Goal: Task Accomplishment & Management: Complete application form

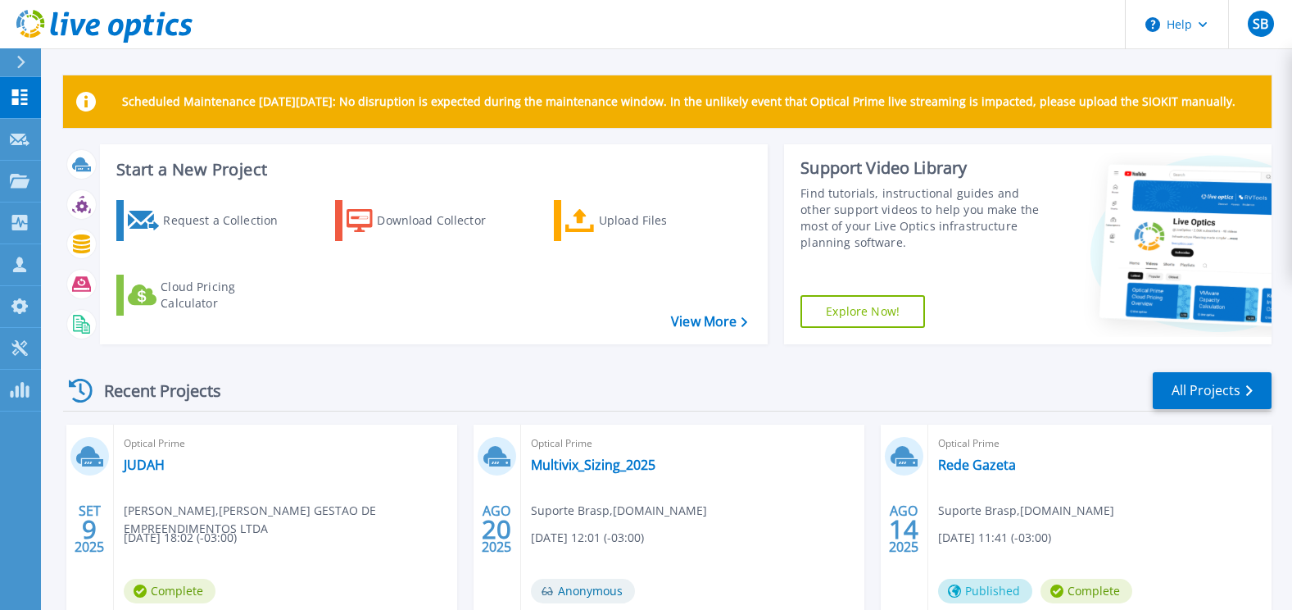
scroll to position [82, 0]
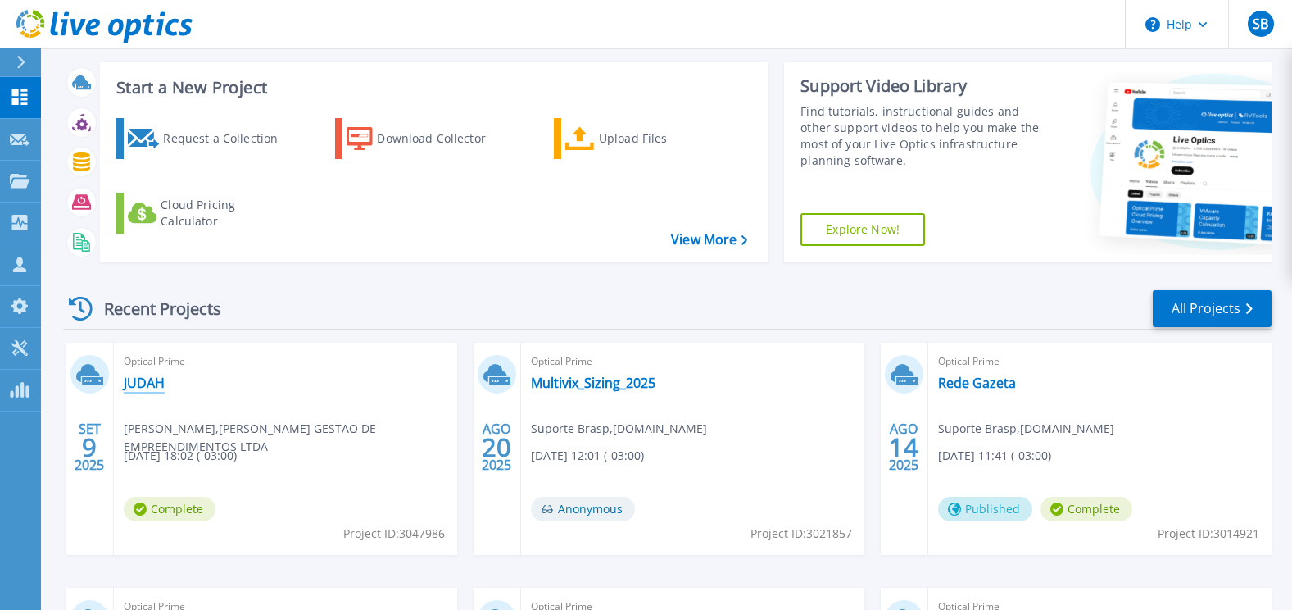
click at [148, 378] on link "JUDAH" at bounding box center [144, 383] width 41 height 16
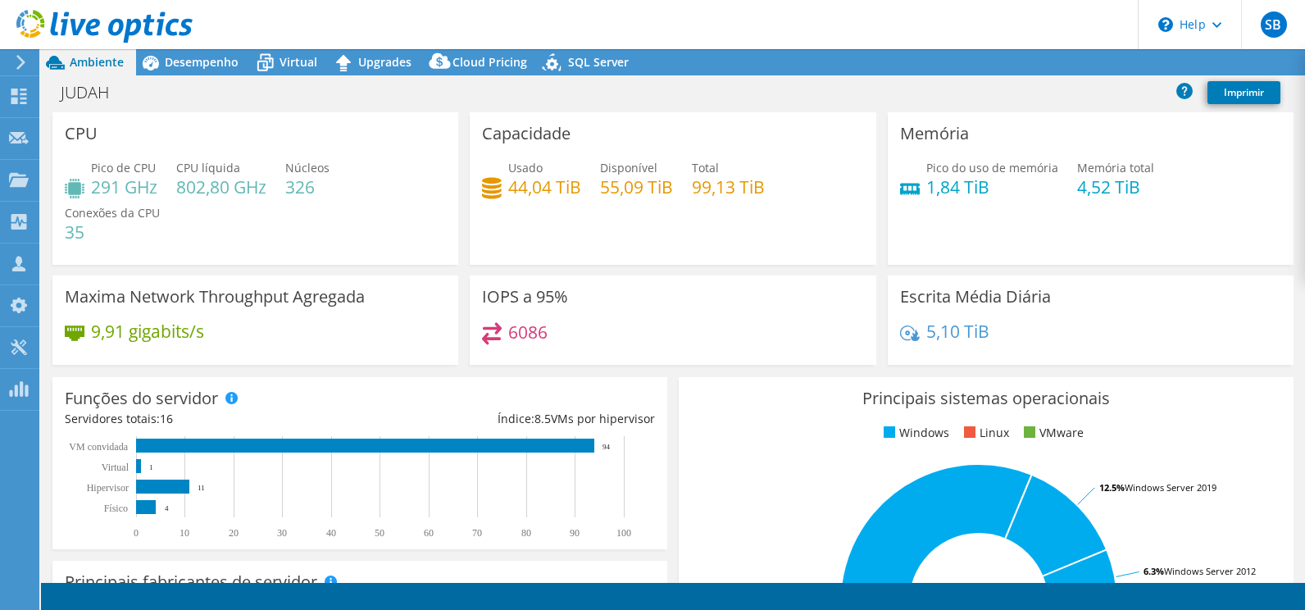
select select "USD"
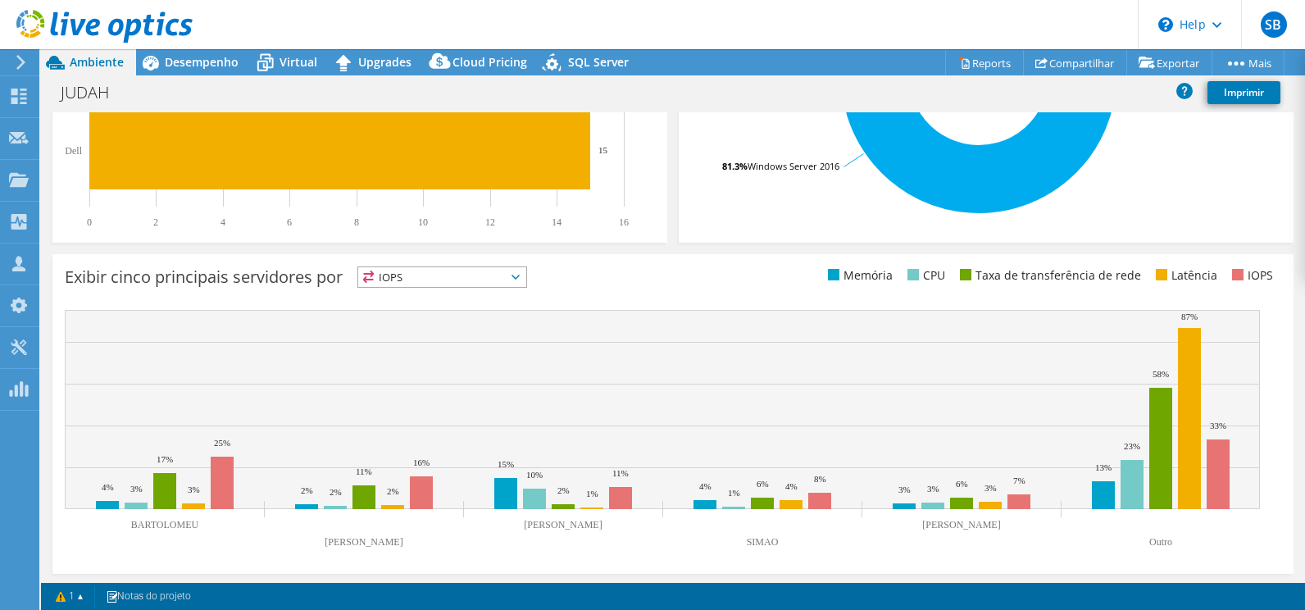
scroll to position [529, 0]
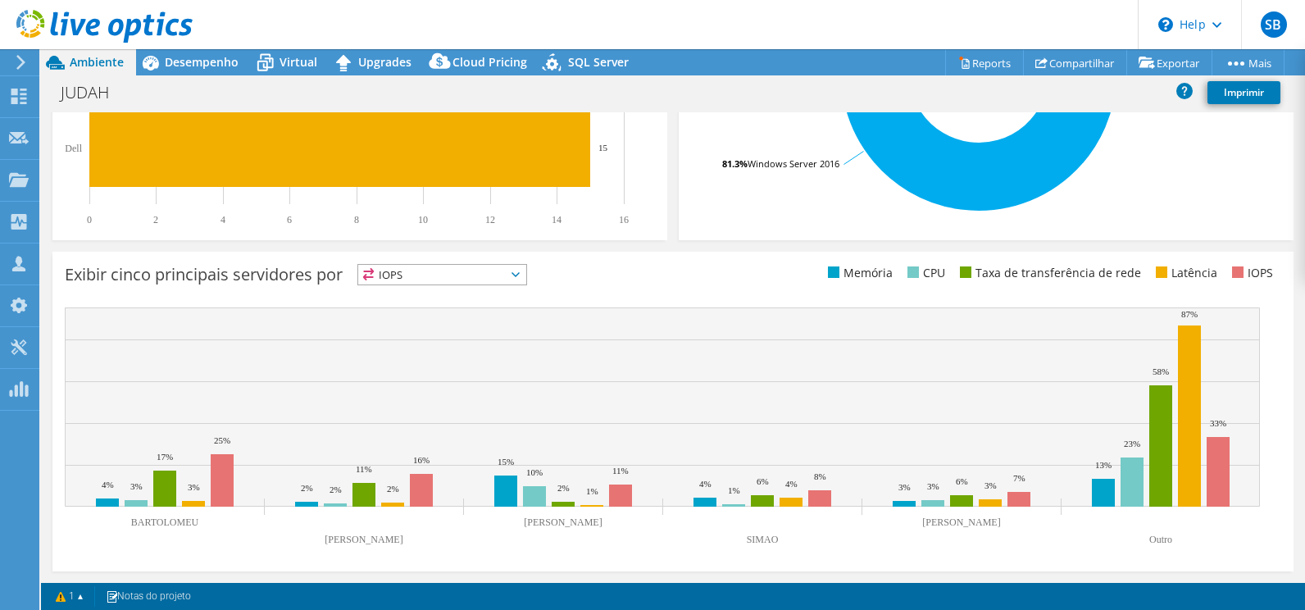
click at [526, 275] on span "IOPS" at bounding box center [442, 275] width 168 height 20
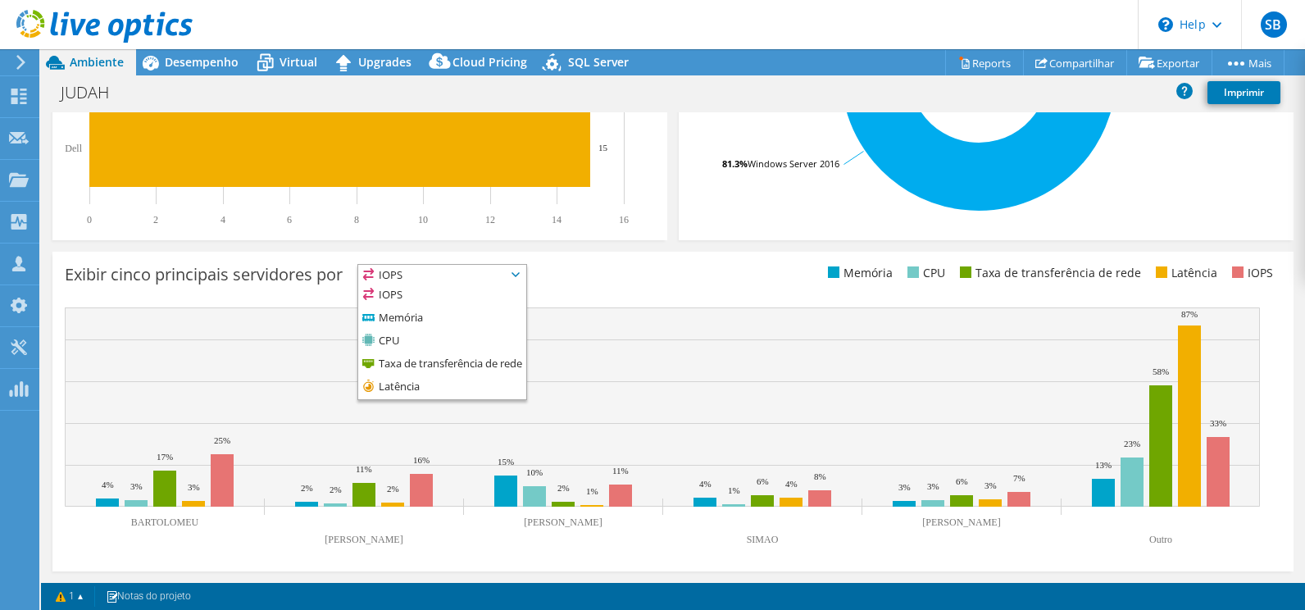
drag, startPoint x: 524, startPoint y: 275, endPoint x: 538, endPoint y: 275, distance: 14.8
click at [520, 276] on icon at bounding box center [515, 274] width 8 height 5
click at [705, 278] on ul "Memória CPU Taxa de transferência de rede Latência IOPS" at bounding box center [977, 273] width 608 height 19
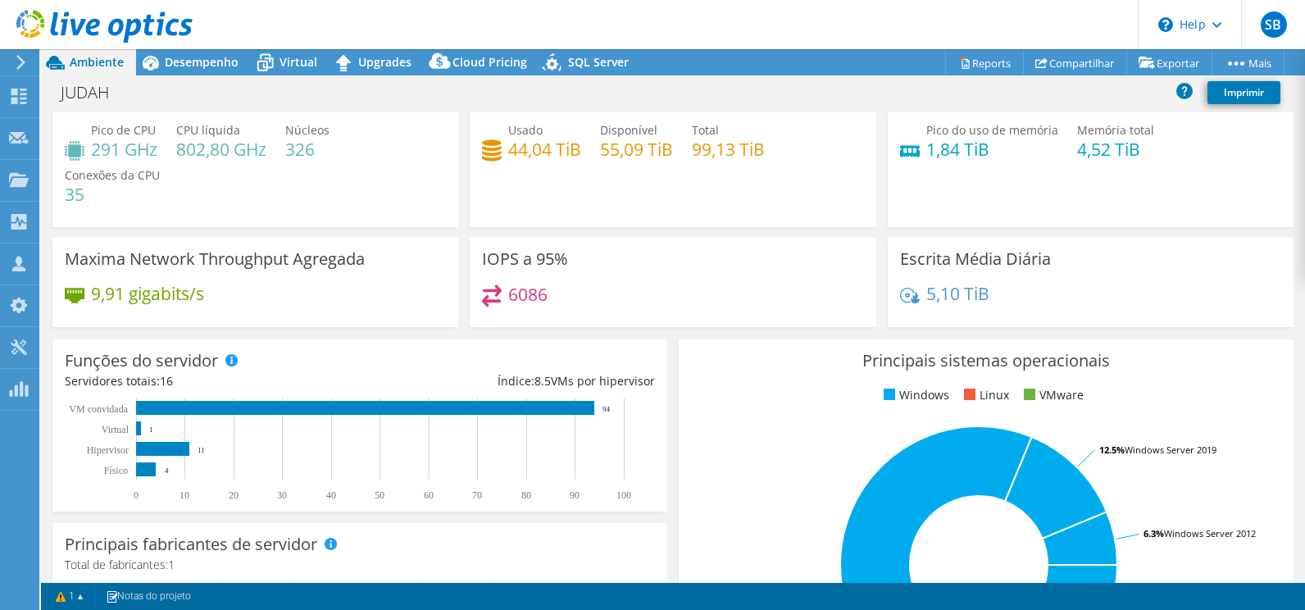
scroll to position [0, 0]
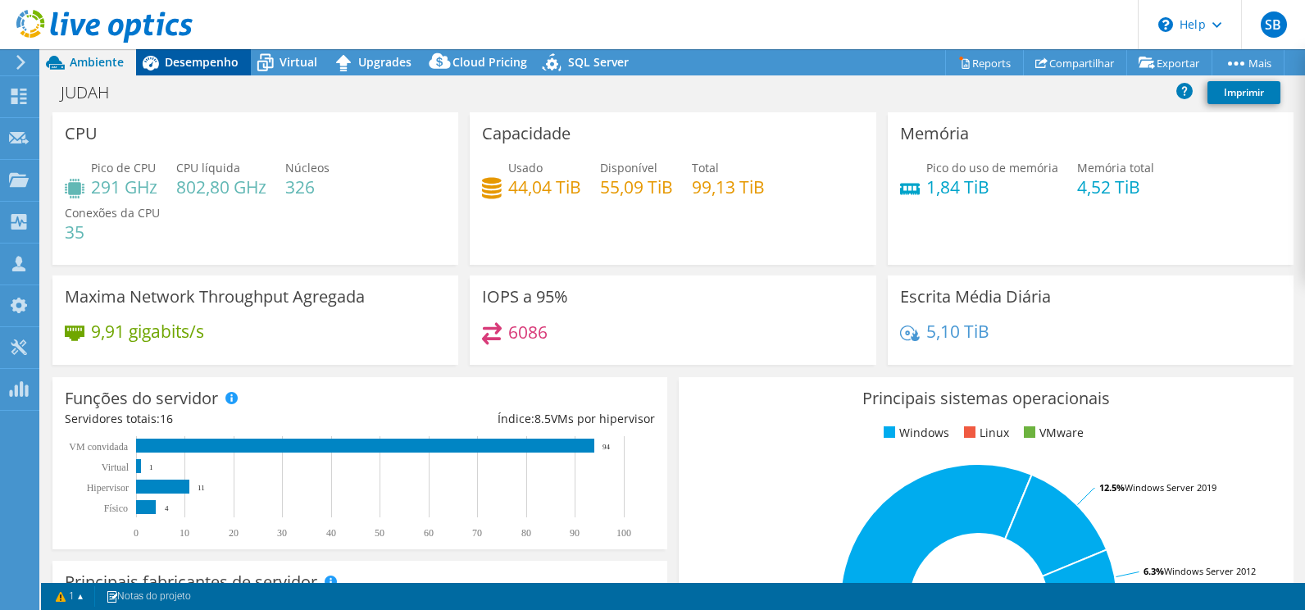
click at [183, 66] on span "Desempenho" at bounding box center [202, 62] width 74 height 16
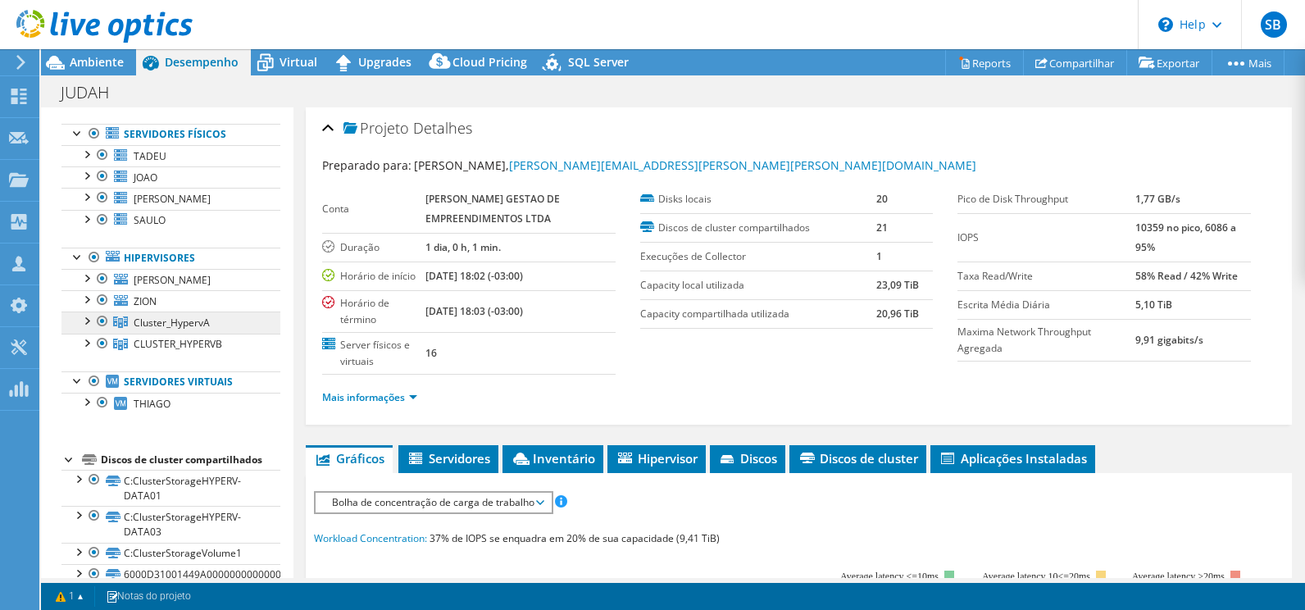
scroll to position [164, 0]
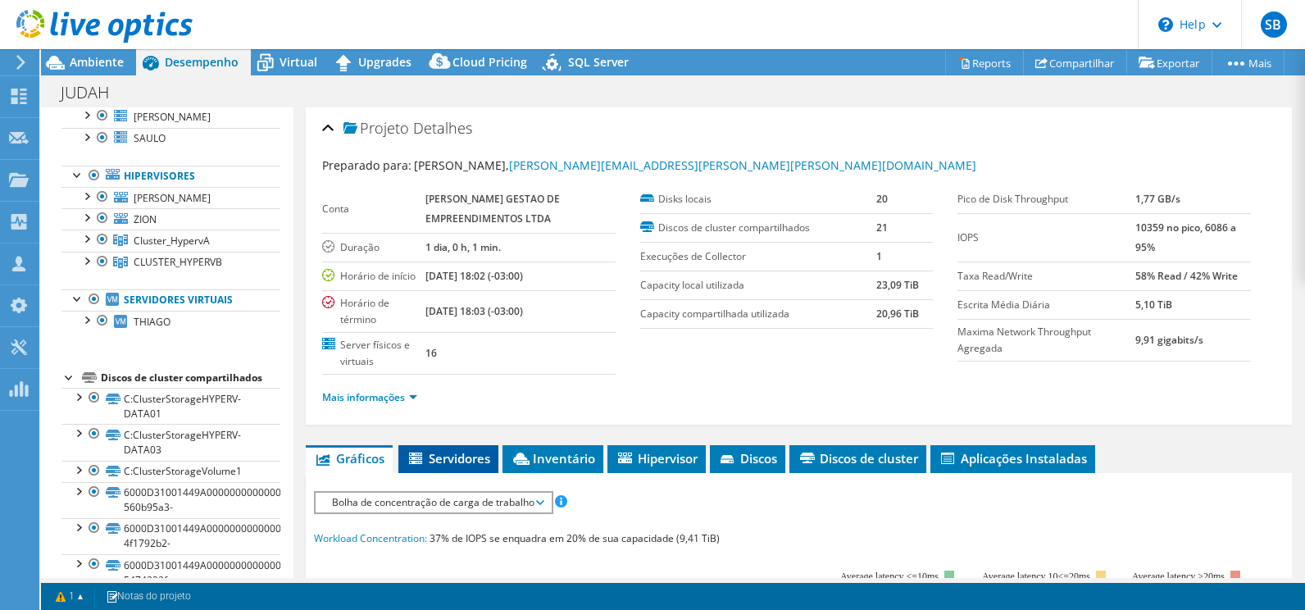
click at [429, 454] on span "Servidores" at bounding box center [448, 458] width 84 height 16
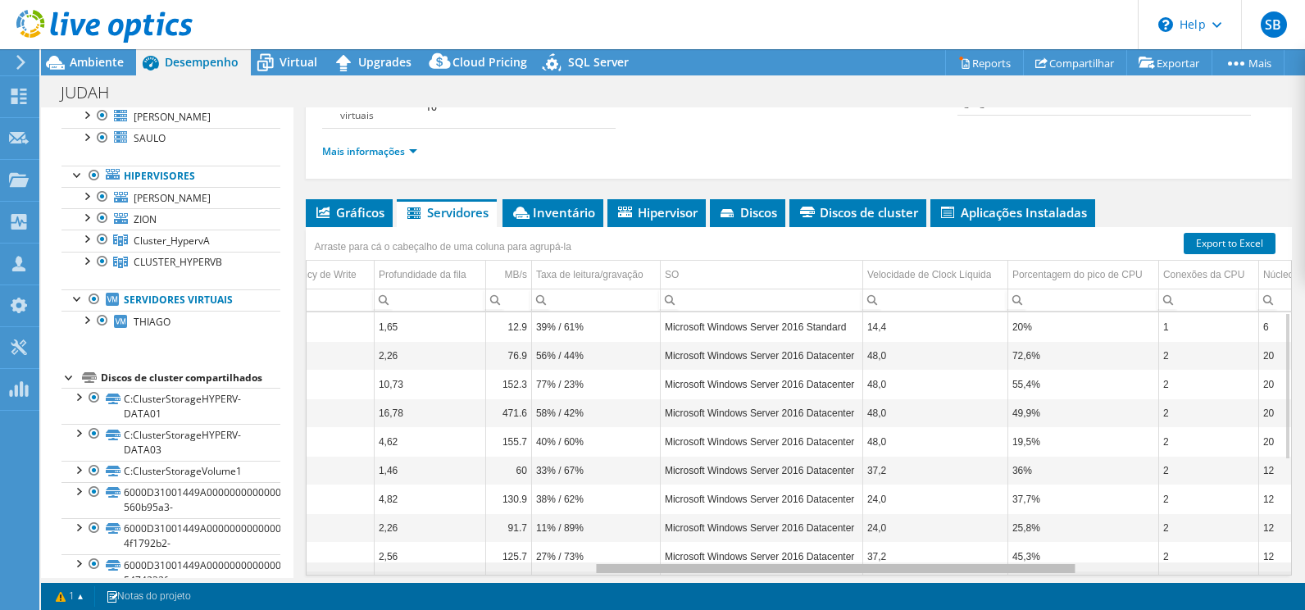
scroll to position [0, 0]
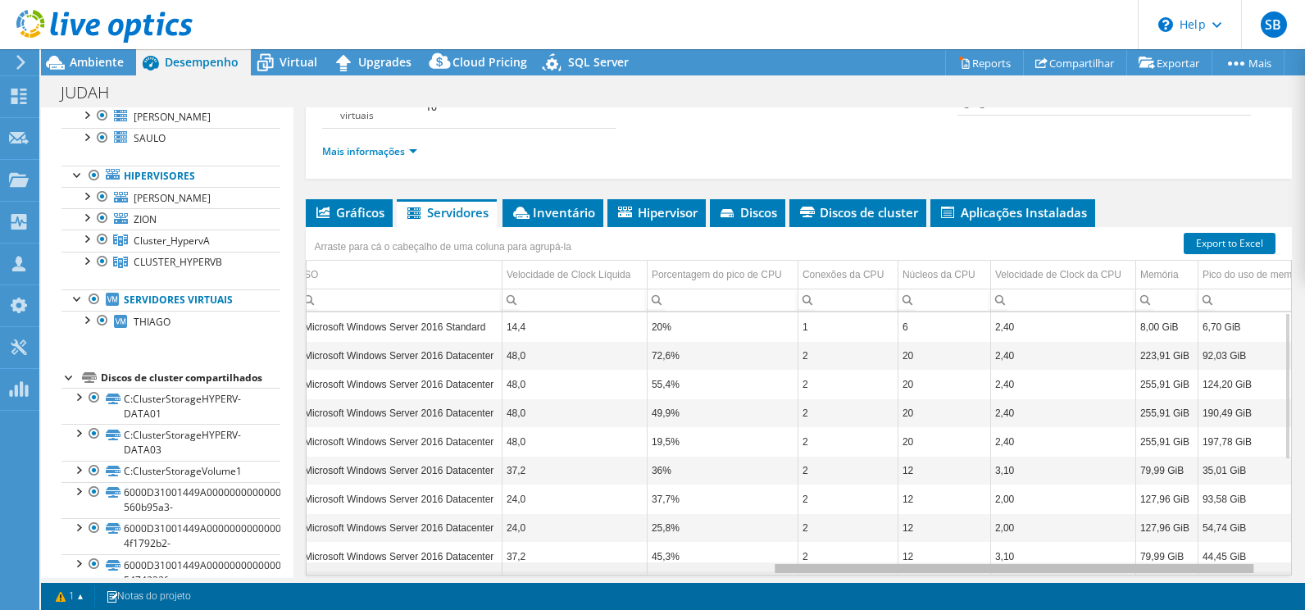
drag, startPoint x: 765, startPoint y: 570, endPoint x: 1244, endPoint y: 572, distance: 479.4
click at [1244, 572] on body "SB Membro da equipe Suporte Brasp servicedesk@brasp.com.br brasp.com.br My Prof…" at bounding box center [652, 305] width 1305 height 610
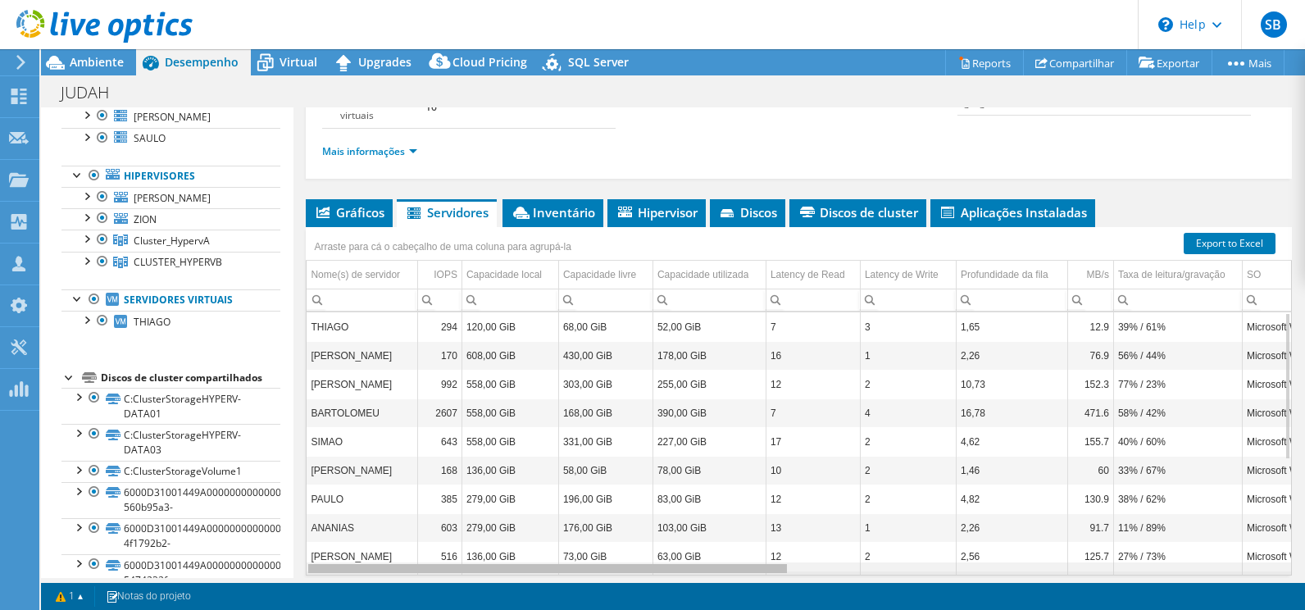
drag, startPoint x: 826, startPoint y: 572, endPoint x: 288, endPoint y: 511, distance: 541.8
click at [288, 512] on body "SB Membro da equipe Suporte Brasp servicedesk@brasp.com.br brasp.com.br My Prof…" at bounding box center [652, 305] width 1305 height 610
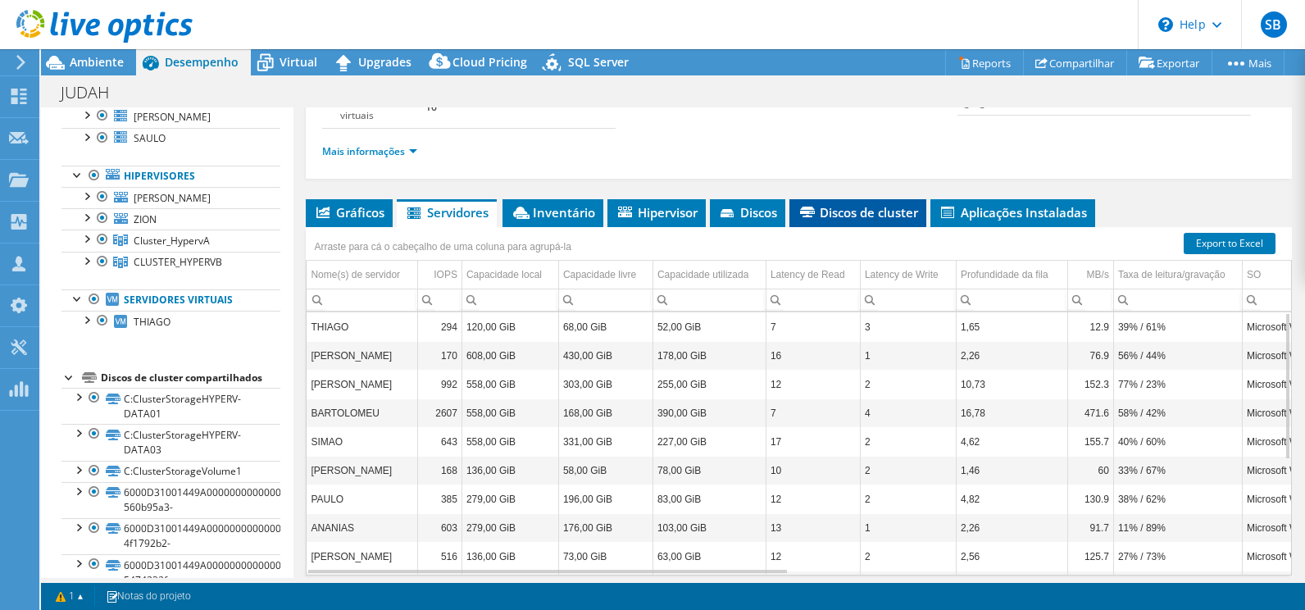
click at [873, 209] on span "Discos de cluster" at bounding box center [857, 212] width 120 height 16
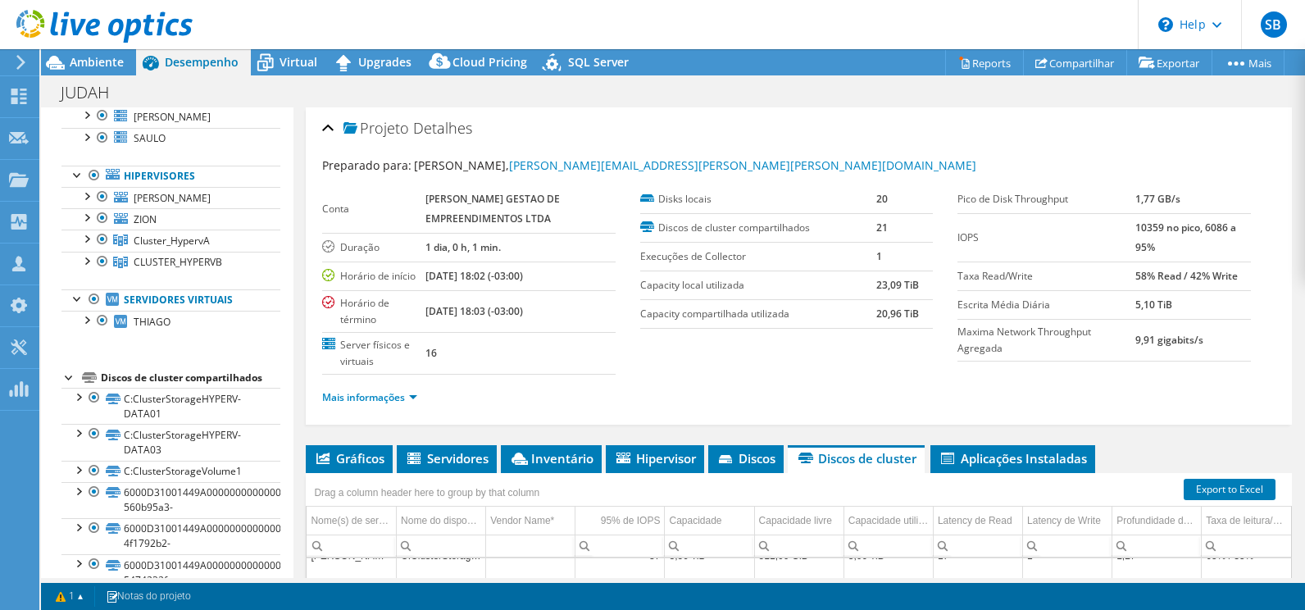
scroll to position [82, 0]
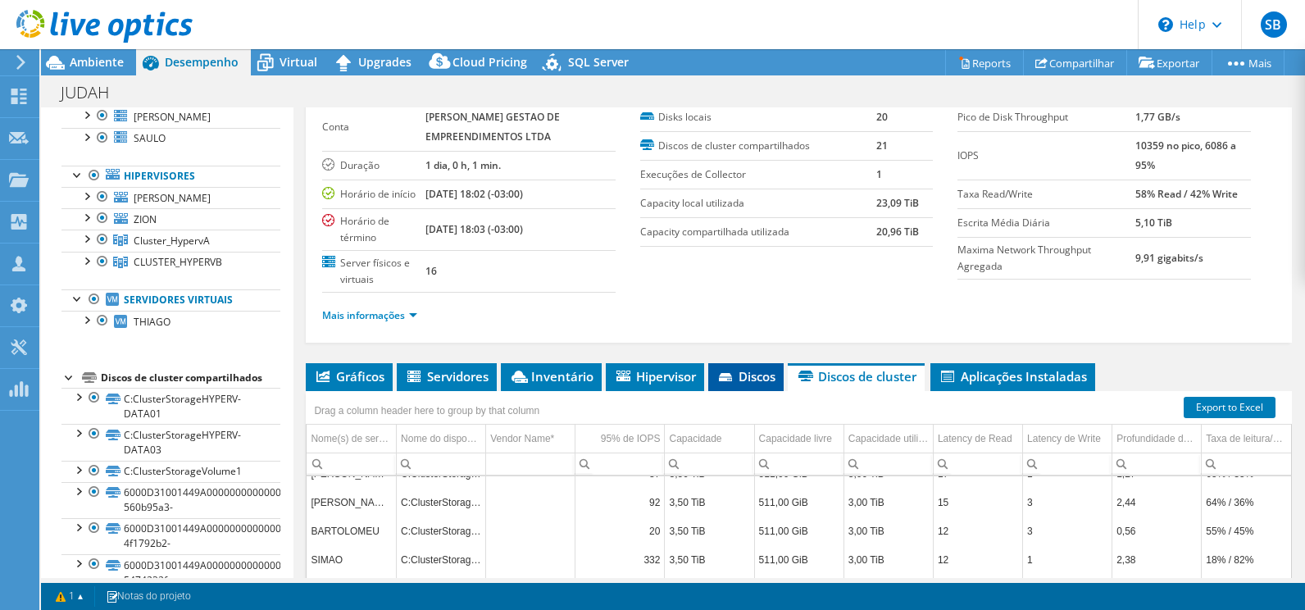
click at [764, 378] on span "Discos" at bounding box center [745, 376] width 59 height 16
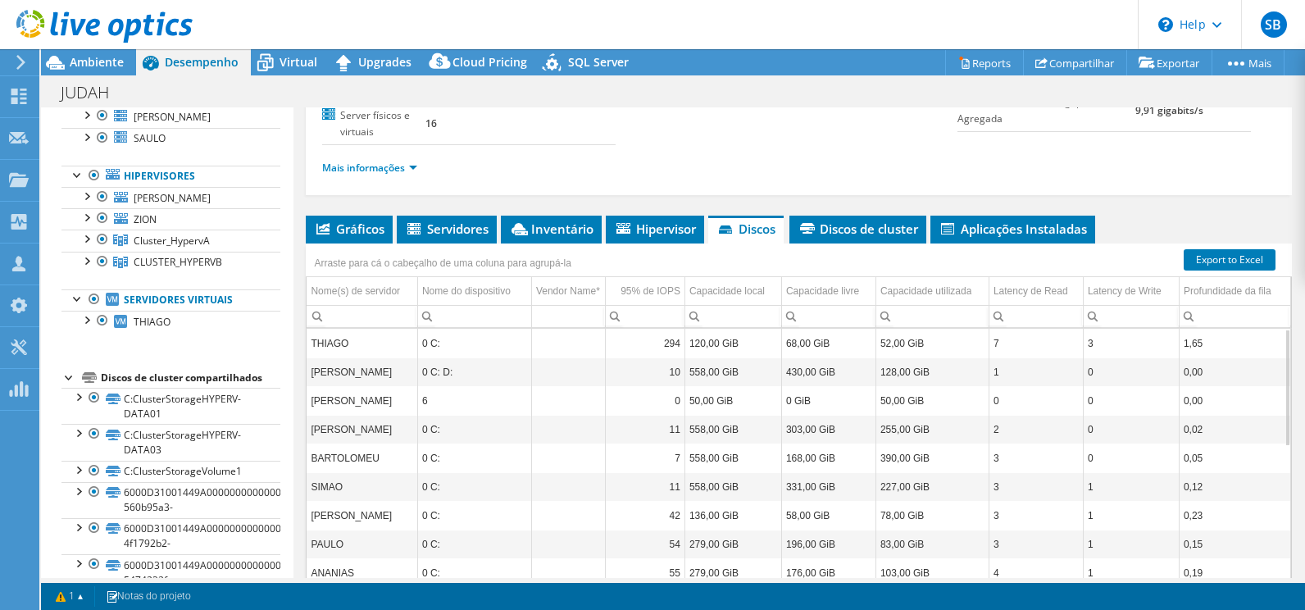
scroll to position [306, 0]
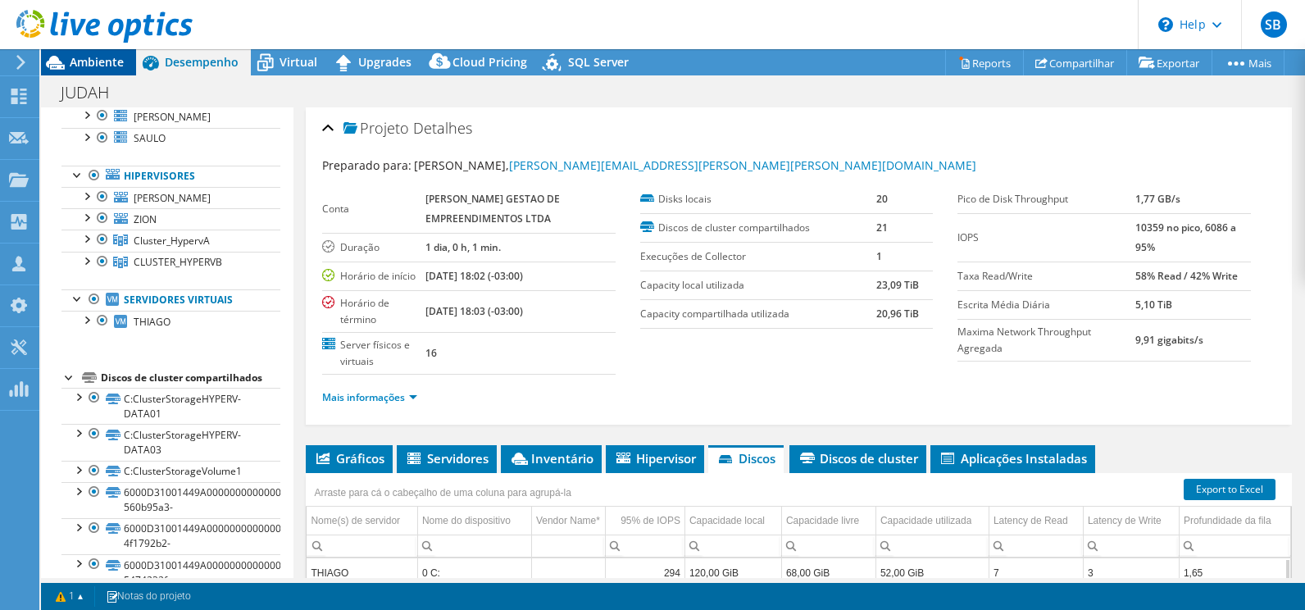
click at [113, 65] on span "Ambiente" at bounding box center [97, 62] width 54 height 16
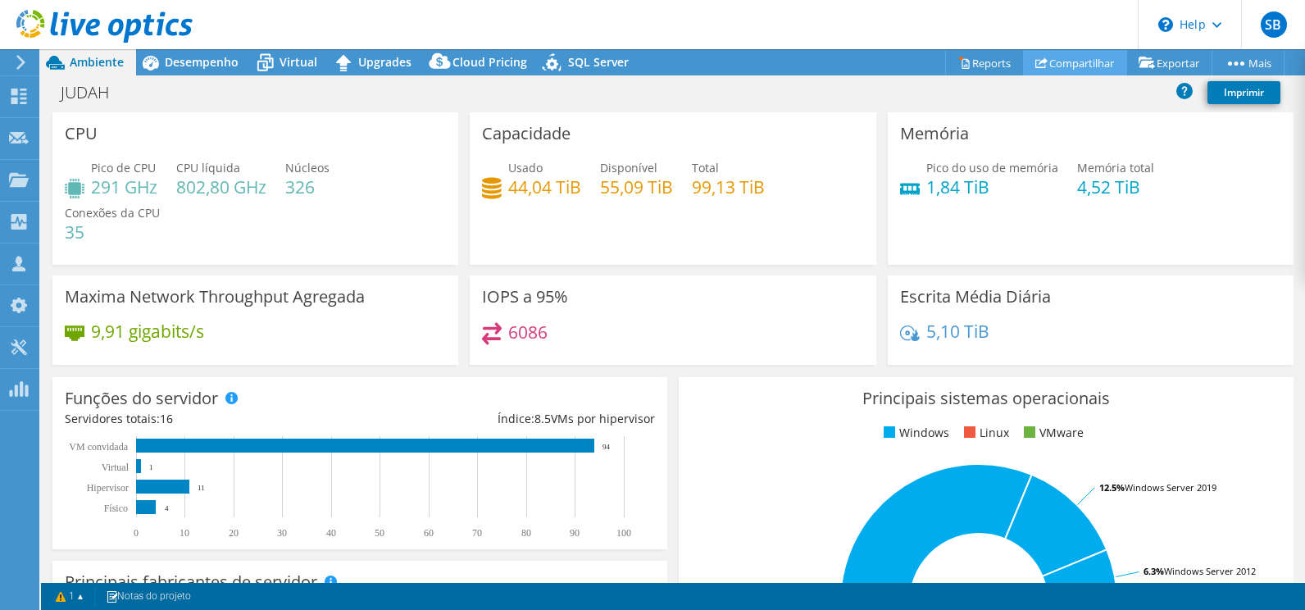
click at [1051, 62] on link "Compartilhar" at bounding box center [1075, 62] width 104 height 25
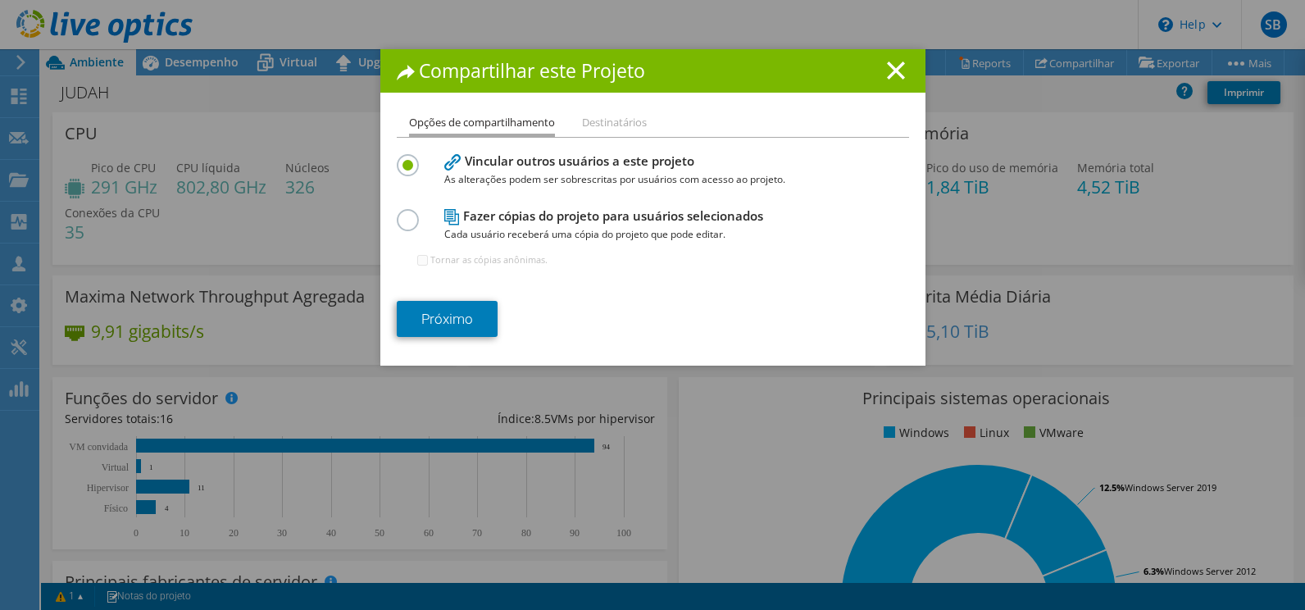
click at [411, 215] on div at bounding box center [411, 218] width 29 height 18
click at [405, 213] on label at bounding box center [411, 211] width 29 height 4
click at [0, 0] on input "radio" at bounding box center [0, 0] width 0 height 0
click at [419, 257] on input "Tornar as cópias anônimas." at bounding box center [422, 260] width 11 height 11
checkbox input "true"
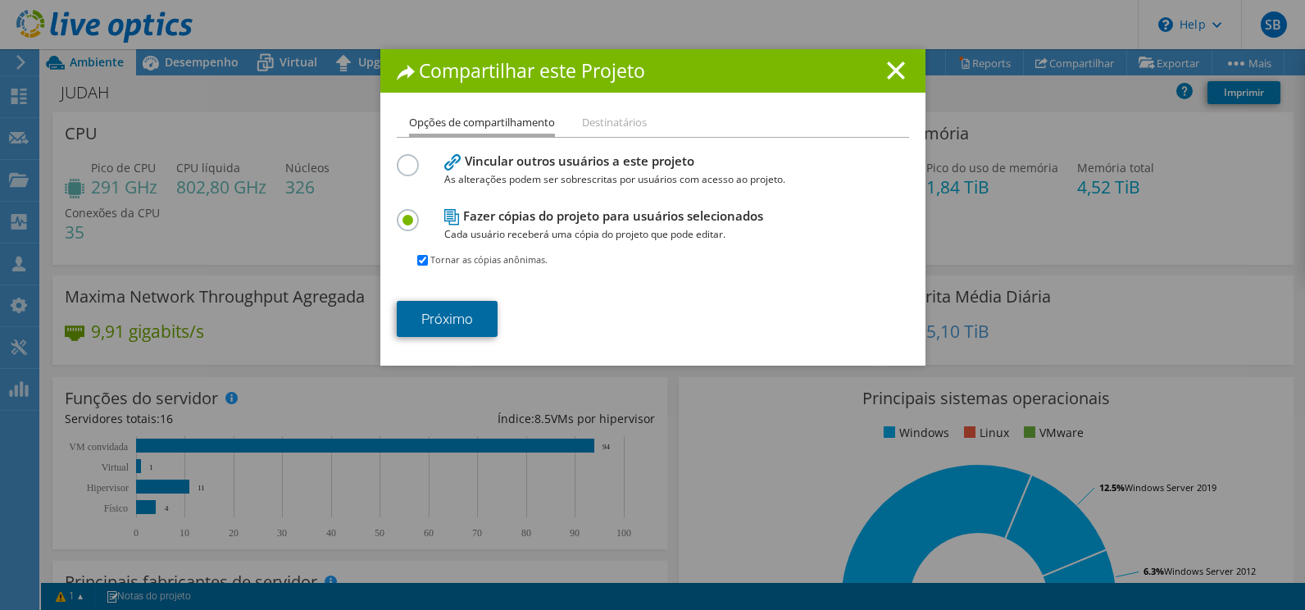
click at [468, 311] on link "Próximo" at bounding box center [447, 319] width 101 height 36
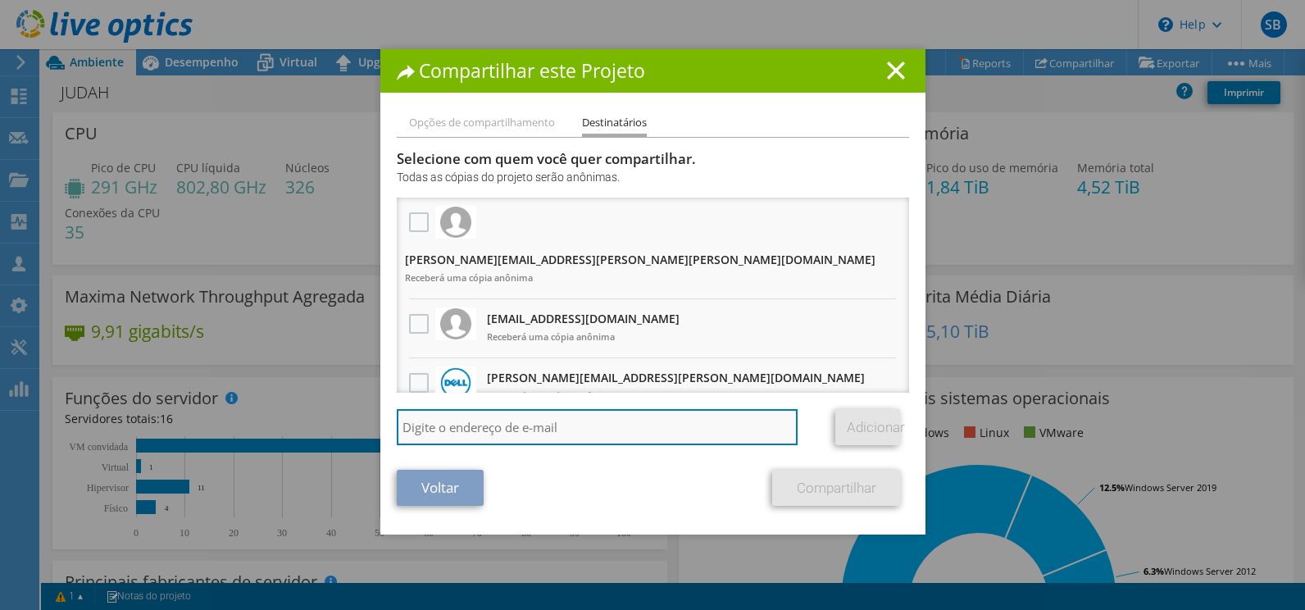
click at [561, 426] on input "search" at bounding box center [598, 427] width 402 height 36
type input "marcio@brasp.com.br"
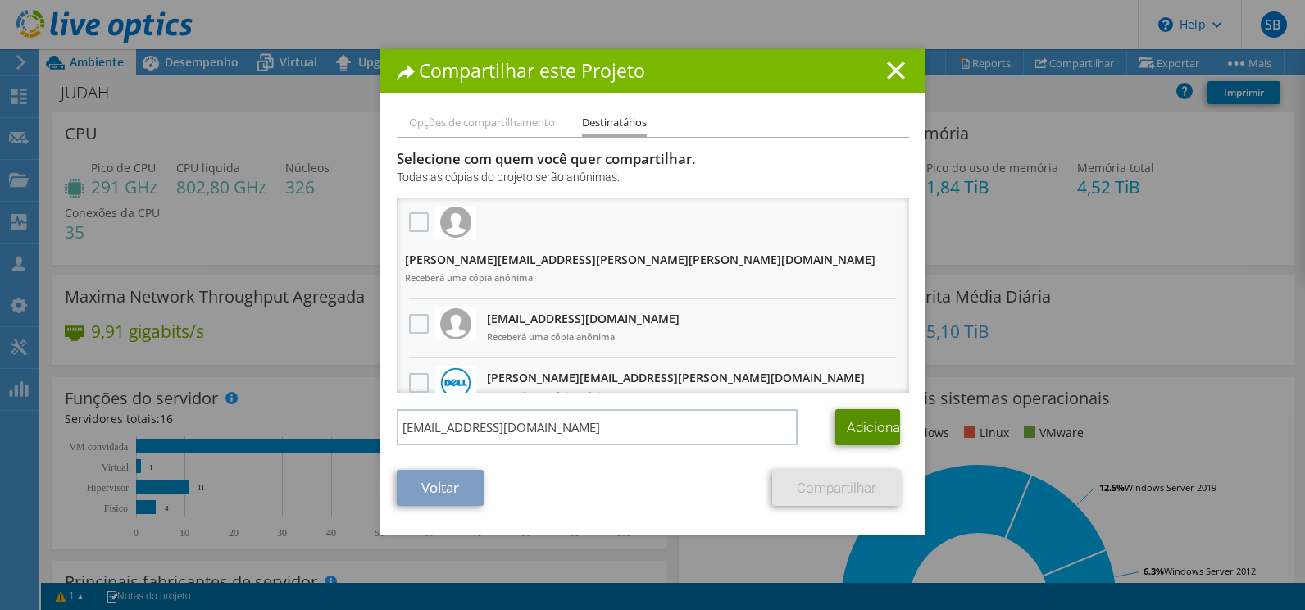
click at [855, 425] on link "Adicionar" at bounding box center [867, 427] width 65 height 36
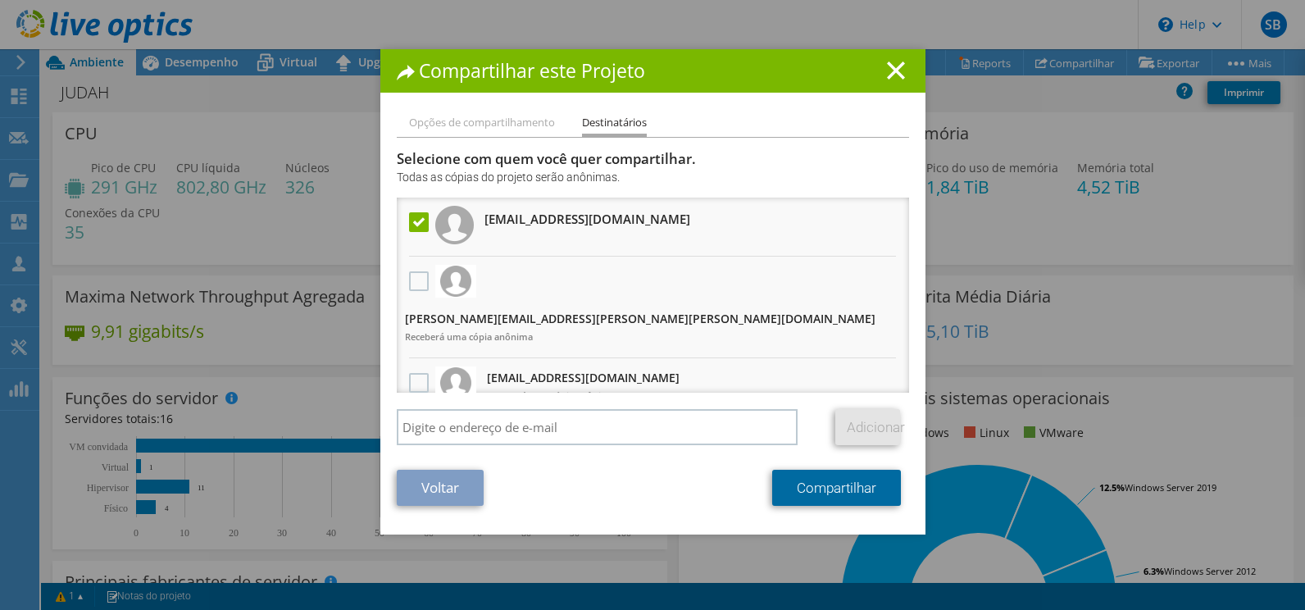
click at [838, 496] on link "Compartilhar" at bounding box center [836, 488] width 129 height 36
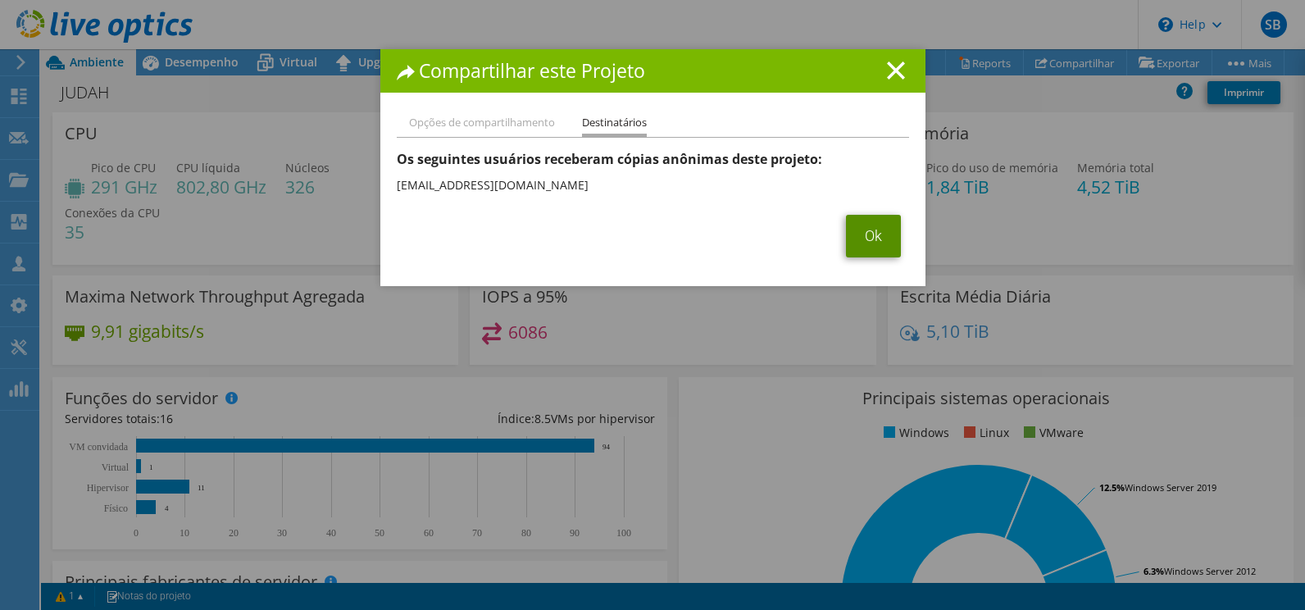
click at [877, 239] on link "Ok" at bounding box center [873, 236] width 55 height 43
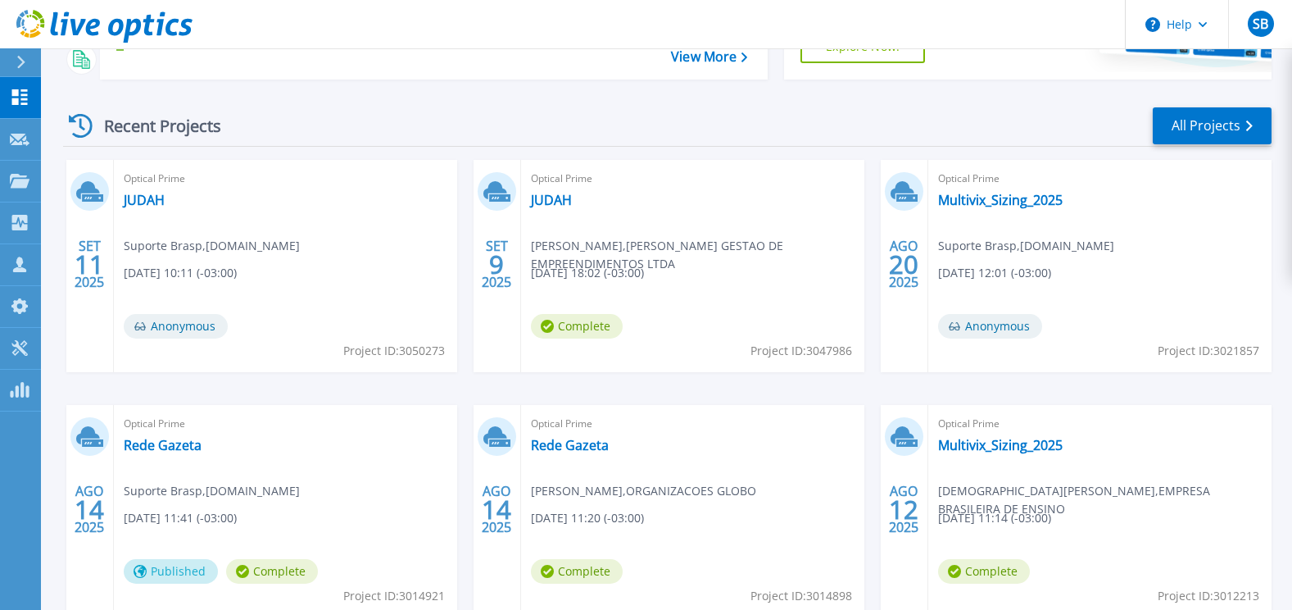
scroll to position [121, 0]
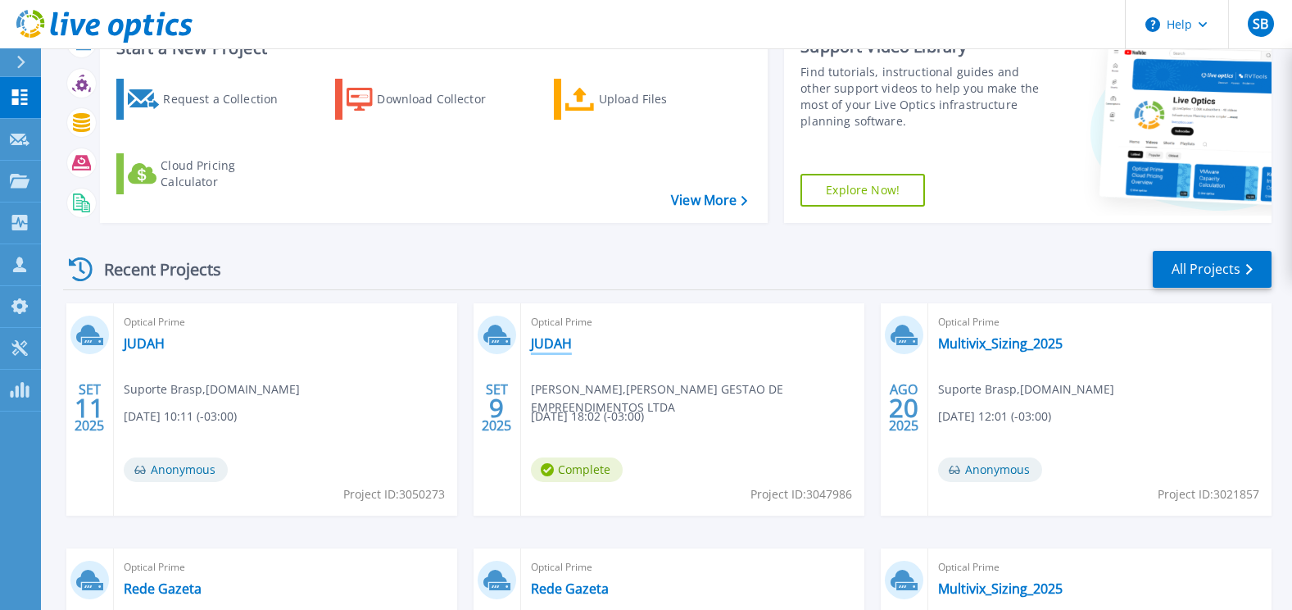
click at [556, 343] on link "JUDAH" at bounding box center [551, 343] width 41 height 16
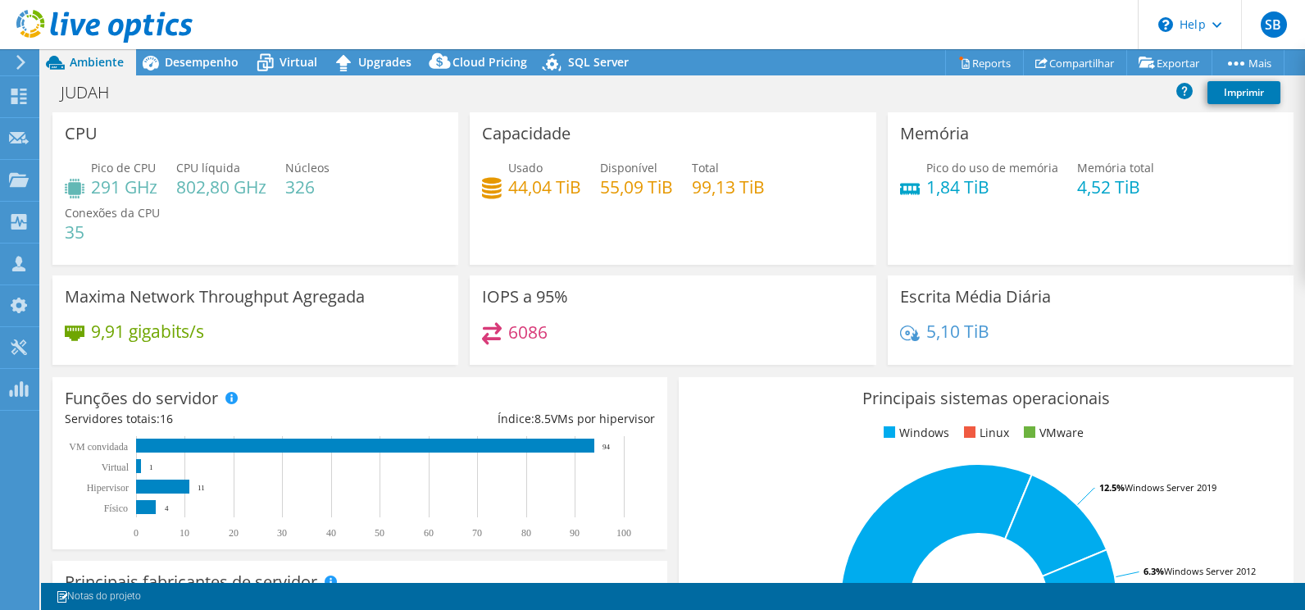
select select "USD"
click at [236, 67] on span "Desempenho" at bounding box center [202, 62] width 74 height 16
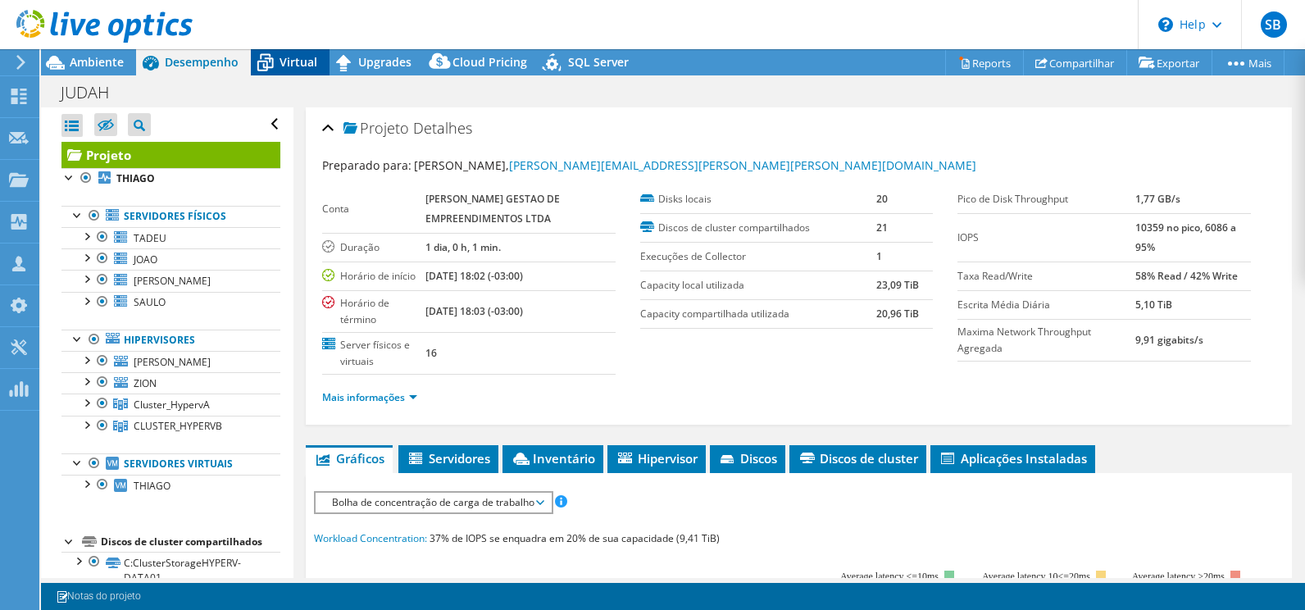
click at [288, 52] on div "Virtual" at bounding box center [290, 62] width 79 height 26
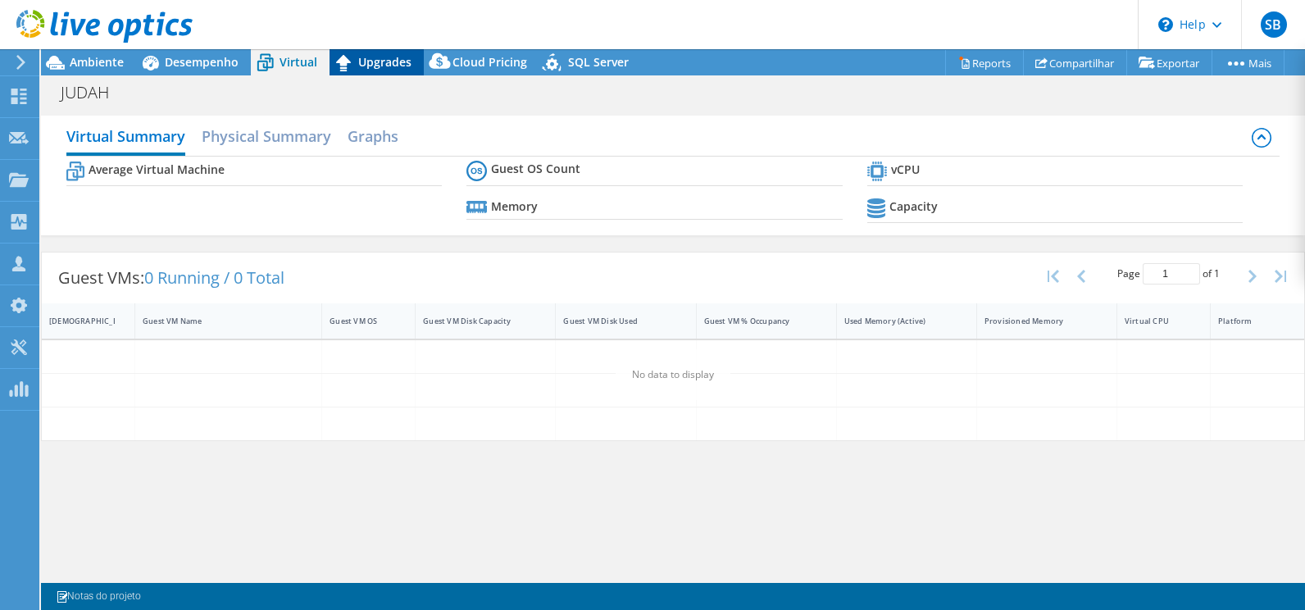
click at [349, 58] on icon at bounding box center [343, 62] width 29 height 29
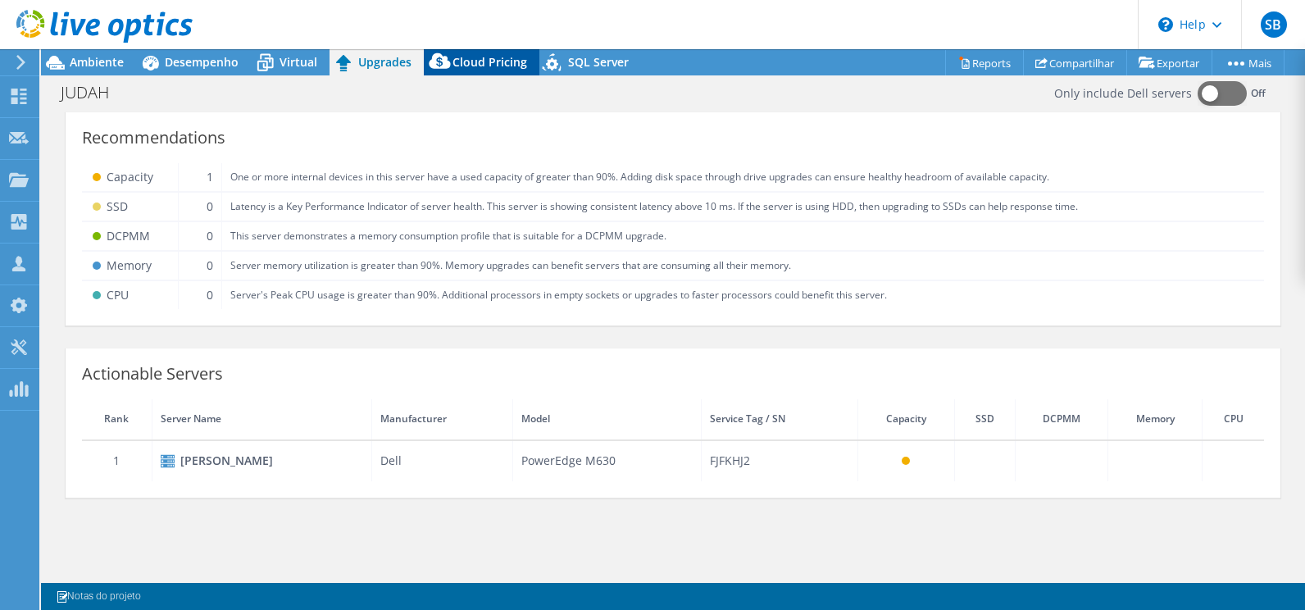
click at [461, 52] on div "Cloud Pricing" at bounding box center [482, 62] width 116 height 26
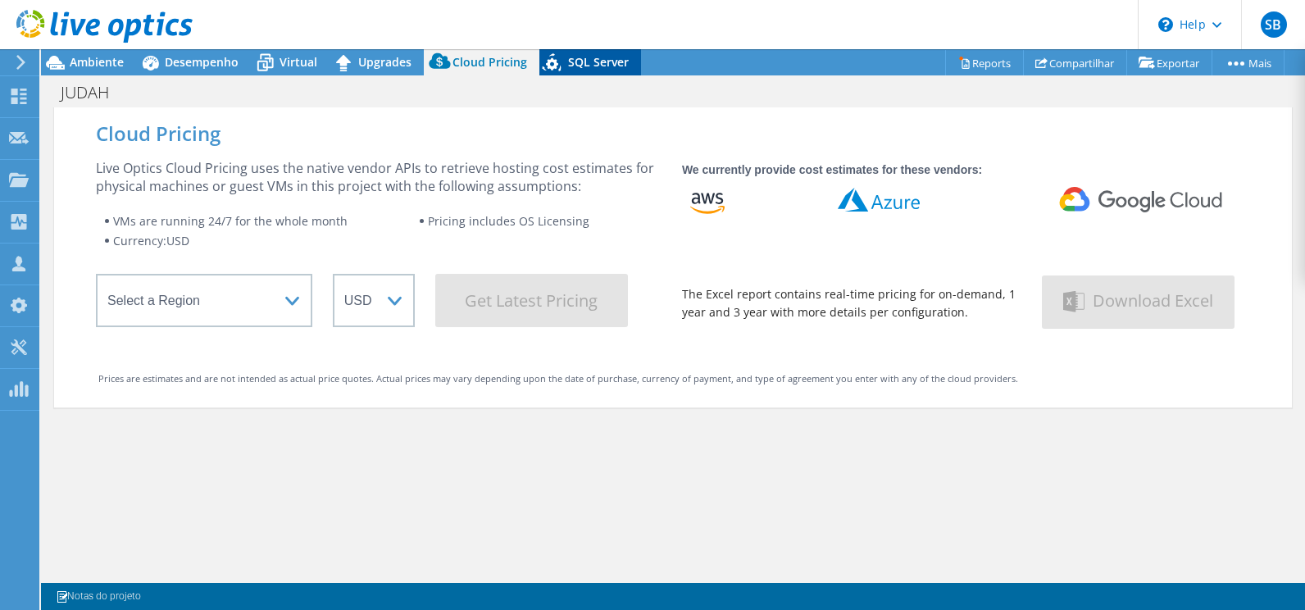
click at [574, 62] on span "SQL Server" at bounding box center [598, 62] width 61 height 16
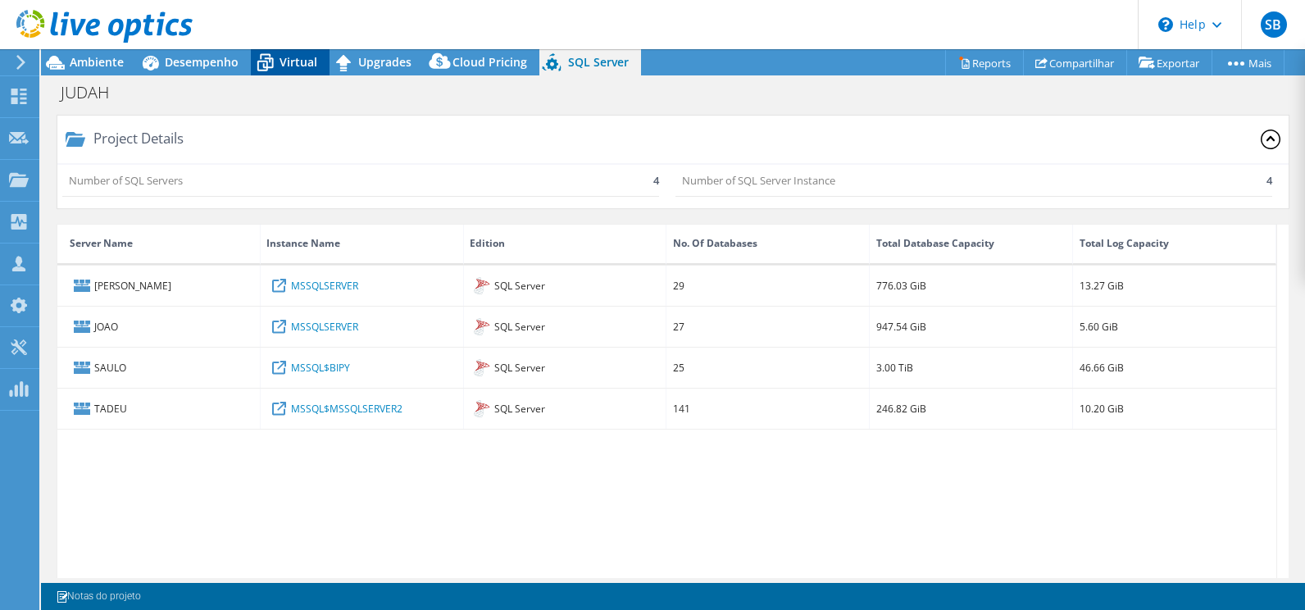
click at [316, 57] on span "Virtual" at bounding box center [298, 62] width 38 height 16
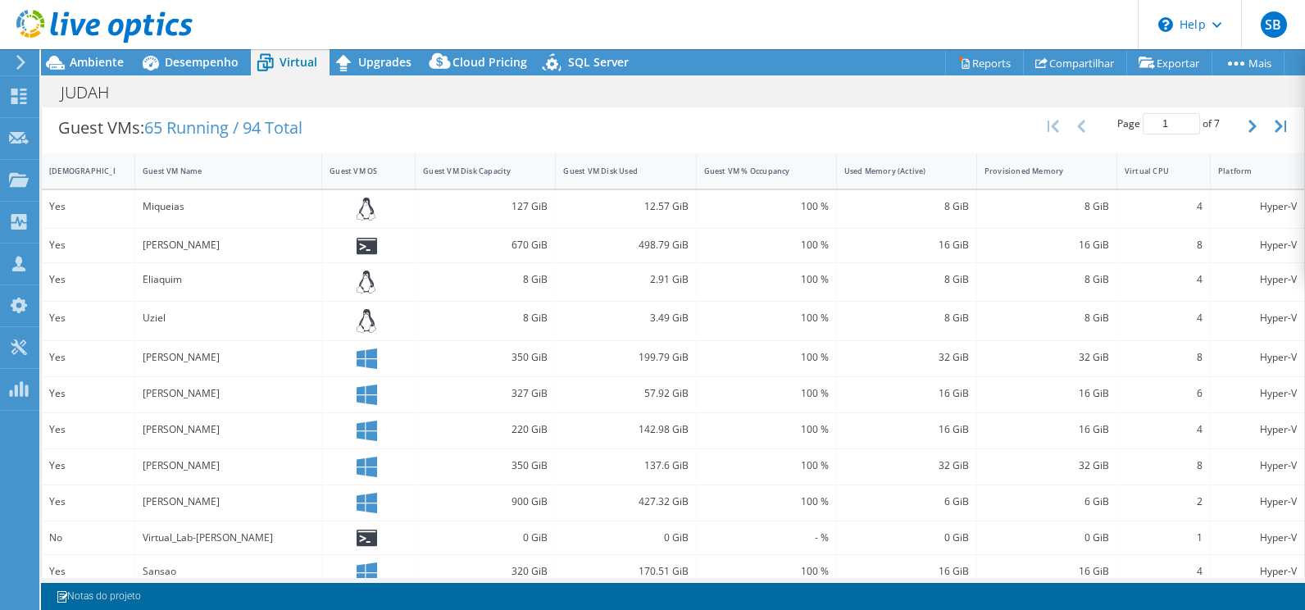
scroll to position [488, 0]
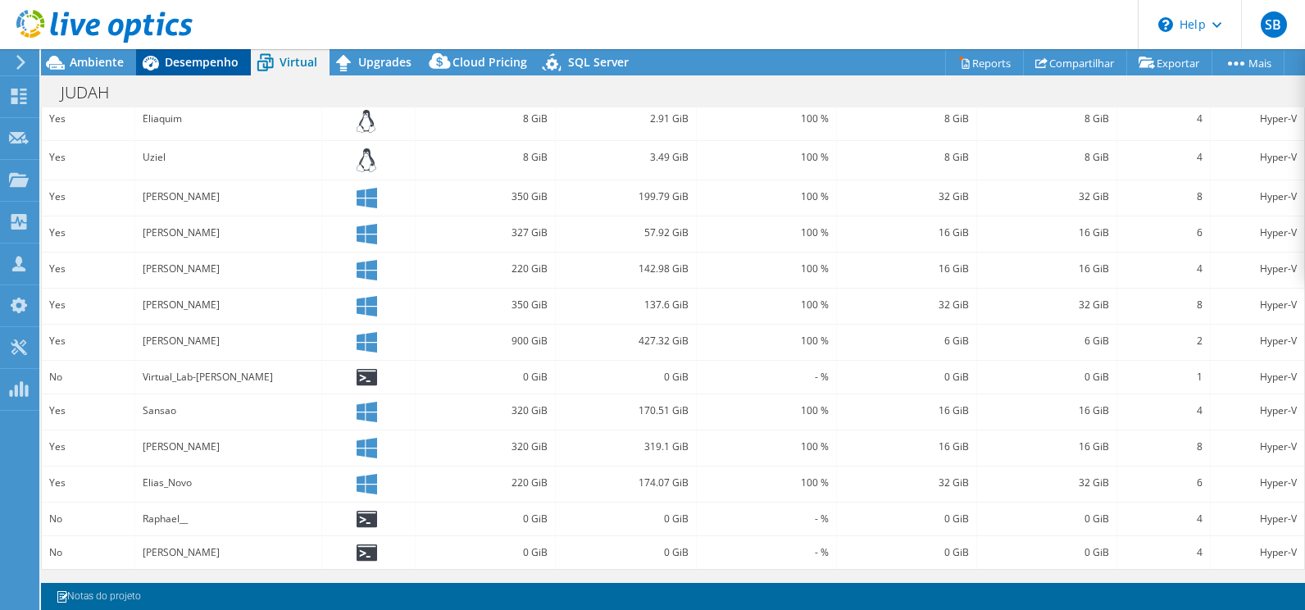
click at [189, 65] on span "Desempenho" at bounding box center [202, 62] width 74 height 16
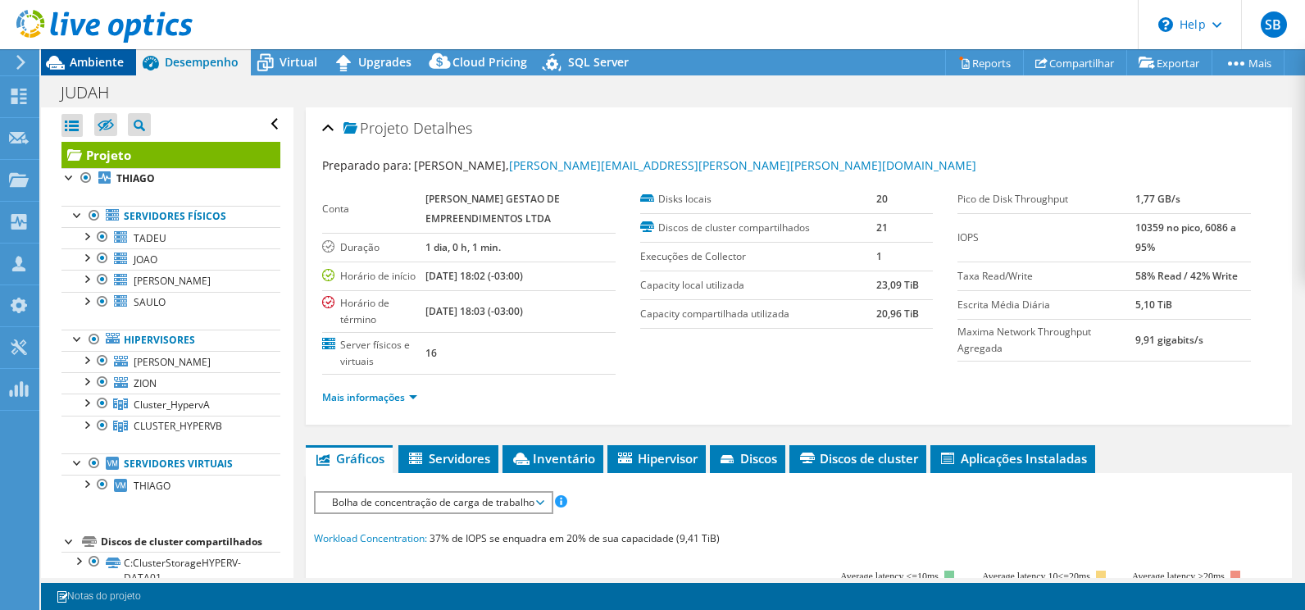
click at [112, 70] on div "Ambiente" at bounding box center [88, 62] width 95 height 26
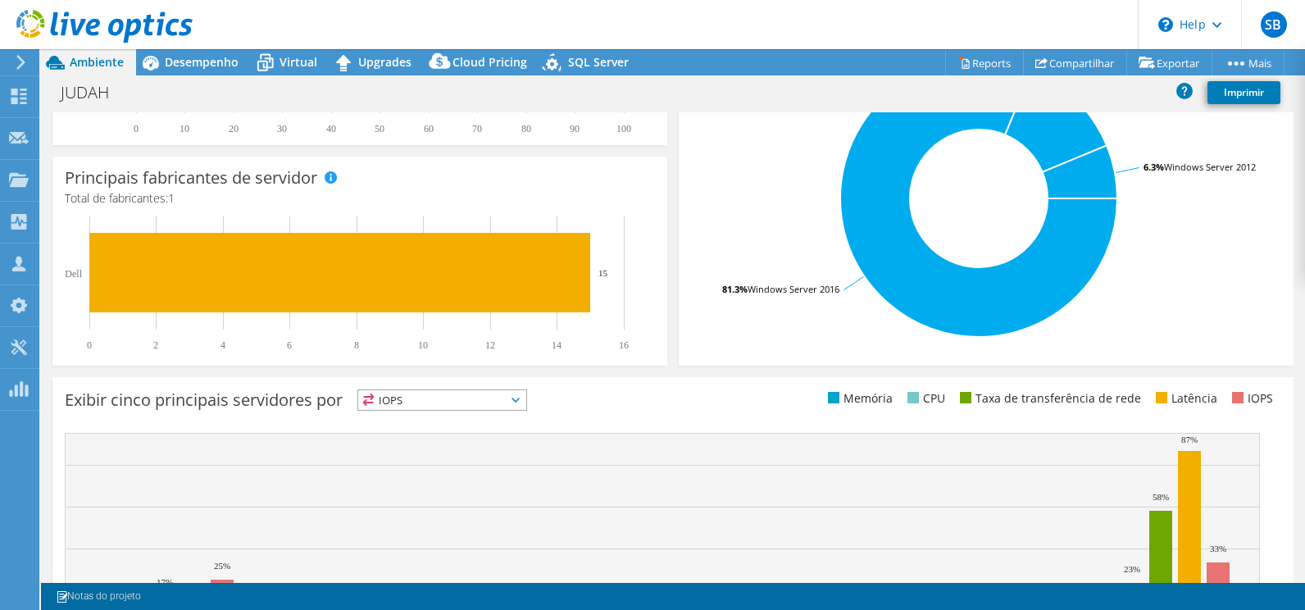
scroll to position [284, 0]
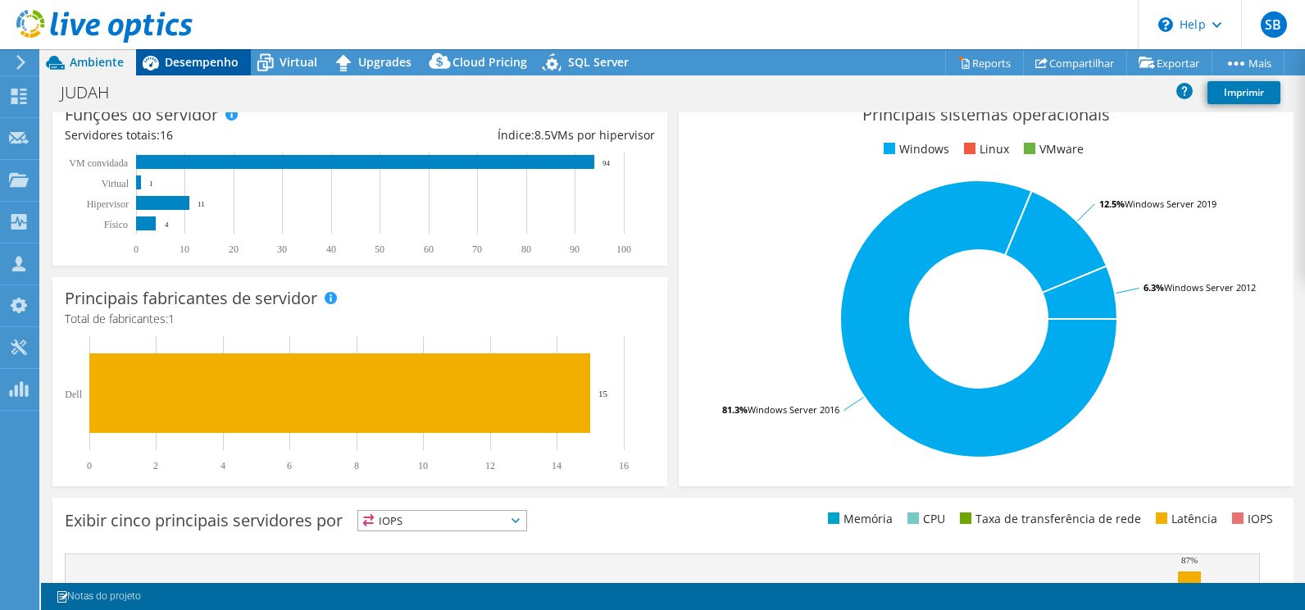
click at [220, 71] on div "Desempenho" at bounding box center [193, 62] width 115 height 26
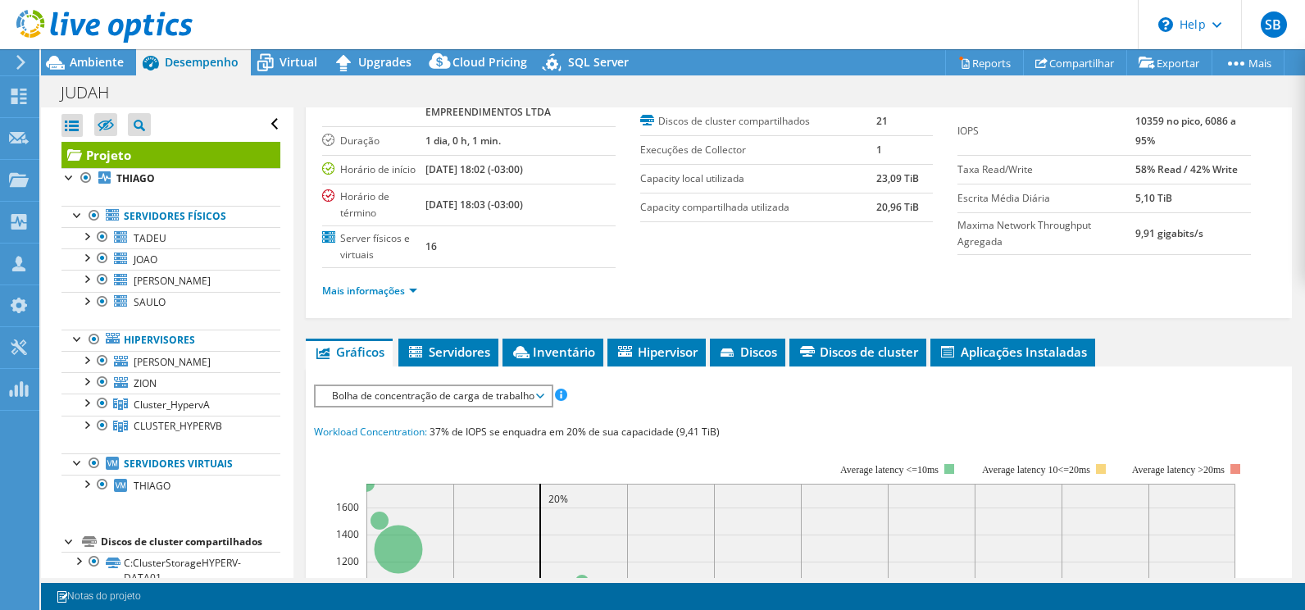
scroll to position [246, 0]
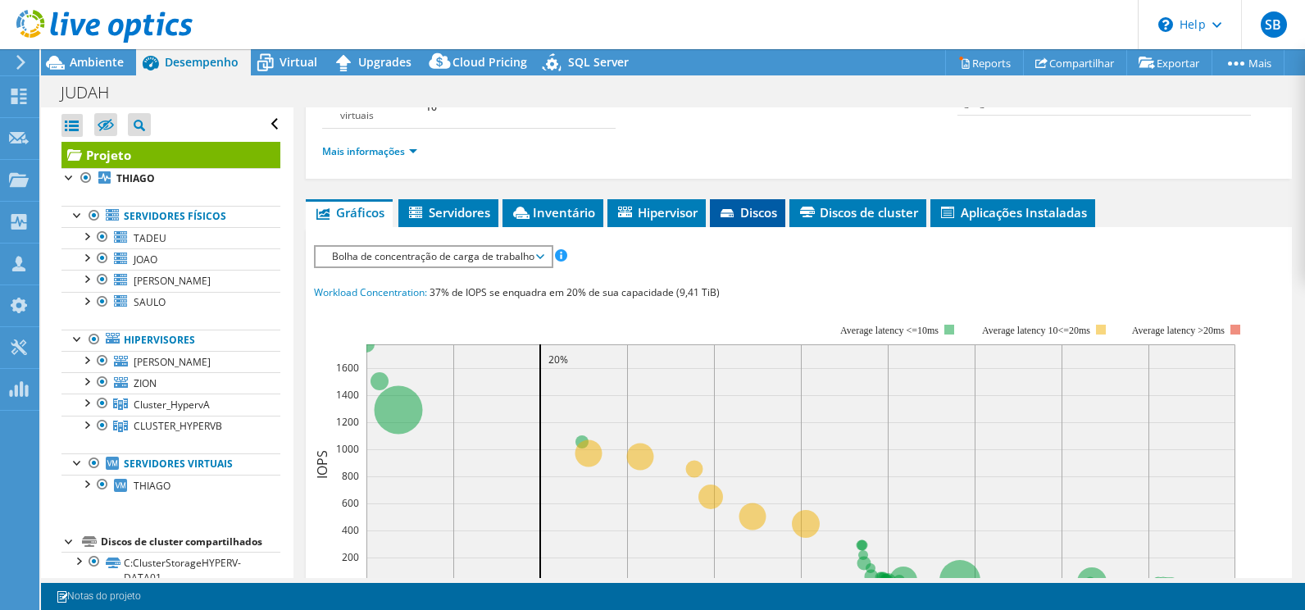
click at [741, 211] on span "Discos" at bounding box center [747, 212] width 59 height 16
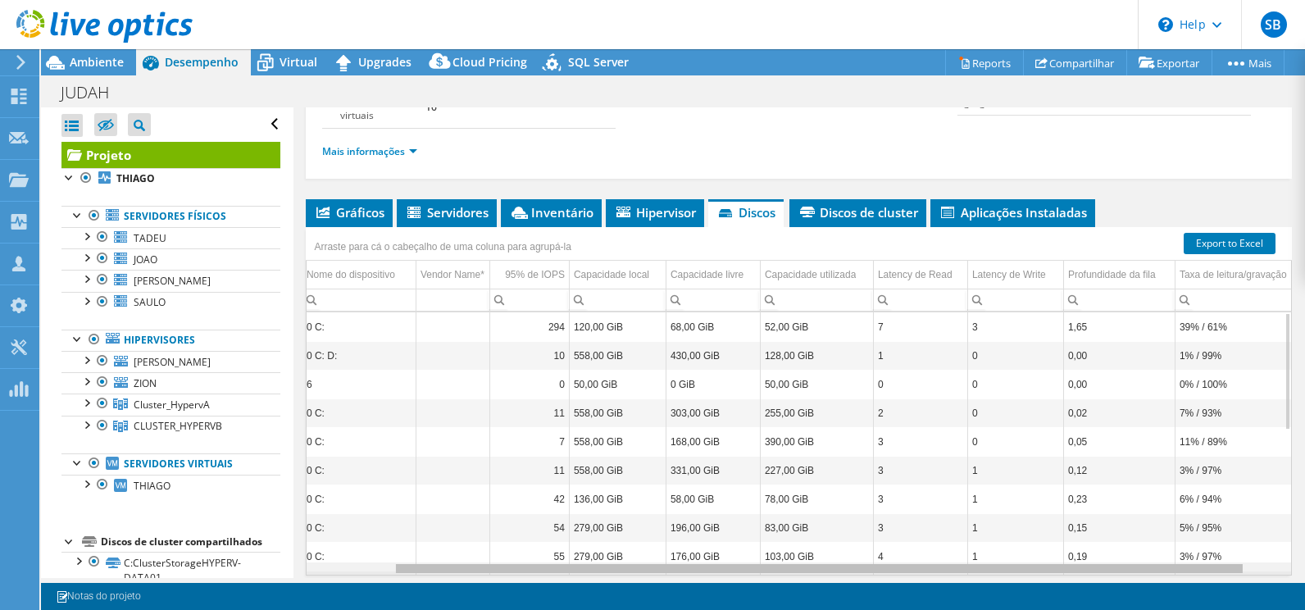
scroll to position [0, 139]
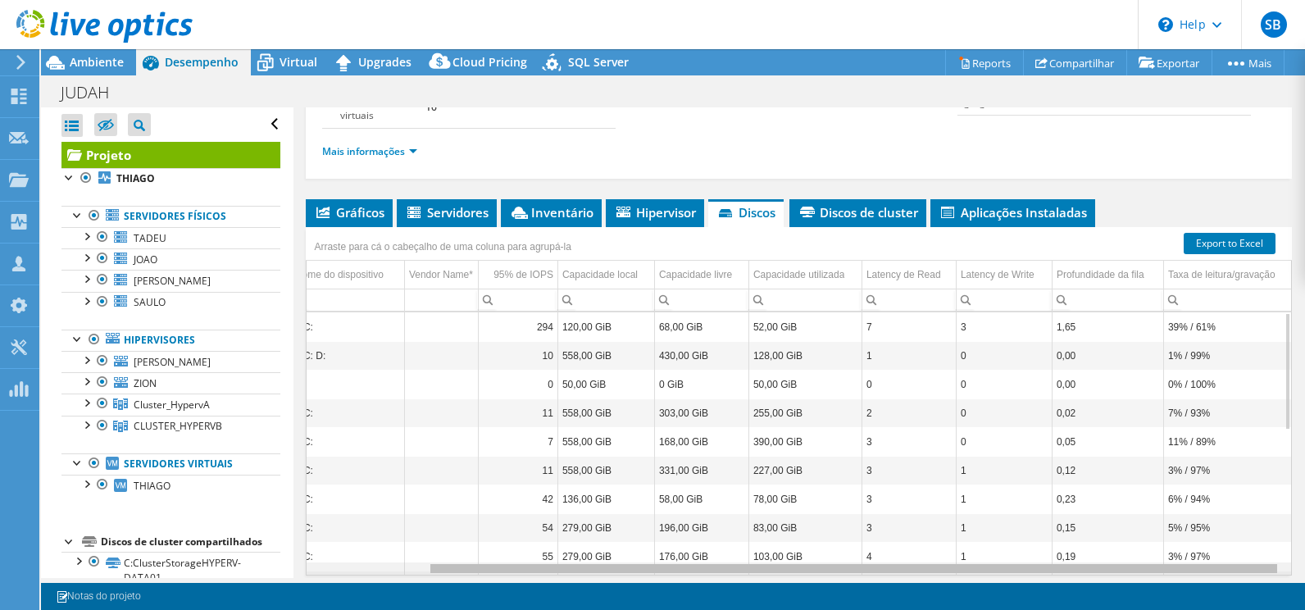
drag, startPoint x: 997, startPoint y: 569, endPoint x: 1144, endPoint y: 558, distance: 147.9
click at [1144, 558] on body "SB Membro da equipe Suporte Brasp servicedesk@brasp.com.br brasp.com.br My Prof…" at bounding box center [652, 305] width 1305 height 610
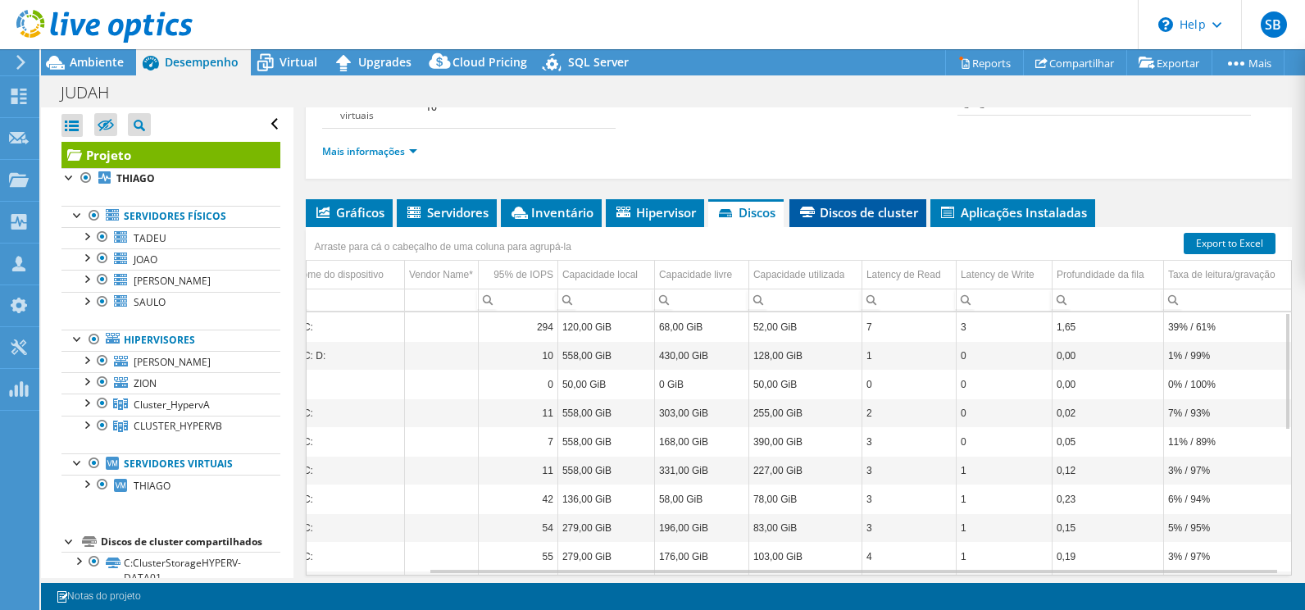
click at [890, 224] on li "Discos de cluster" at bounding box center [857, 213] width 137 height 28
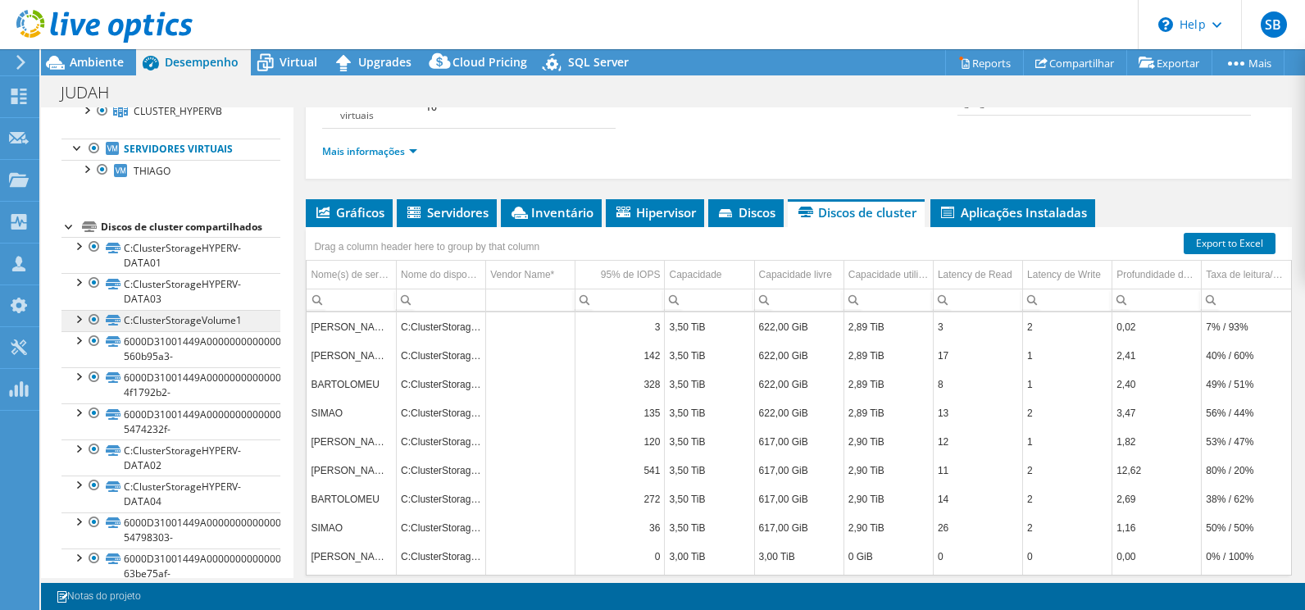
scroll to position [0, 0]
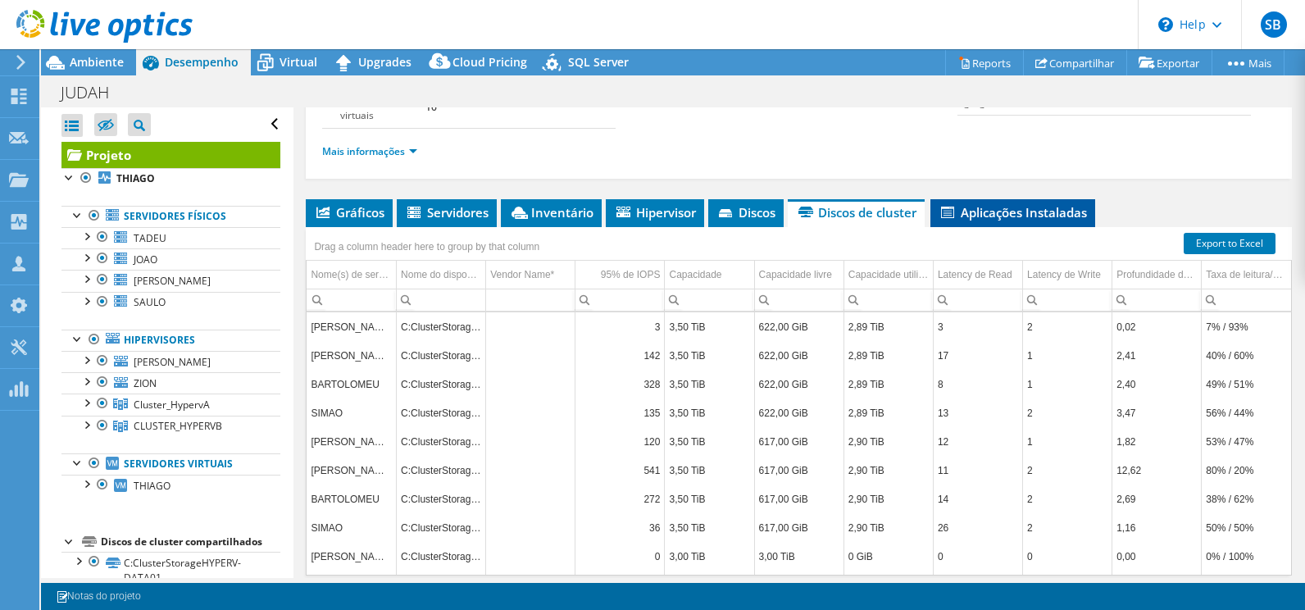
click at [983, 208] on span "Aplicações Instaladas" at bounding box center [1012, 212] width 148 height 16
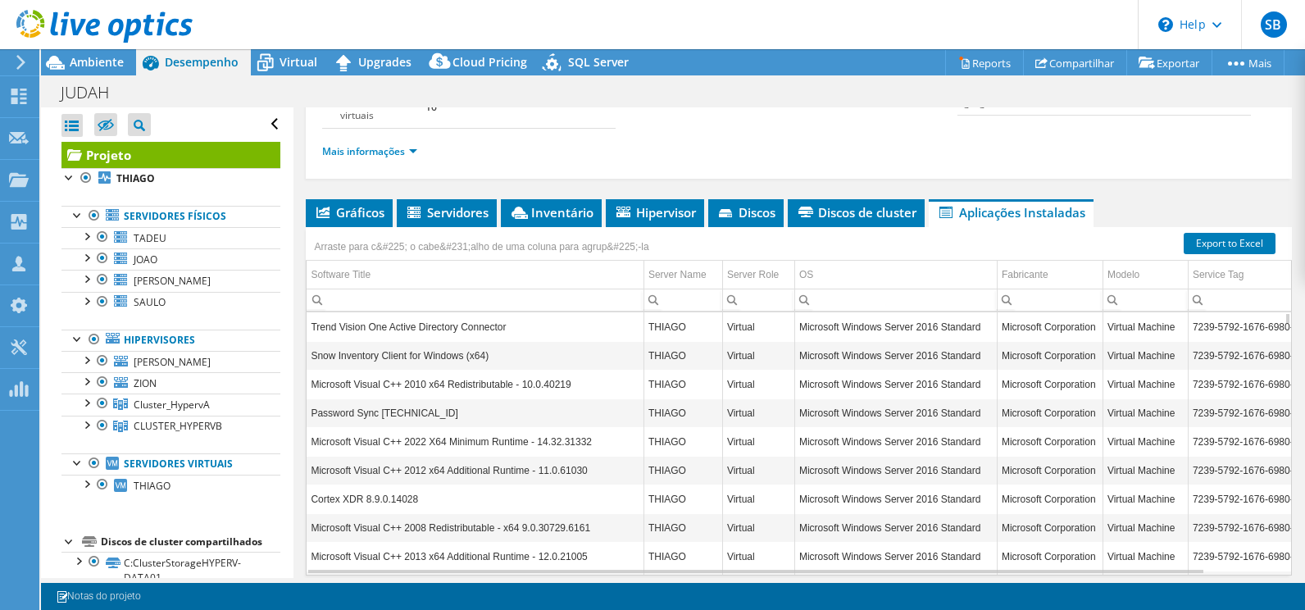
scroll to position [82, 0]
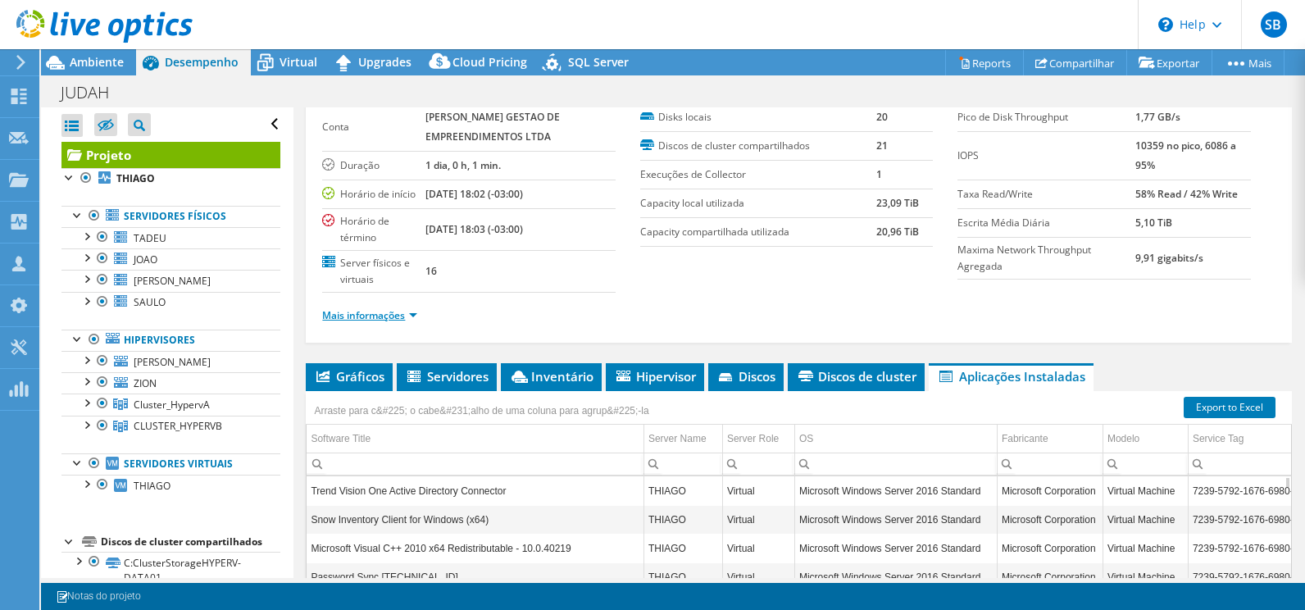
click at [404, 311] on link "Mais informações" at bounding box center [369, 315] width 95 height 14
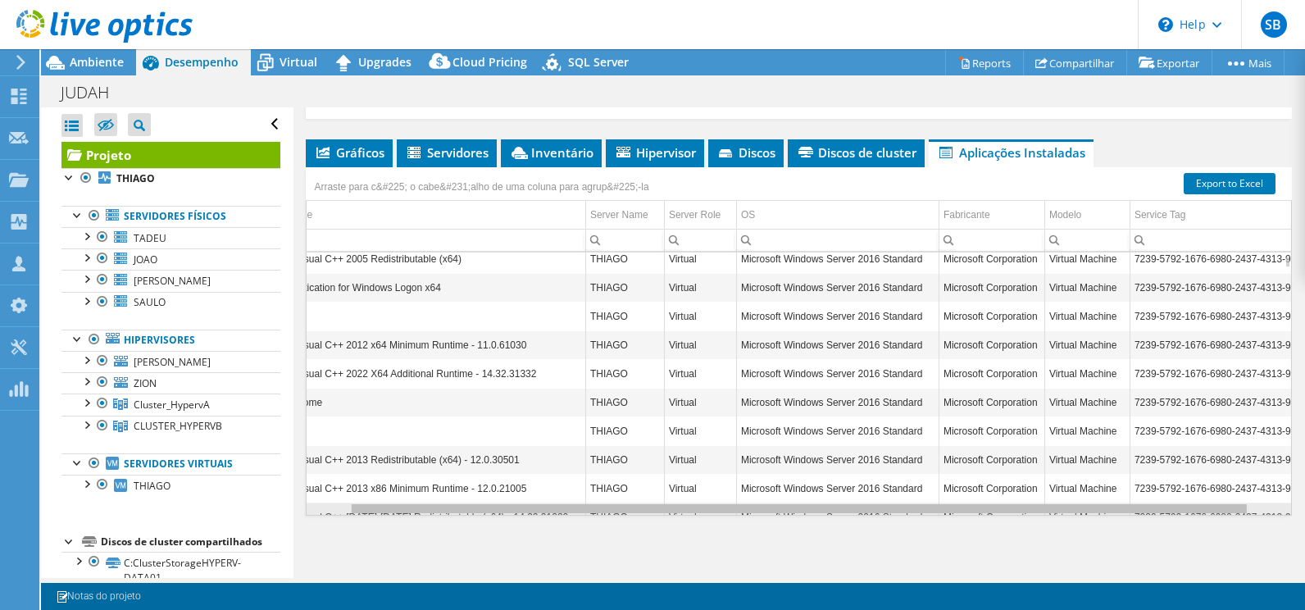
scroll to position [0, 61]
drag, startPoint x: 596, startPoint y: 508, endPoint x: 661, endPoint y: 503, distance: 64.9
click at [661, 503] on body "SB Membro da equipe Suporte Brasp servicedesk@brasp.com.br brasp.com.br My Prof…" at bounding box center [652, 305] width 1305 height 610
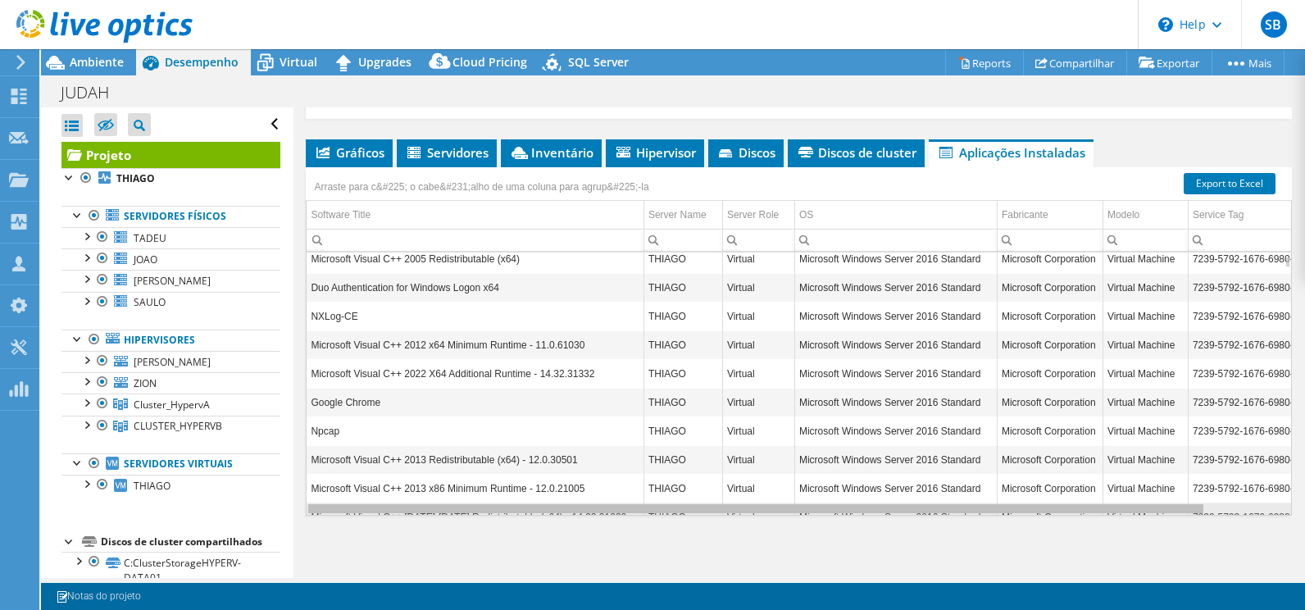
drag, startPoint x: 629, startPoint y: 506, endPoint x: 414, endPoint y: 483, distance: 215.9
click at [415, 483] on body "SB Membro da equipe Suporte Brasp servicedesk@brasp.com.br brasp.com.br My Prof…" at bounding box center [652, 305] width 1305 height 610
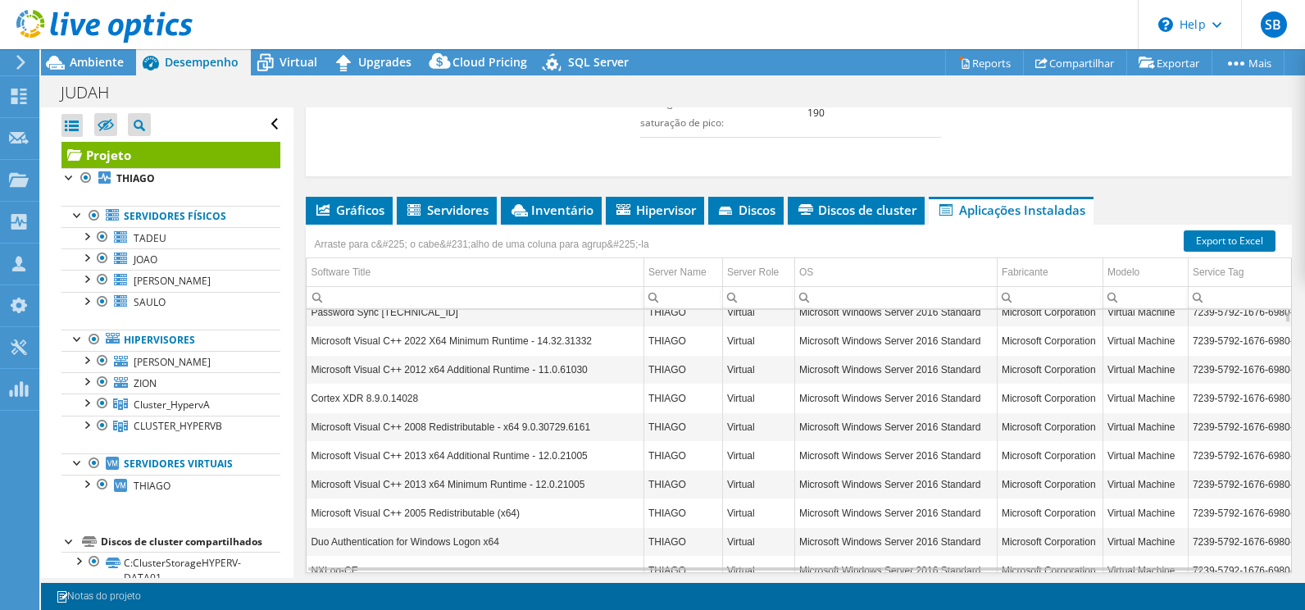
scroll to position [458, 0]
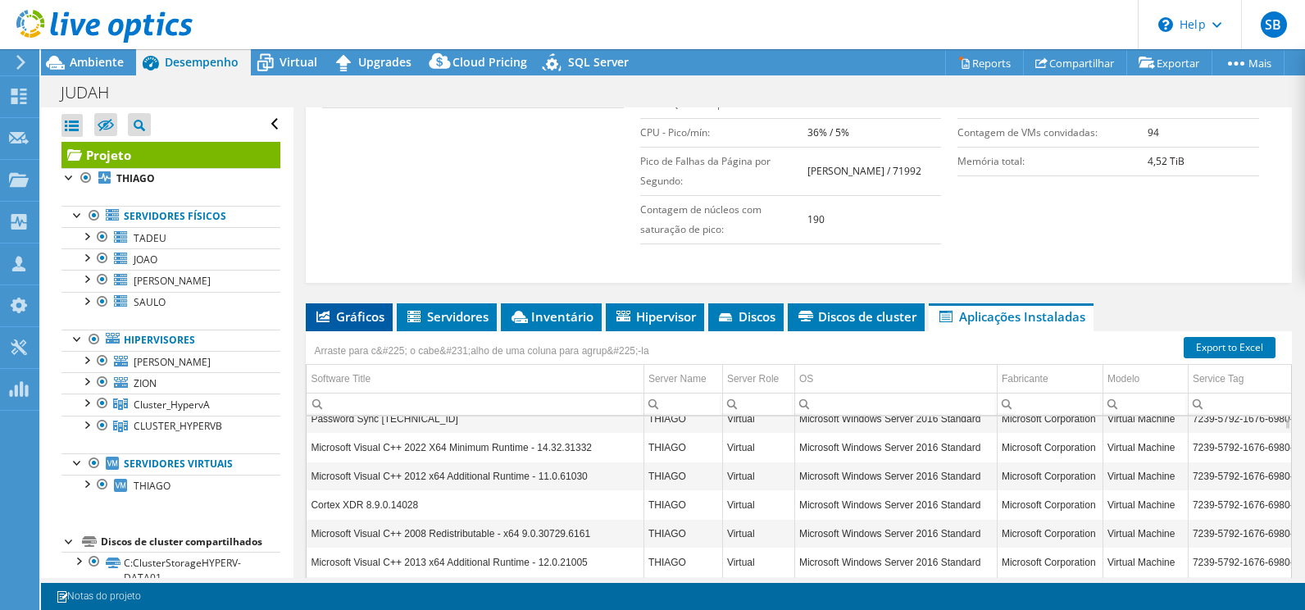
click at [359, 316] on span "Gráficos" at bounding box center [349, 316] width 70 height 16
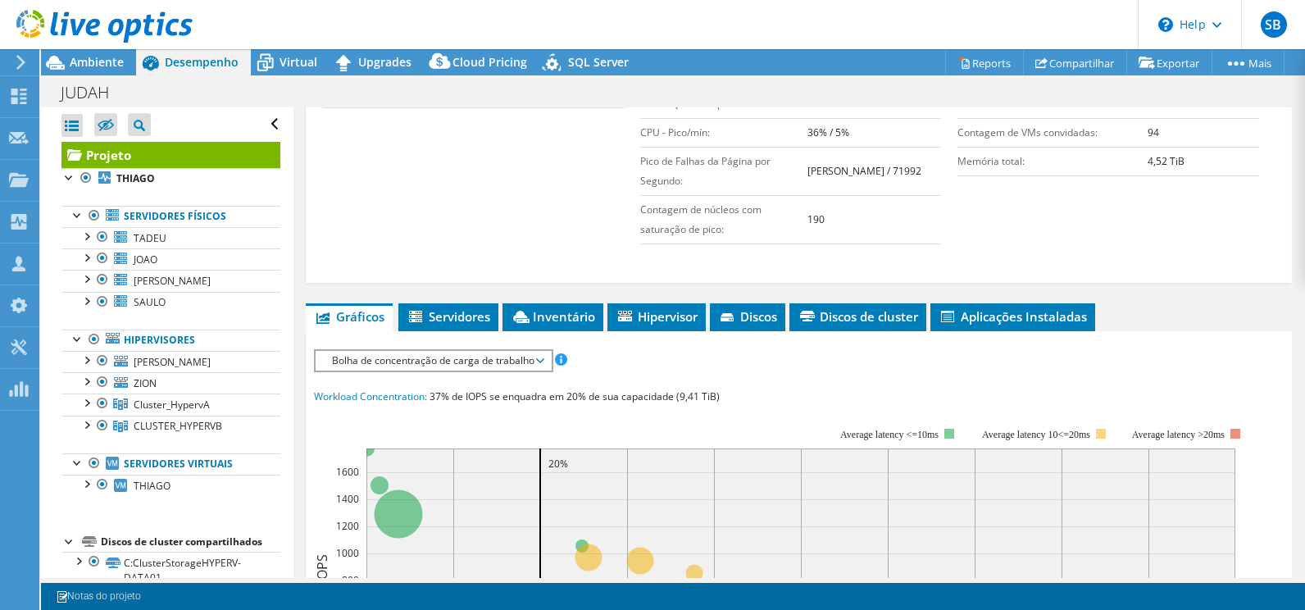
click at [528, 363] on span "Bolha de concentração de carga de trabalho" at bounding box center [433, 361] width 219 height 20
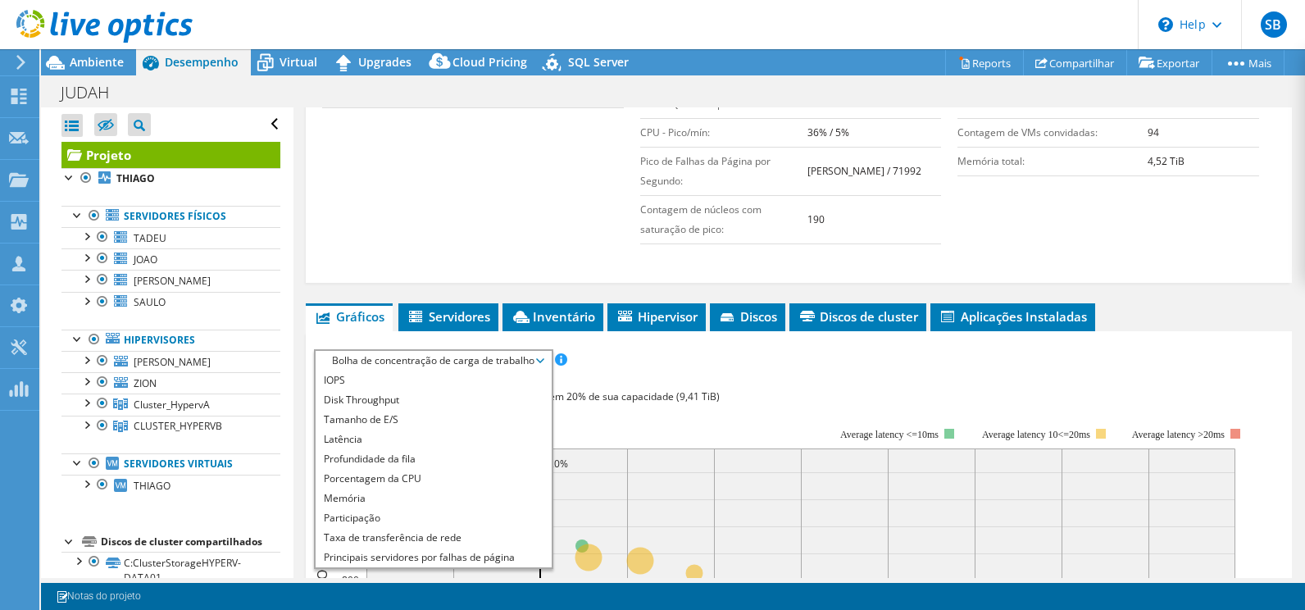
click at [536, 360] on span "Bolha de concentração de carga de trabalho" at bounding box center [433, 361] width 219 height 20
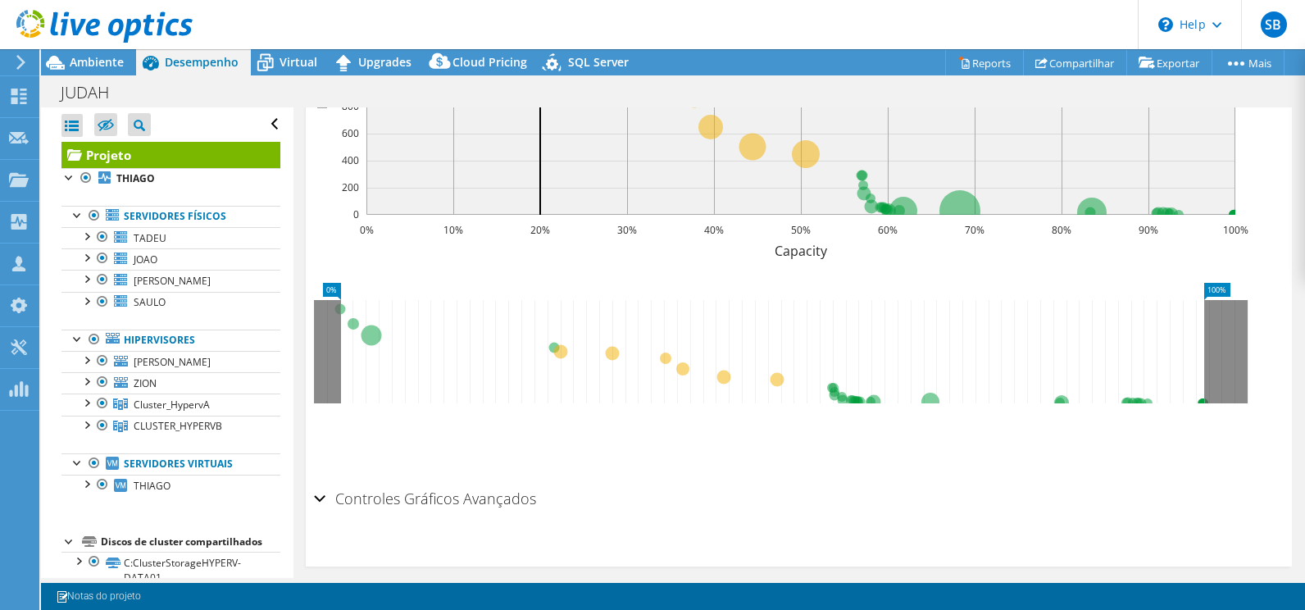
scroll to position [949, 0]
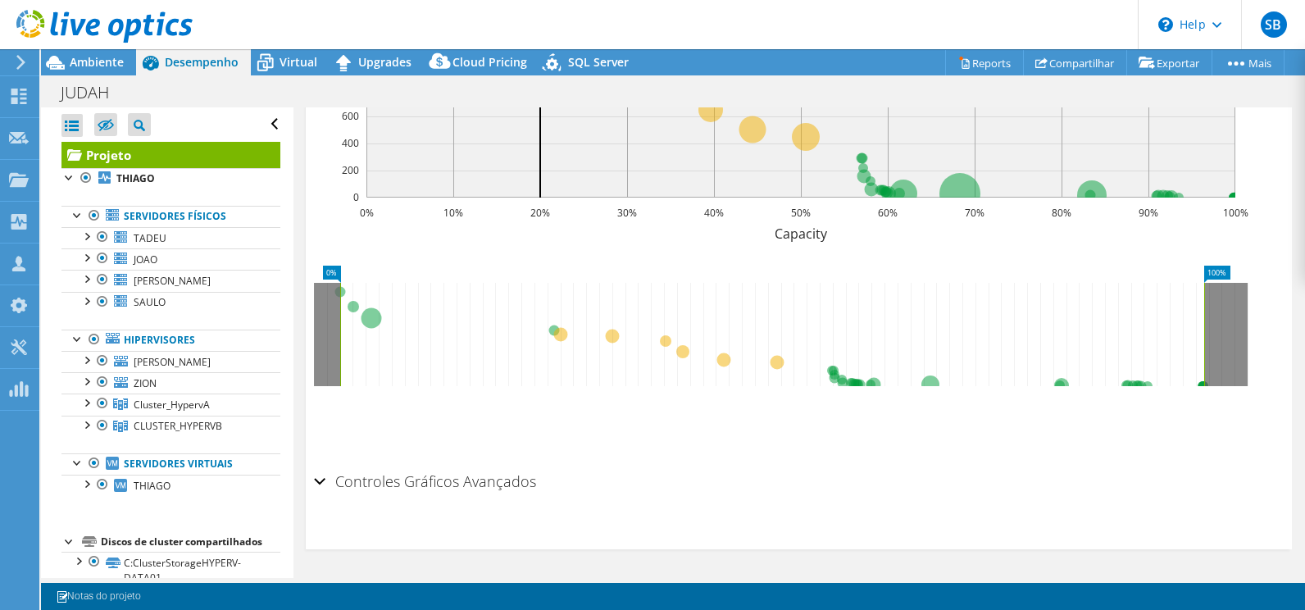
click at [318, 485] on div "Controles Gráficos Avançados" at bounding box center [799, 482] width 970 height 35
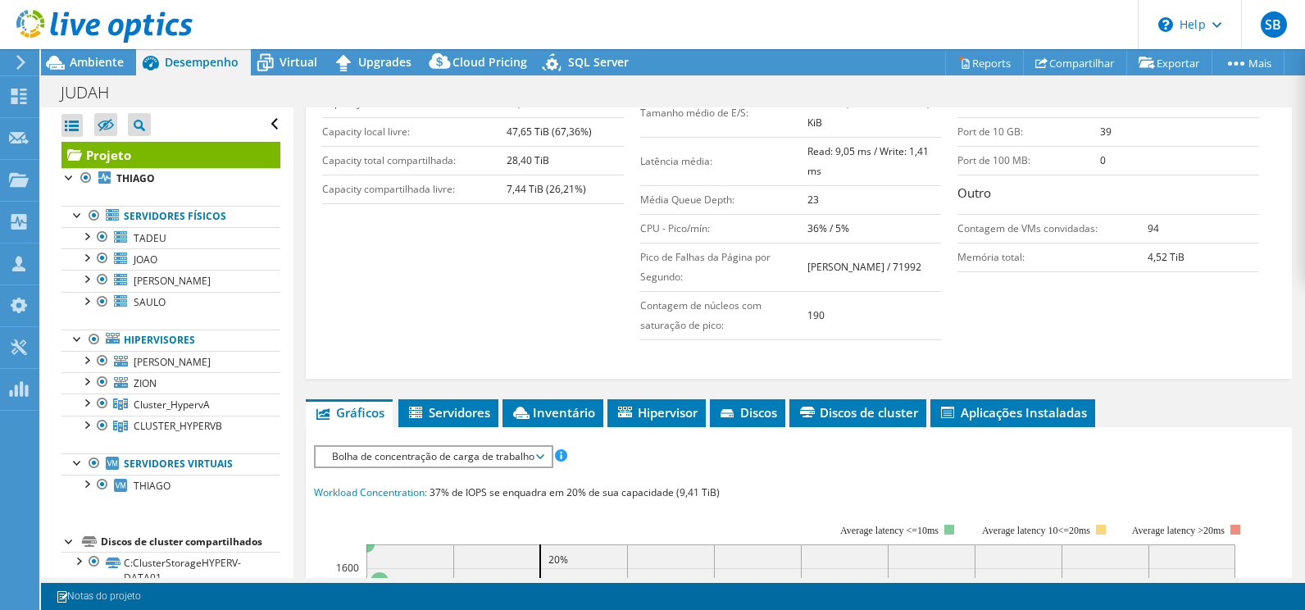
scroll to position [277, 0]
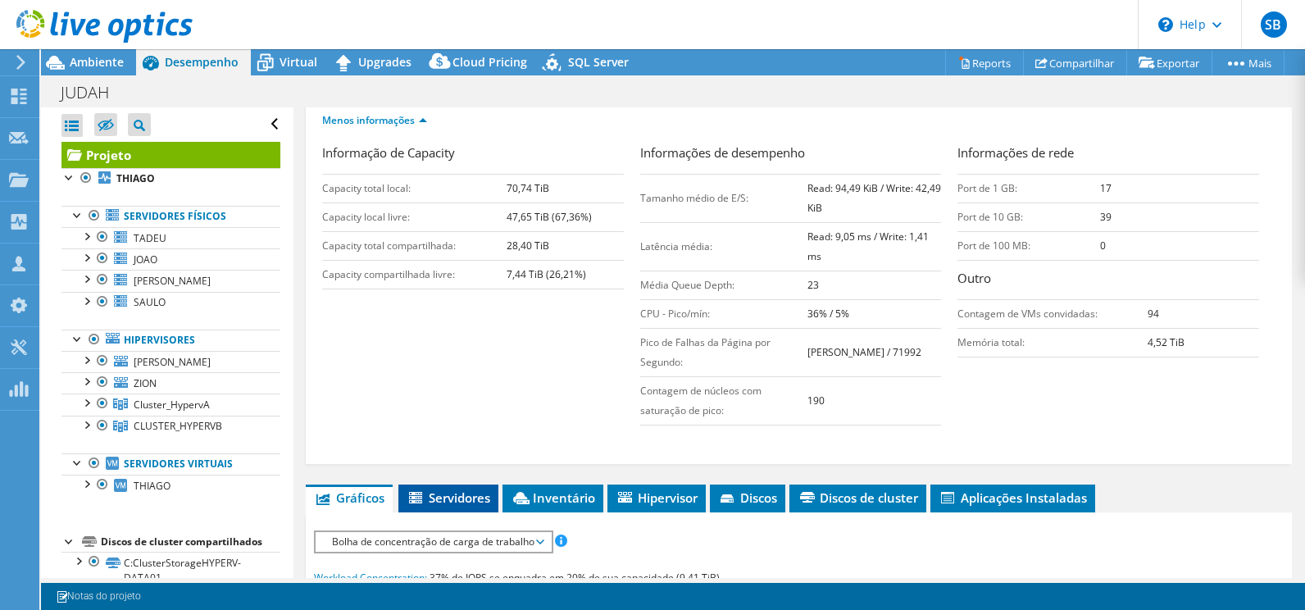
click at [479, 494] on span "Servidores" at bounding box center [448, 497] width 84 height 16
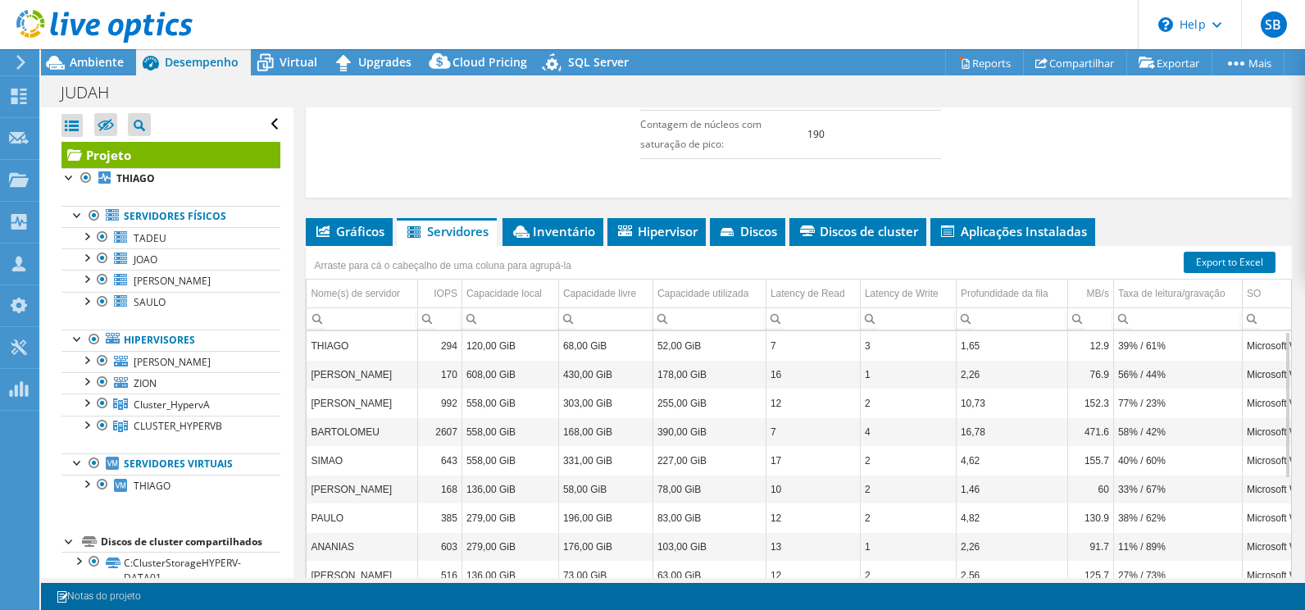
scroll to position [605, 0]
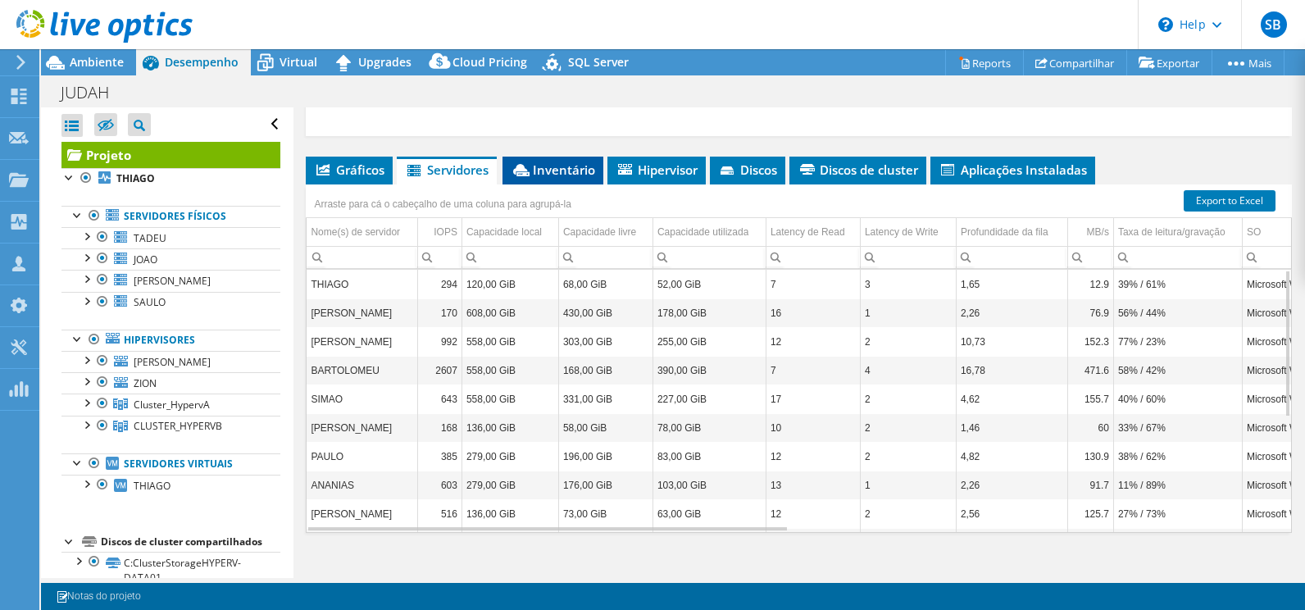
click at [572, 175] on span "Inventário" at bounding box center [553, 169] width 84 height 16
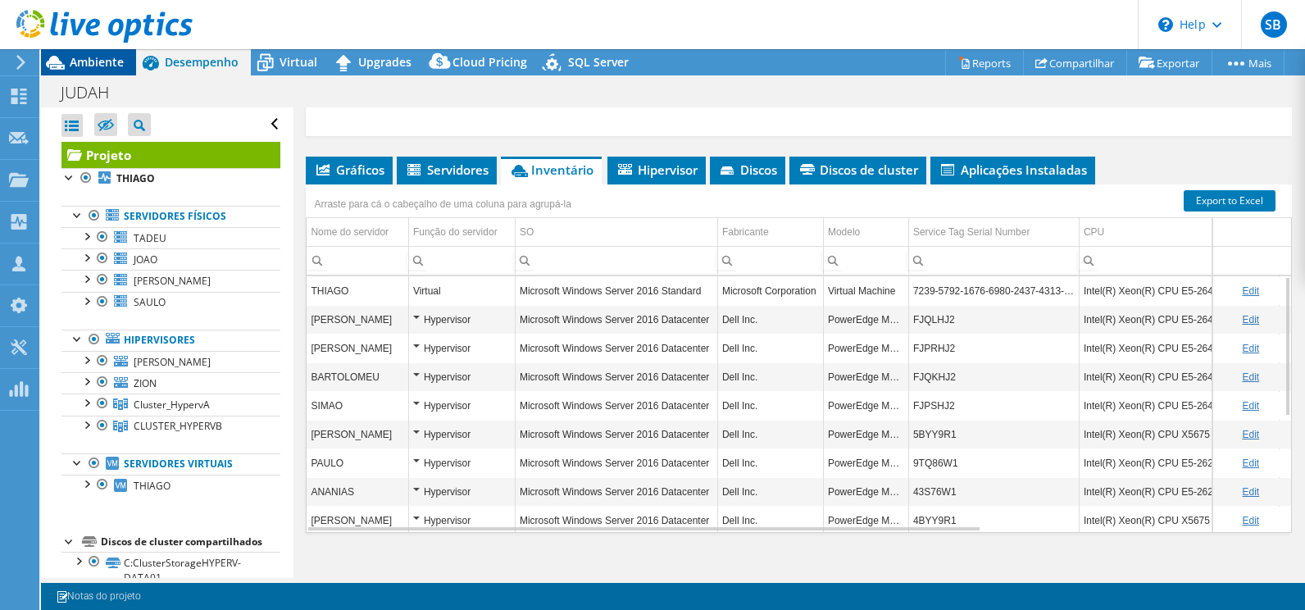
click at [95, 57] on span "Ambiente" at bounding box center [97, 62] width 54 height 16
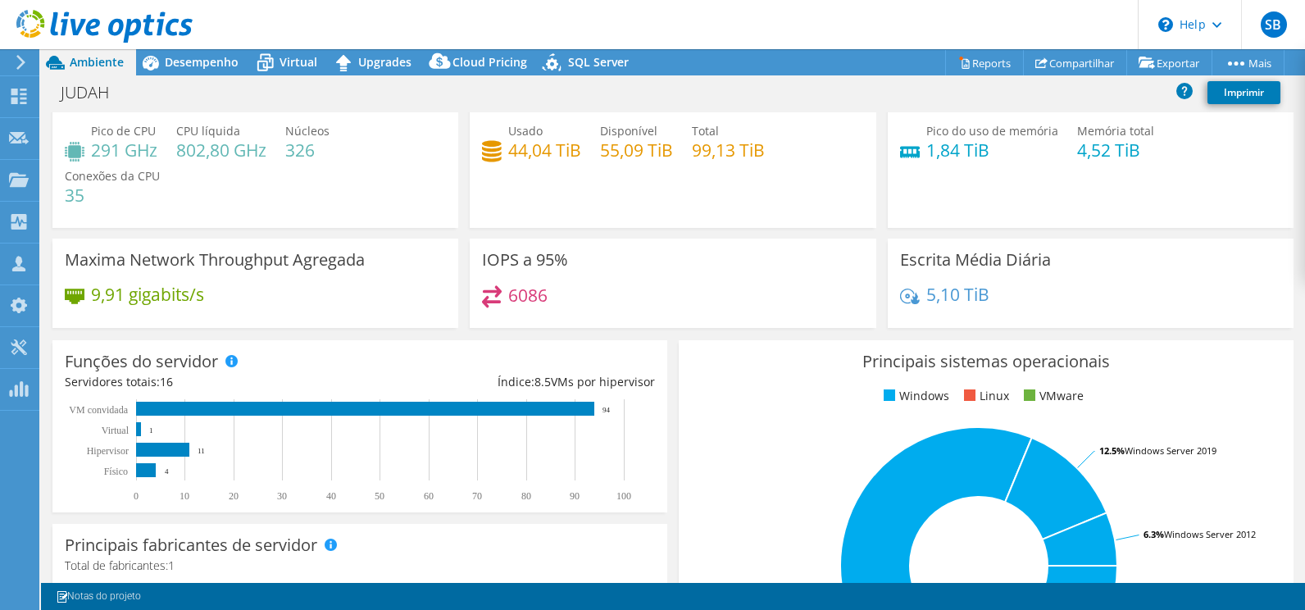
scroll to position [0, 0]
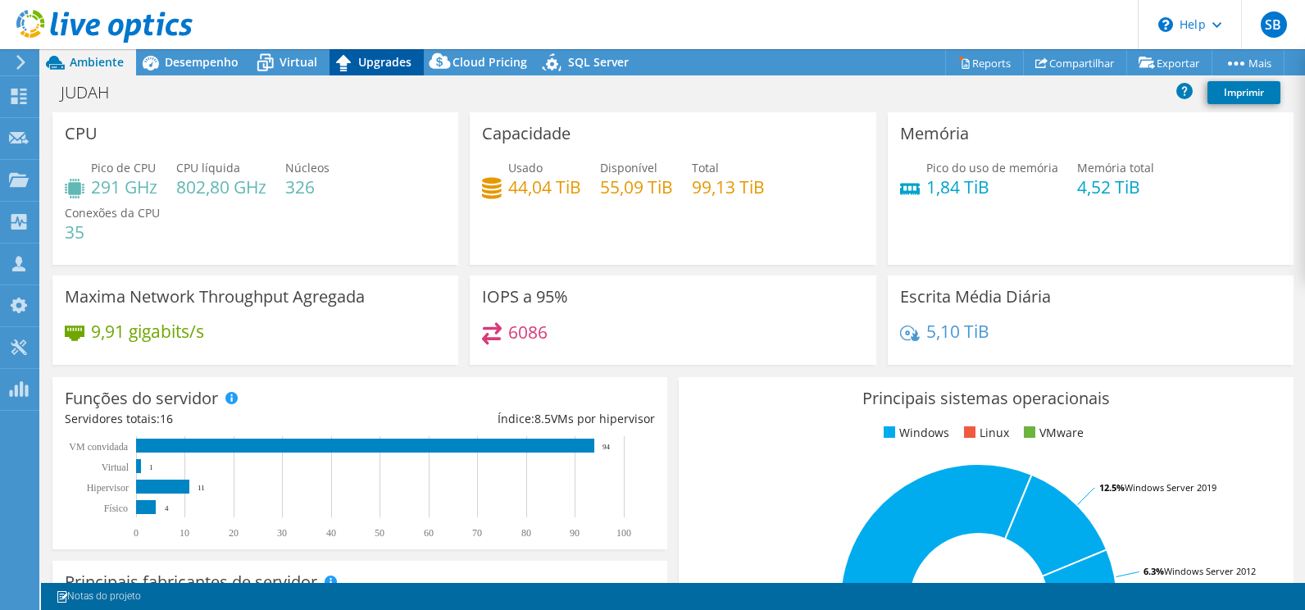
click at [367, 61] on span "Upgrades" at bounding box center [384, 62] width 53 height 16
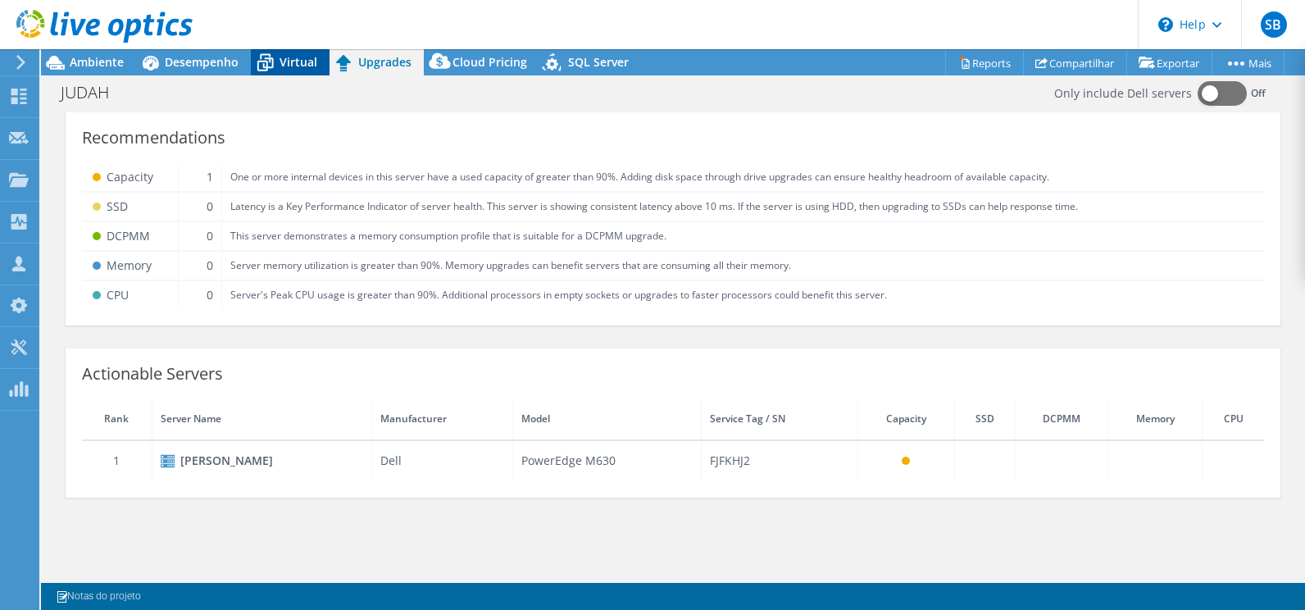
click at [310, 66] on span "Virtual" at bounding box center [298, 62] width 38 height 16
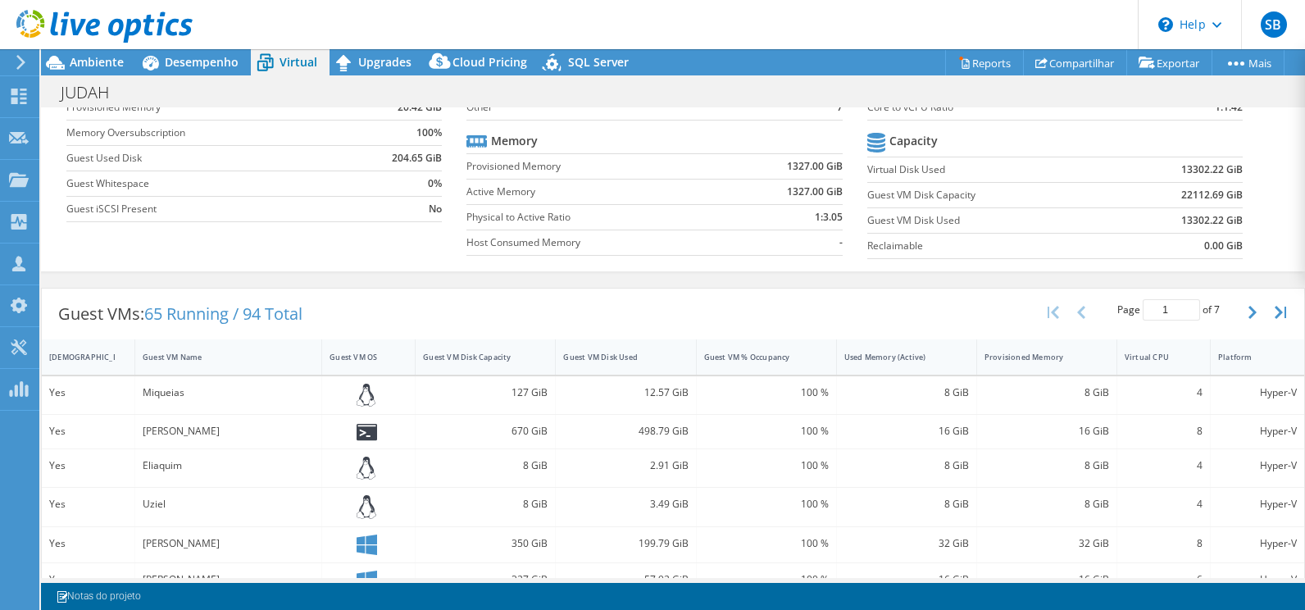
scroll to position [82, 0]
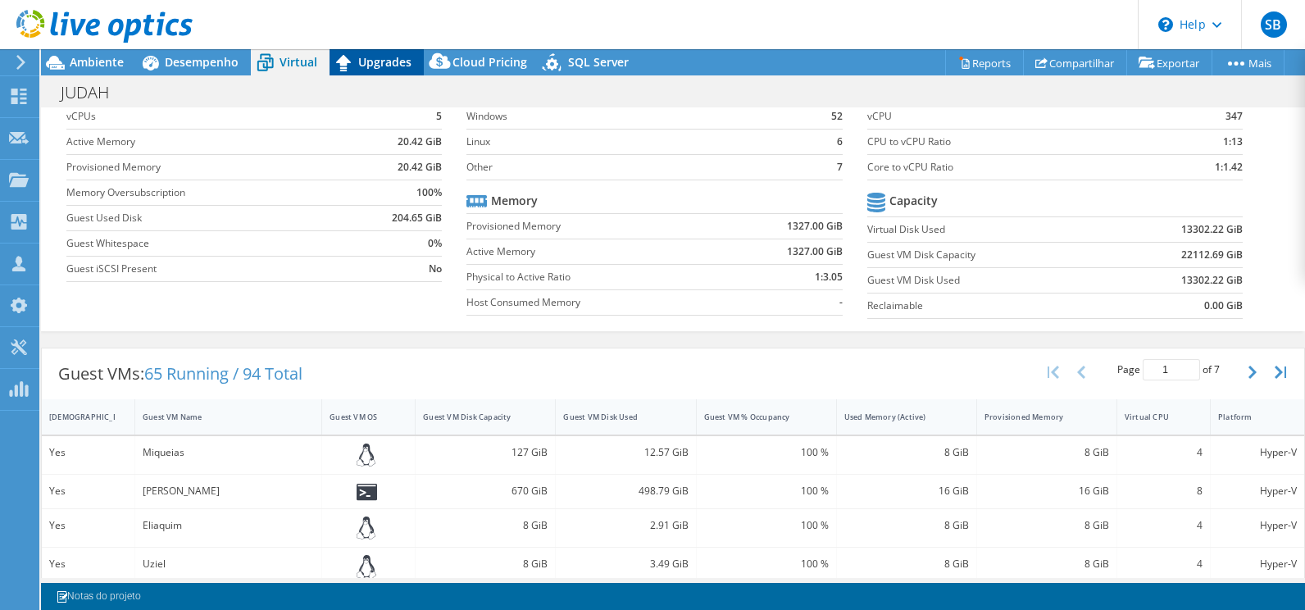
click at [388, 66] on span "Upgrades" at bounding box center [384, 62] width 53 height 16
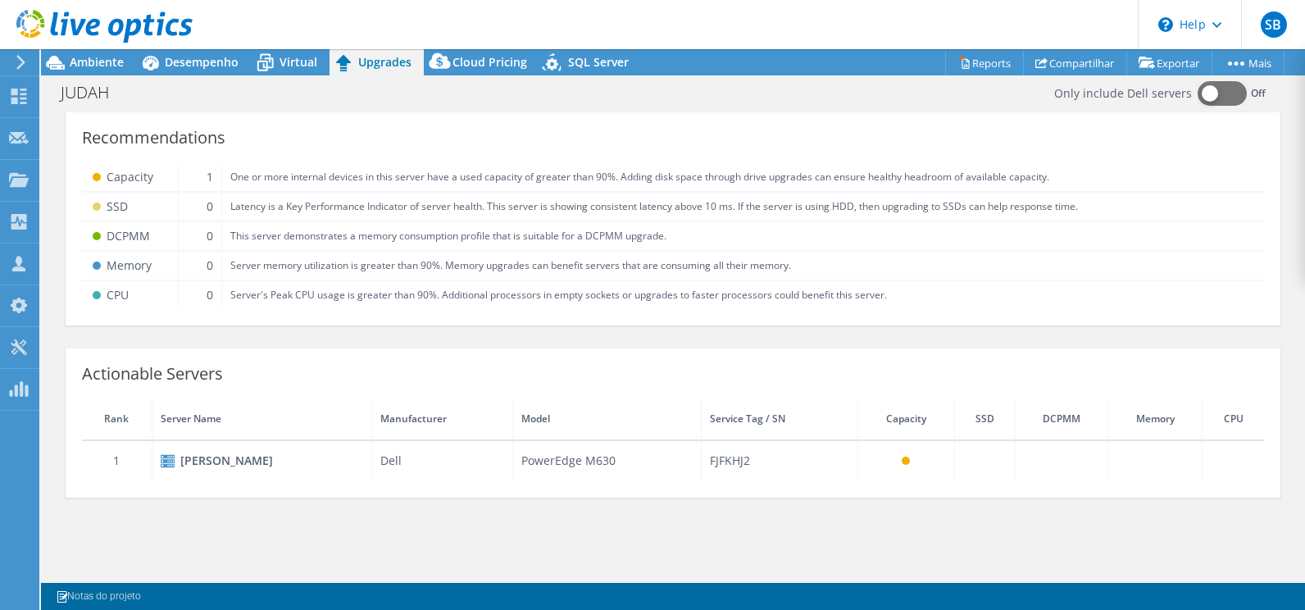
scroll to position [0, 0]
click at [209, 63] on span "Desempenho" at bounding box center [202, 62] width 74 height 16
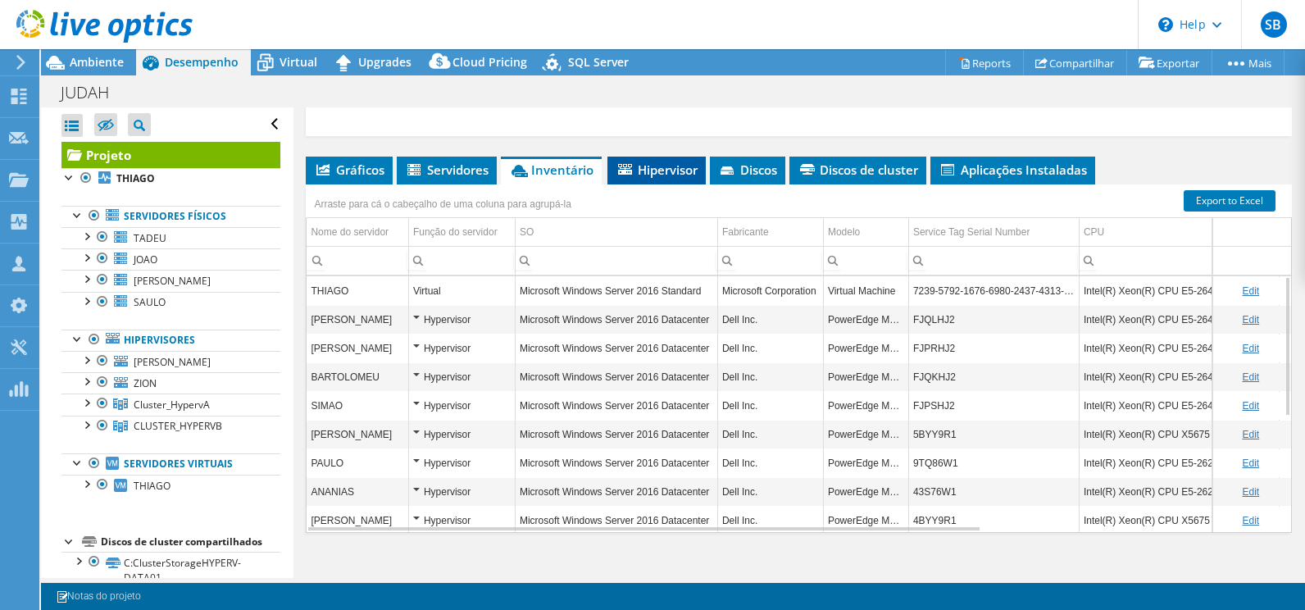
click at [632, 170] on icon at bounding box center [625, 169] width 14 height 11
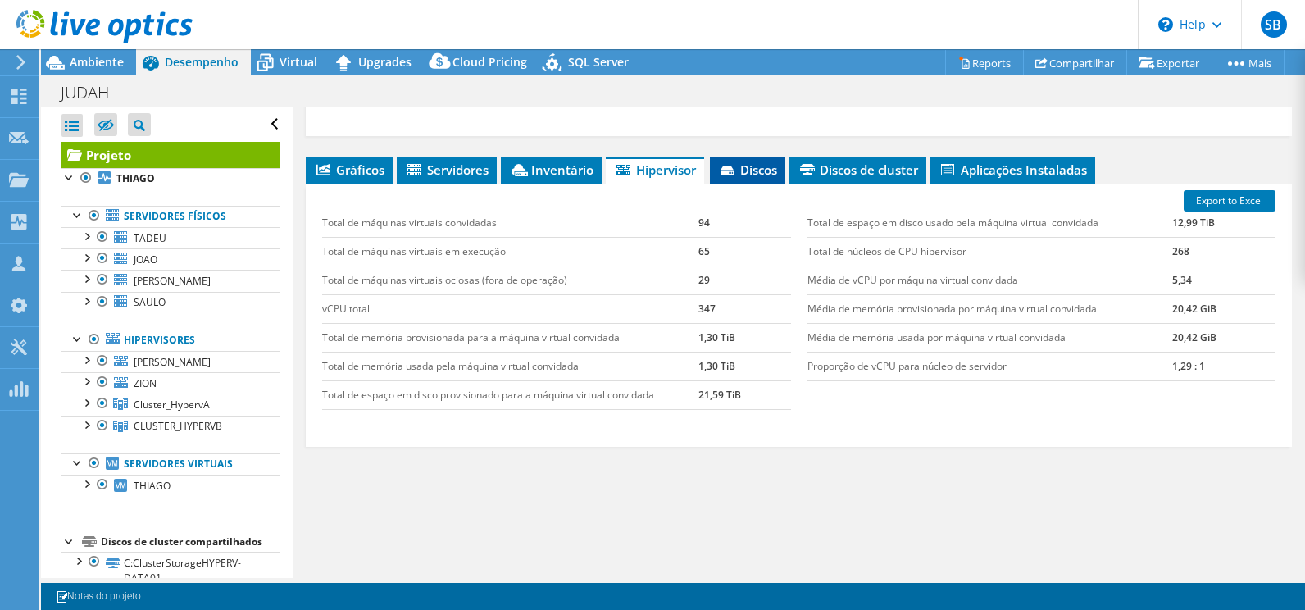
click at [733, 173] on icon at bounding box center [726, 170] width 13 height 8
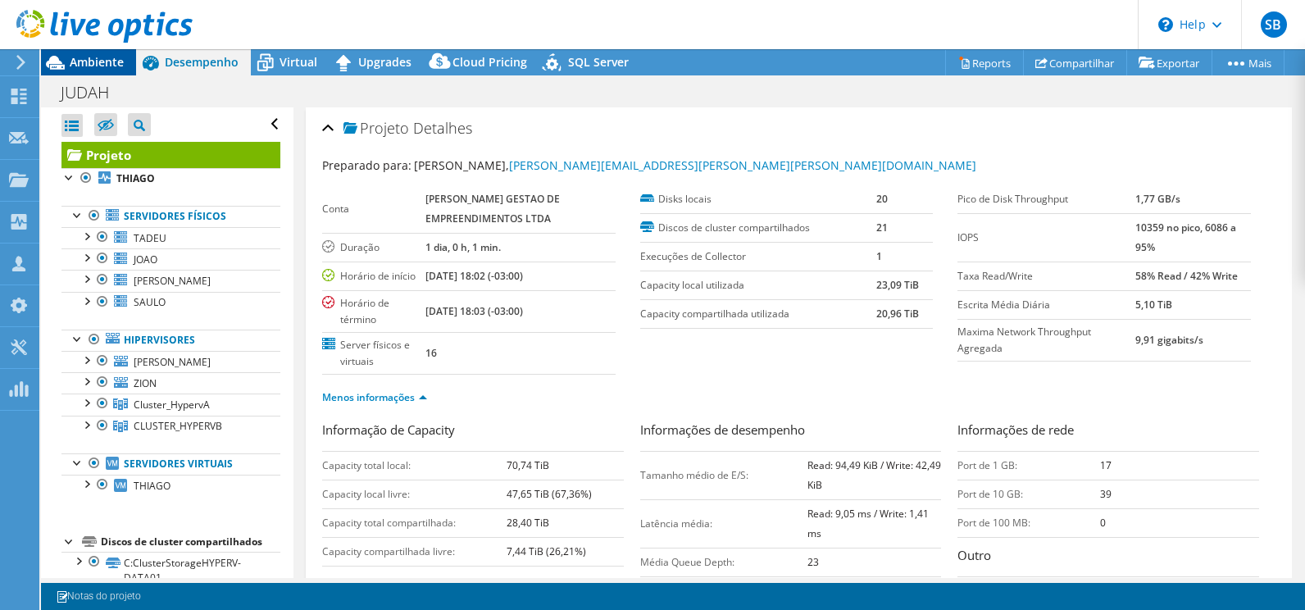
click at [104, 54] on span "Ambiente" at bounding box center [97, 62] width 54 height 16
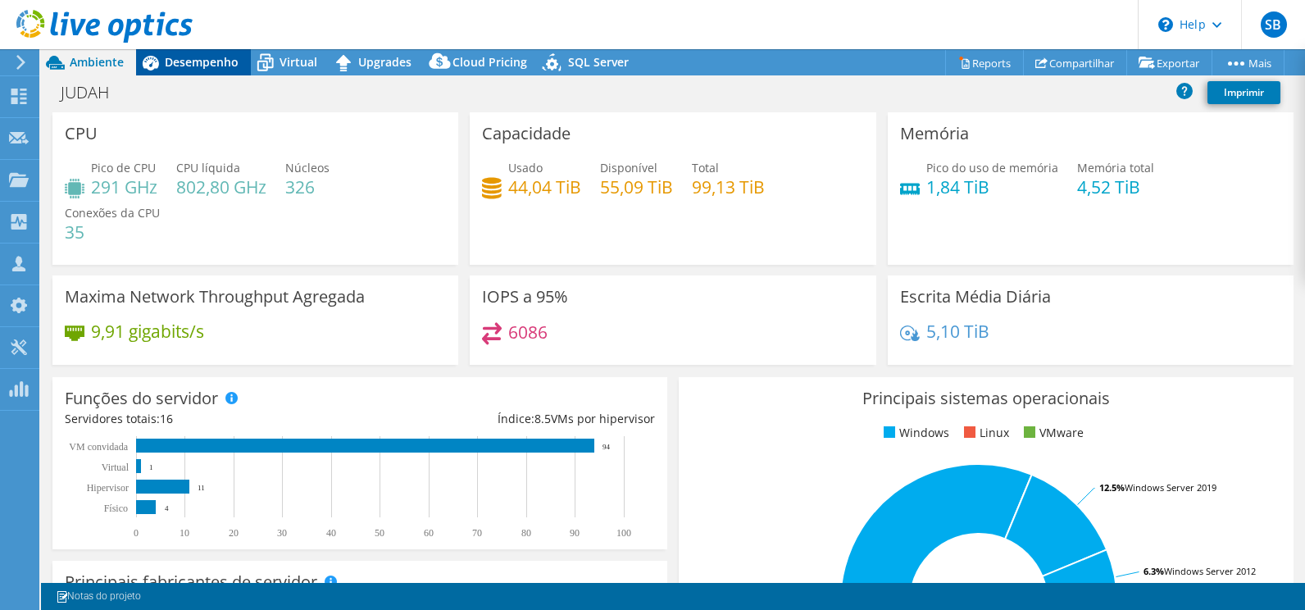
click at [175, 63] on span "Desempenho" at bounding box center [202, 62] width 74 height 16
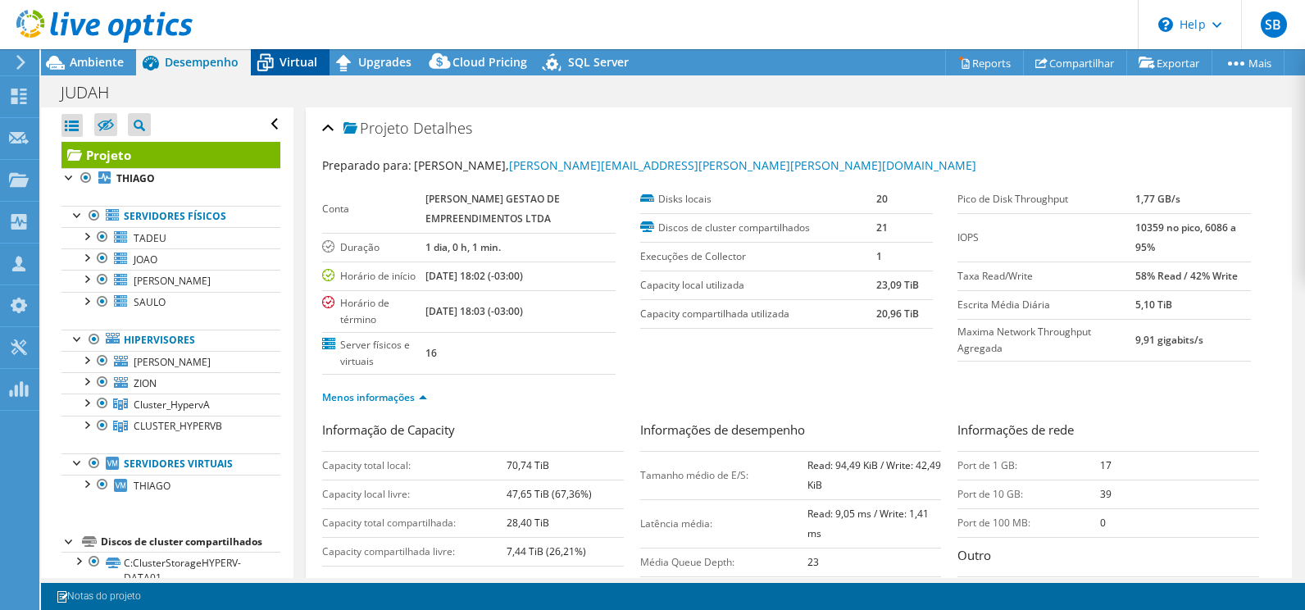
click at [319, 66] on div "Virtual" at bounding box center [290, 62] width 79 height 26
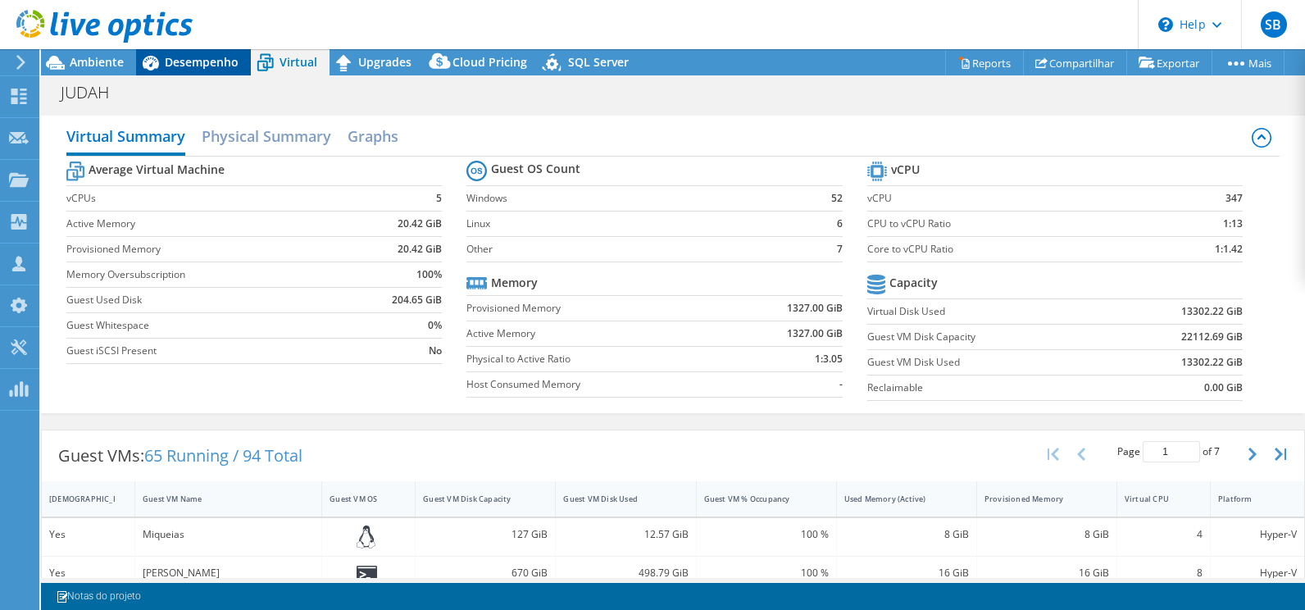
click at [179, 62] on span "Desempenho" at bounding box center [202, 62] width 74 height 16
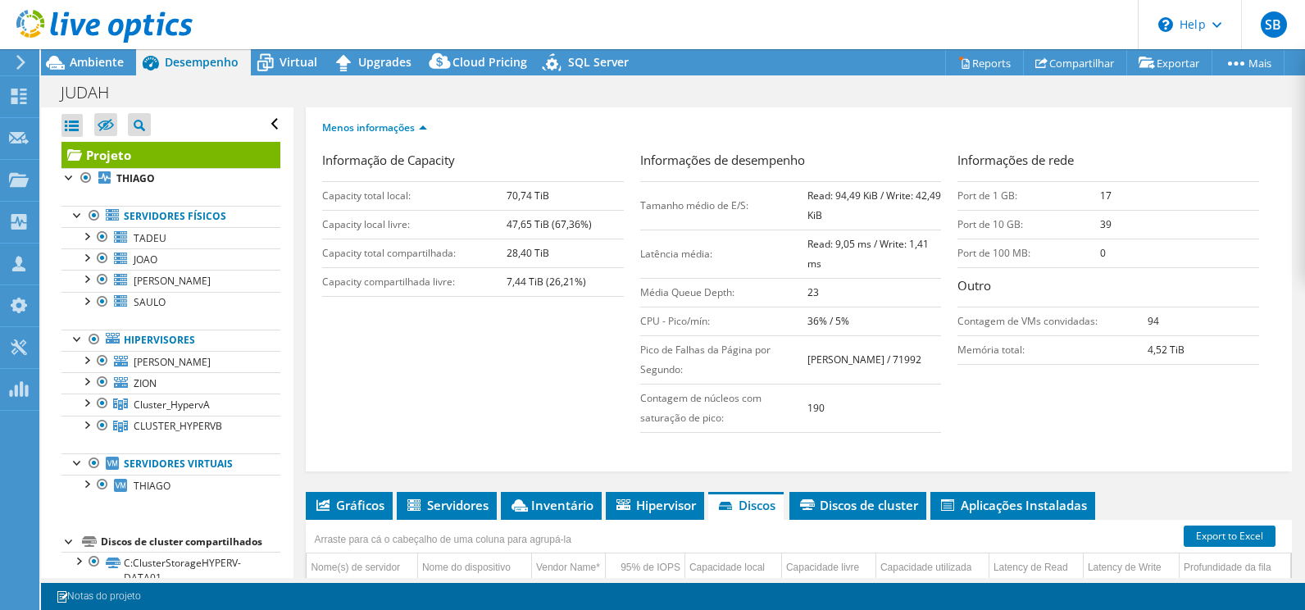
scroll to position [246, 0]
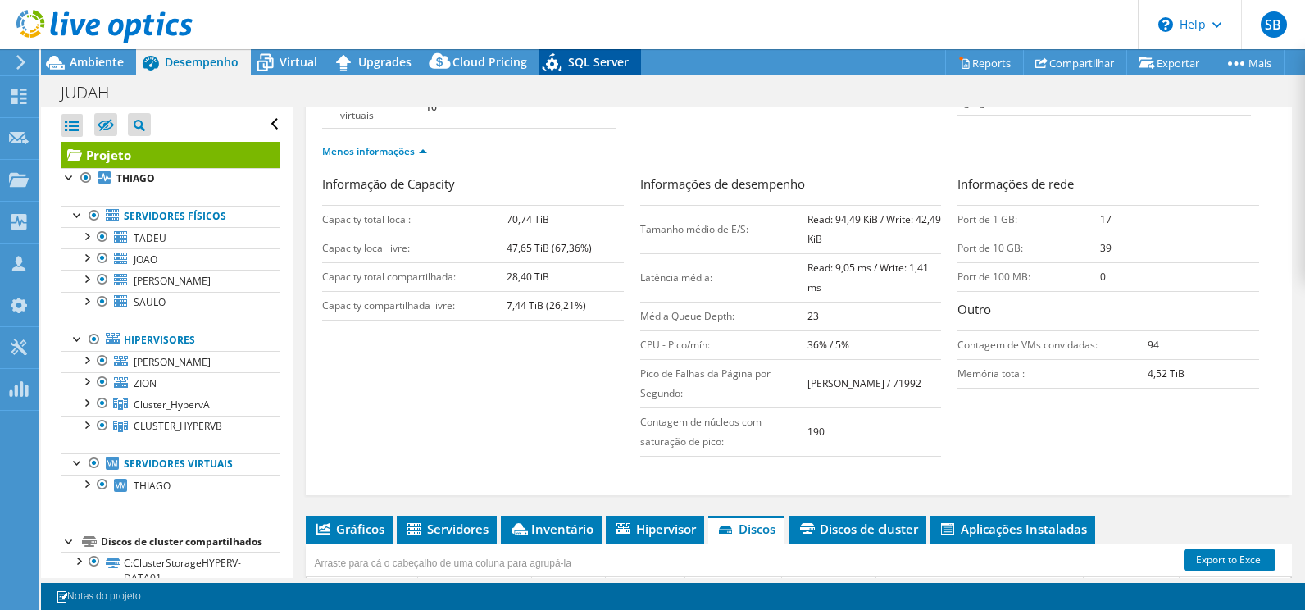
click at [579, 55] on span "SQL Server" at bounding box center [598, 62] width 61 height 16
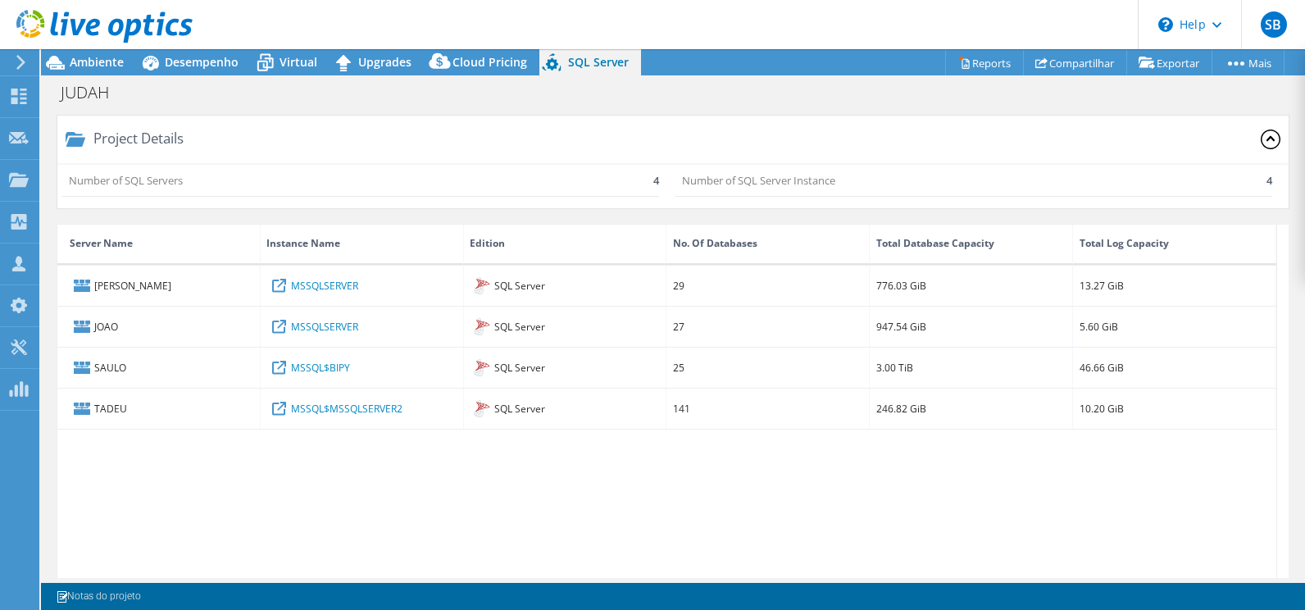
click at [1260, 133] on icon at bounding box center [1270, 139] width 20 height 20
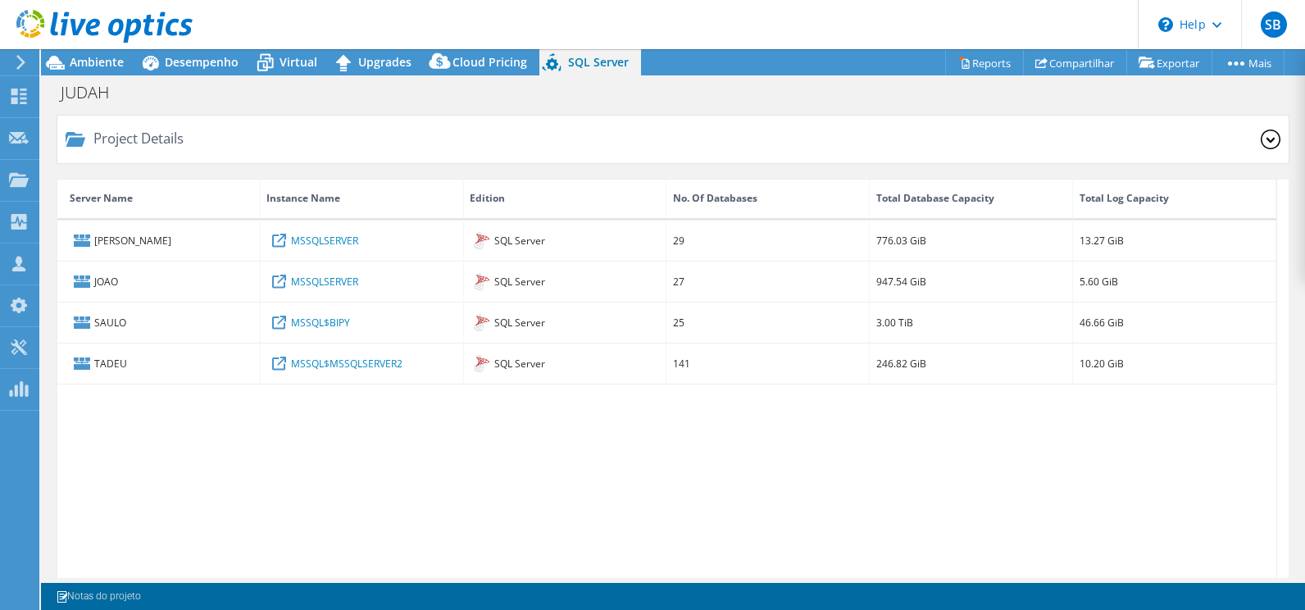
click at [1260, 139] on icon at bounding box center [1270, 139] width 20 height 20
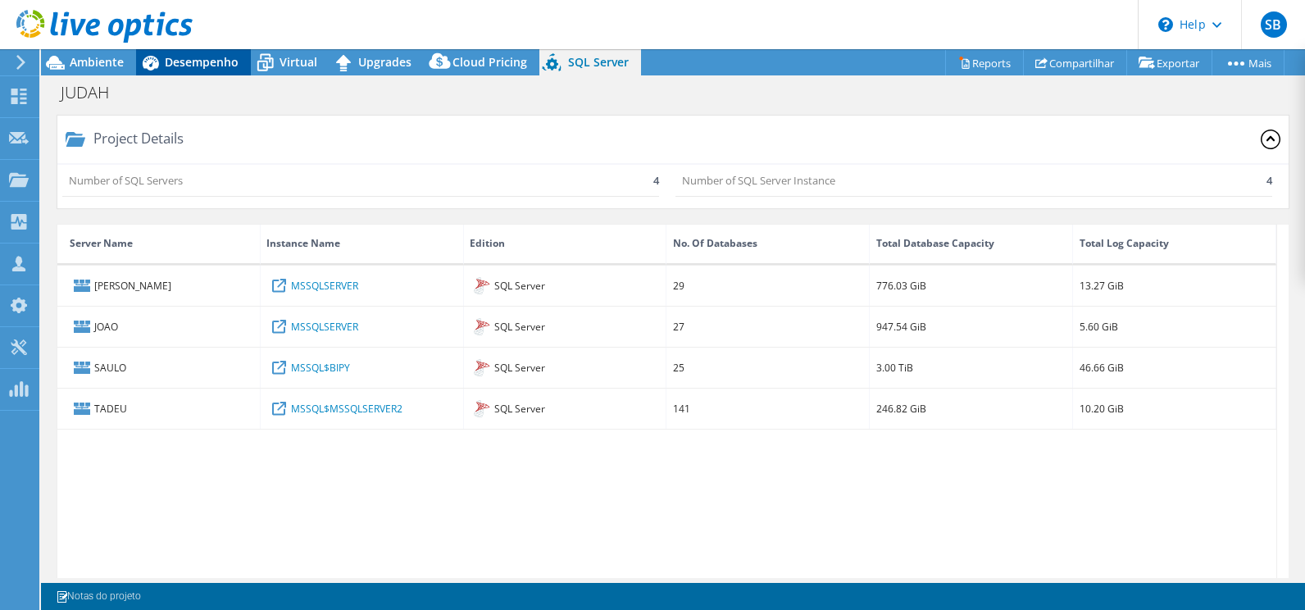
click at [155, 66] on icon at bounding box center [151, 63] width 16 height 15
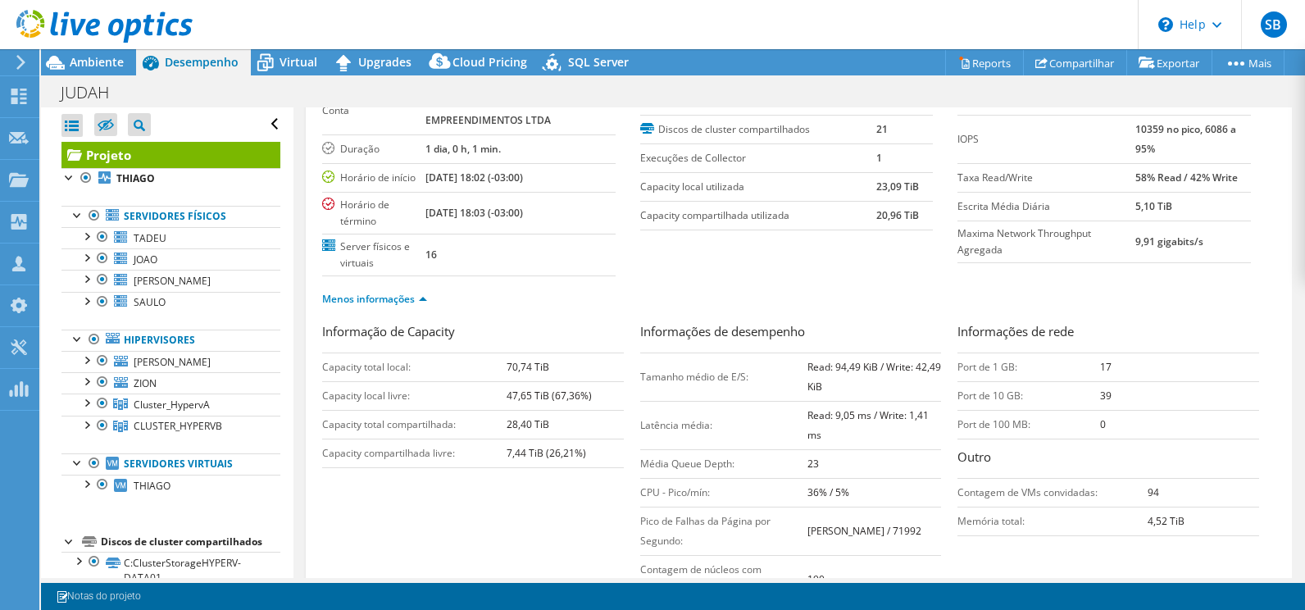
scroll to position [0, 0]
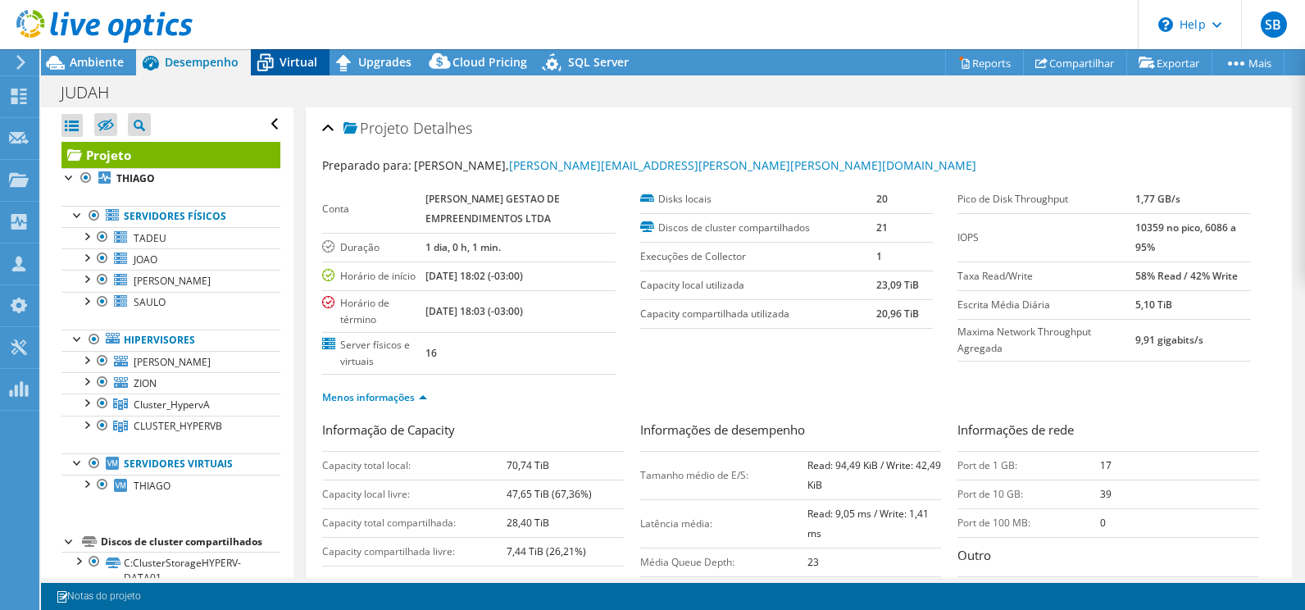
click at [277, 64] on icon at bounding box center [265, 62] width 29 height 29
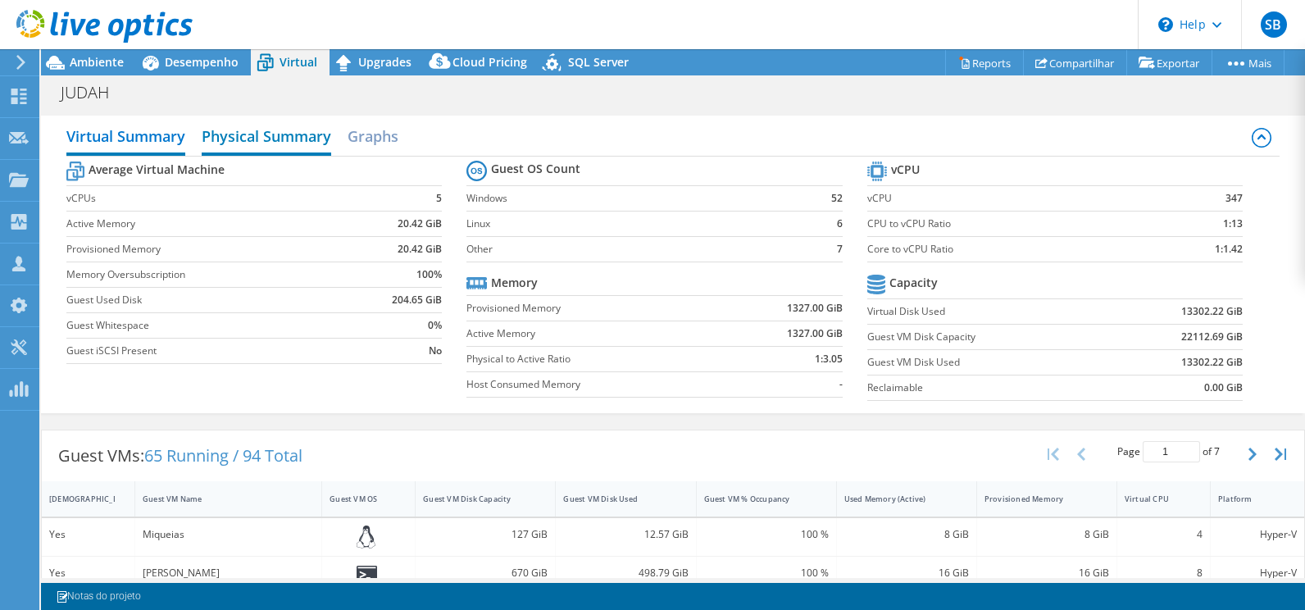
click at [275, 133] on h2 "Physical Summary" at bounding box center [266, 138] width 129 height 36
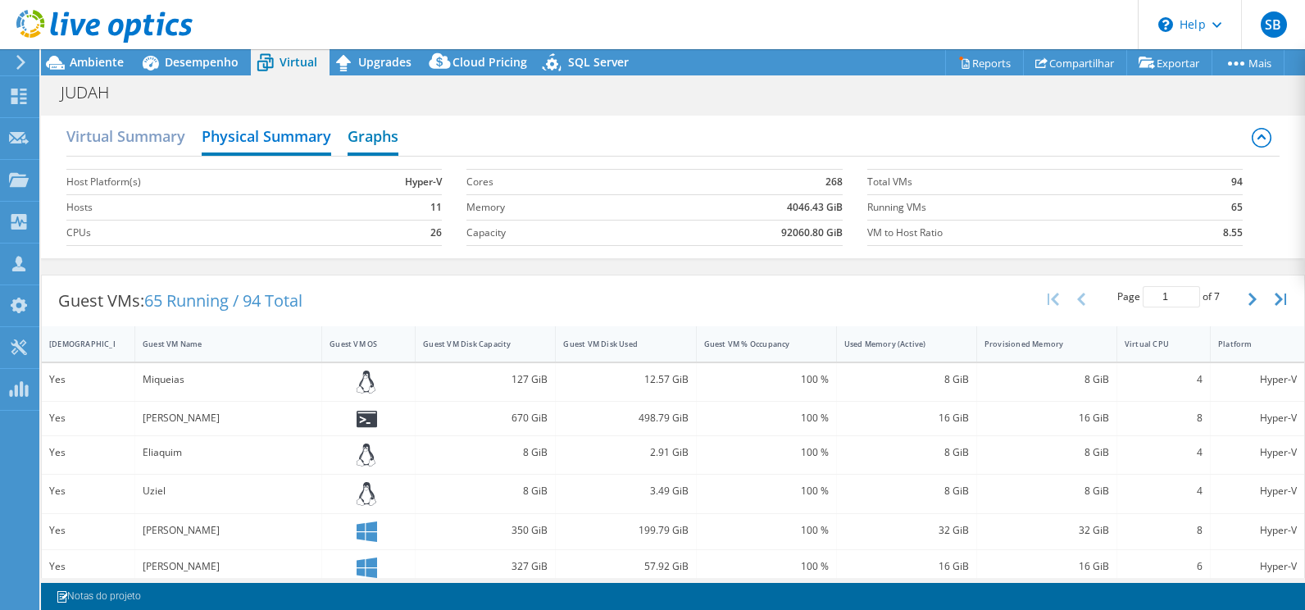
click at [374, 137] on h2 "Graphs" at bounding box center [372, 138] width 51 height 36
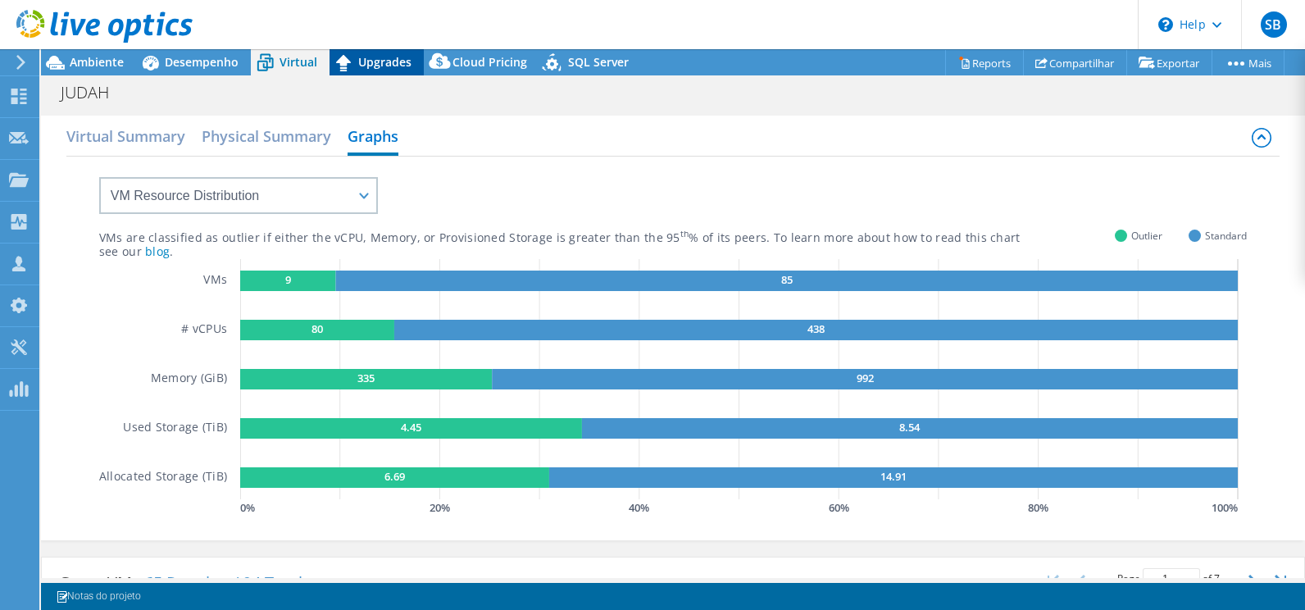
click at [387, 73] on div "Upgrades" at bounding box center [376, 62] width 94 height 26
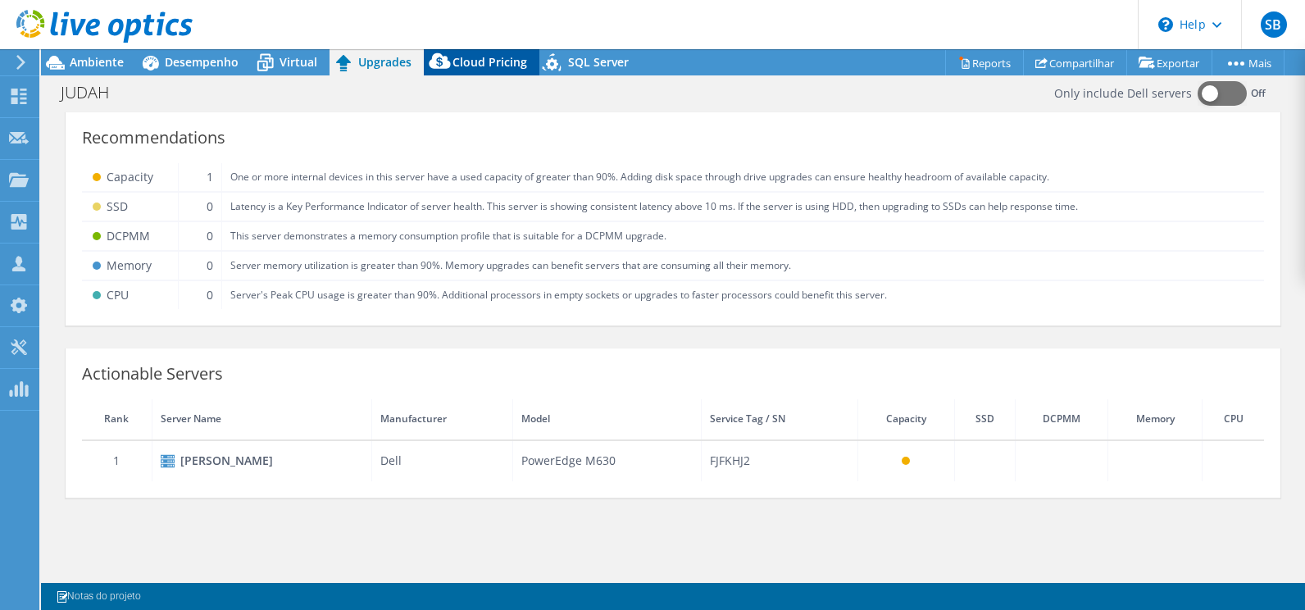
click at [440, 61] on icon at bounding box center [439, 61] width 21 height 16
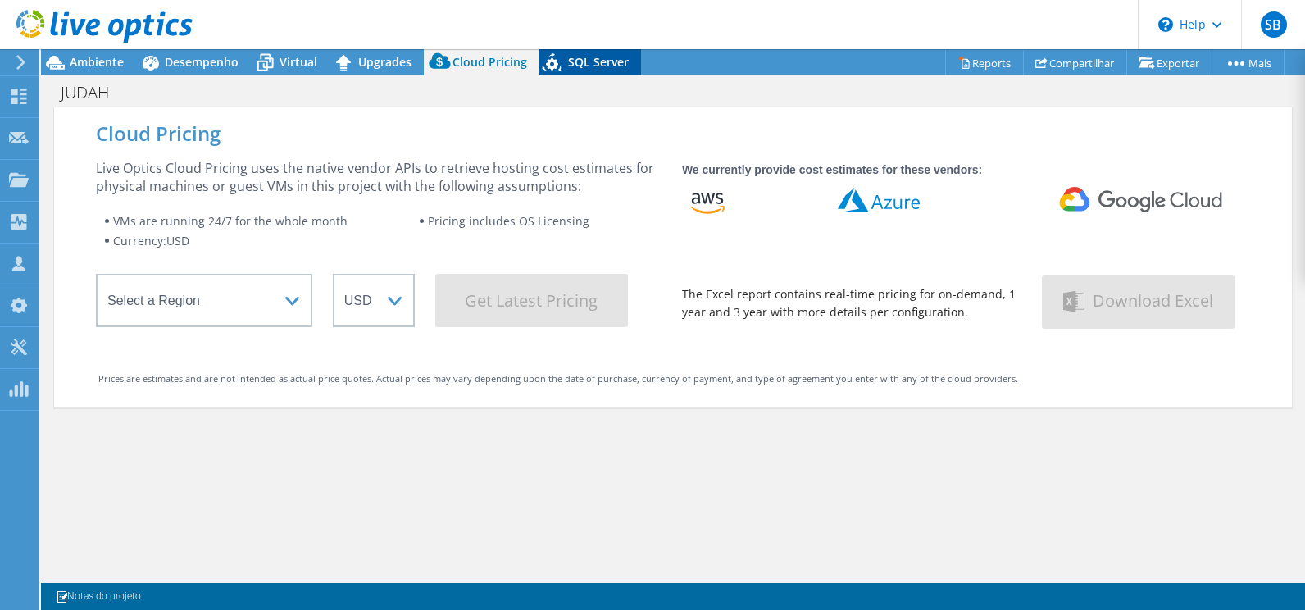
click at [551, 64] on icon at bounding box center [552, 62] width 19 height 18
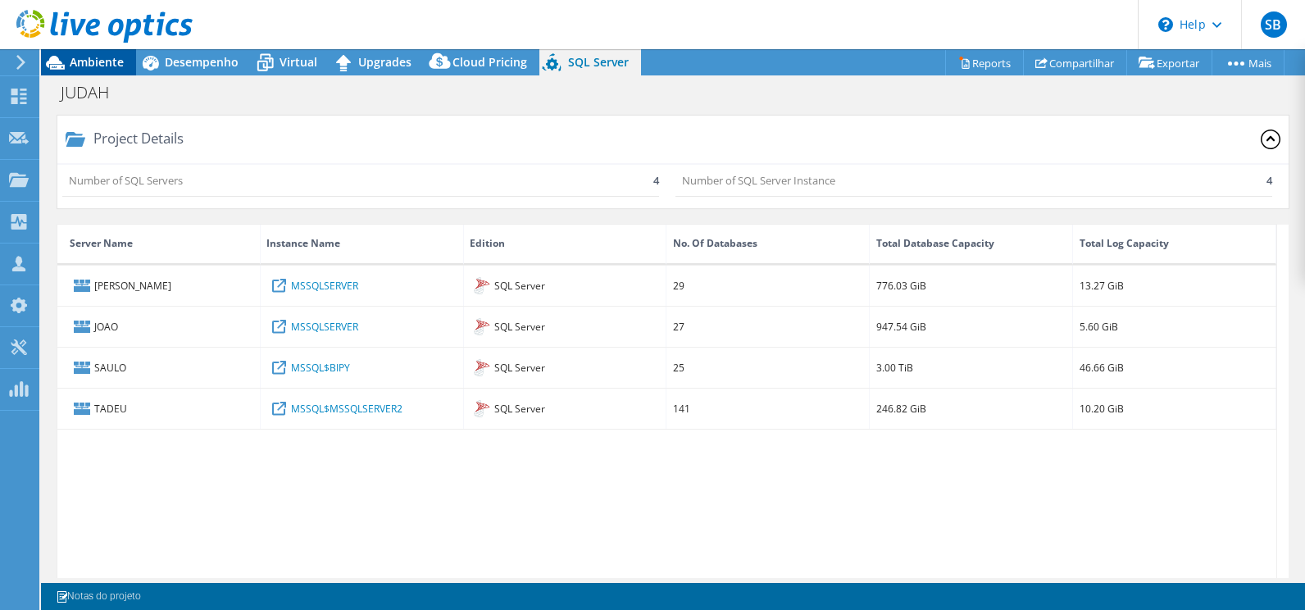
click at [93, 65] on span "Ambiente" at bounding box center [97, 62] width 54 height 16
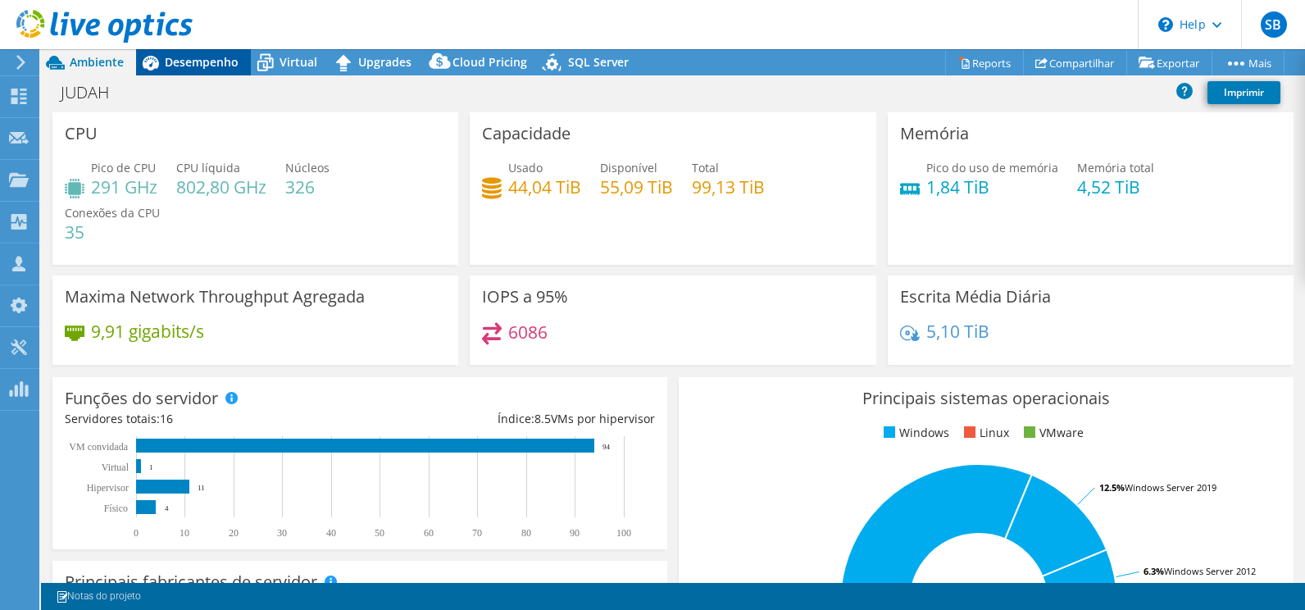
click at [202, 53] on div "Desempenho" at bounding box center [193, 62] width 115 height 26
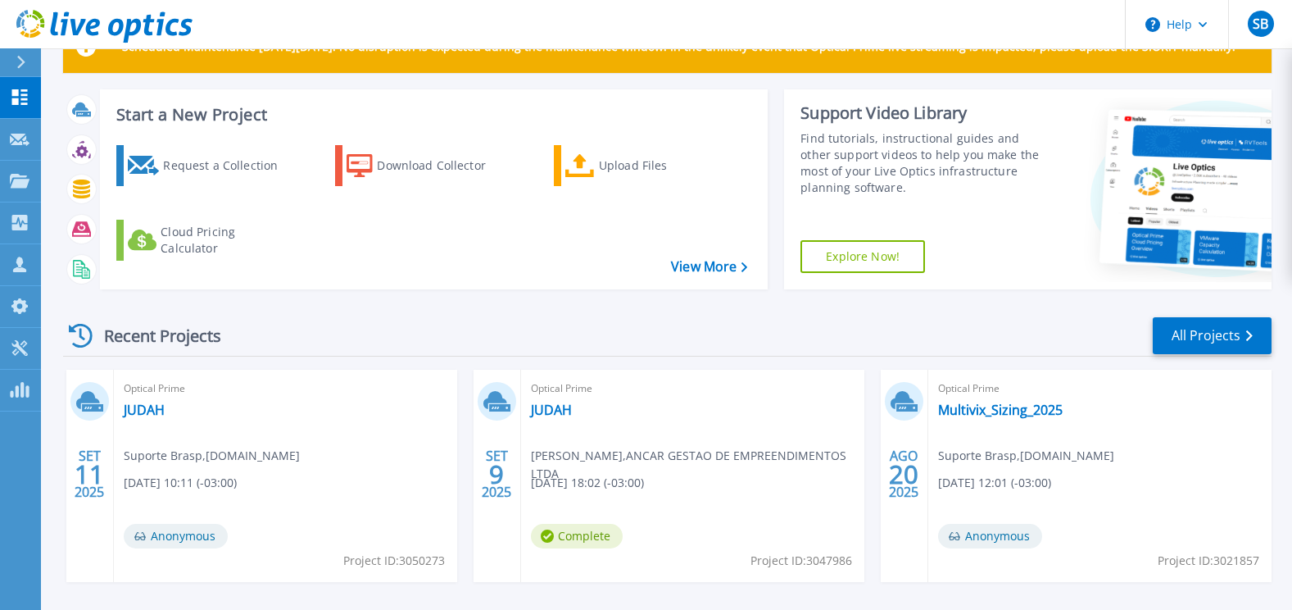
scroll to position [82, 0]
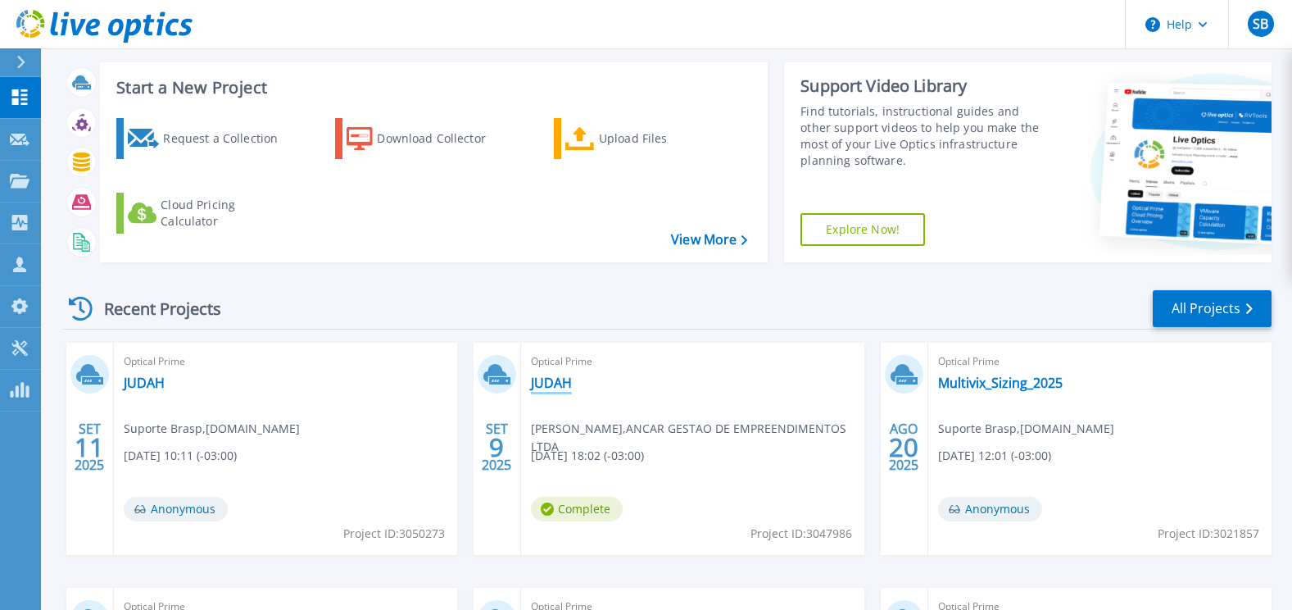
click at [561, 382] on link "JUDAH" at bounding box center [551, 383] width 41 height 16
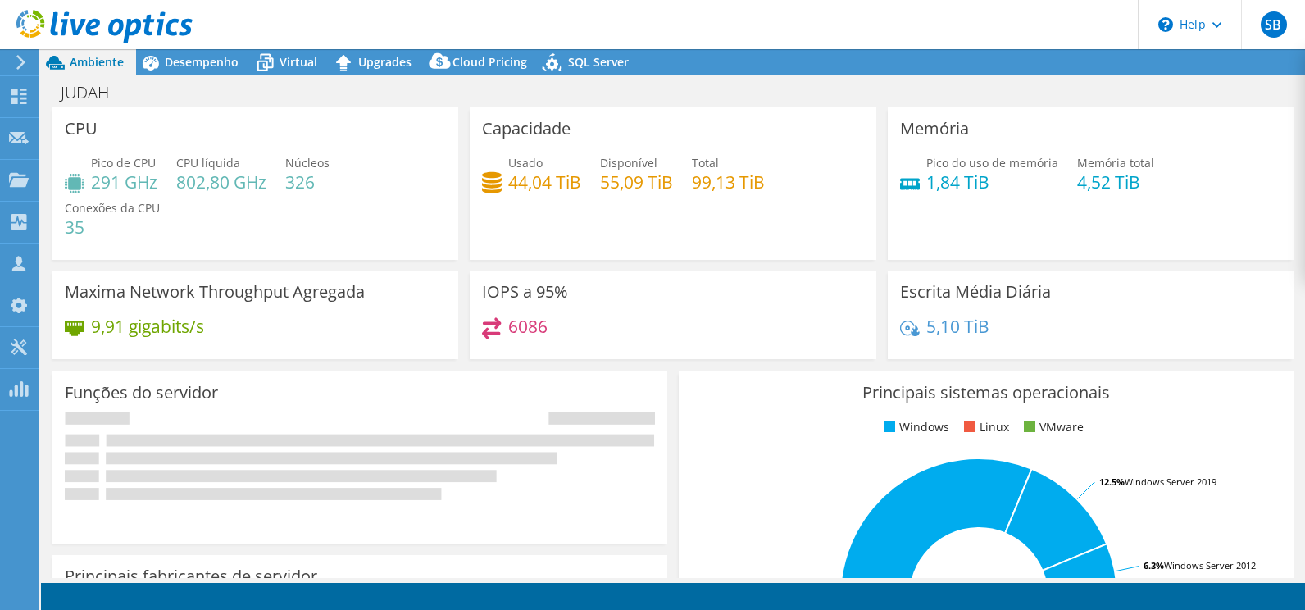
select select "USD"
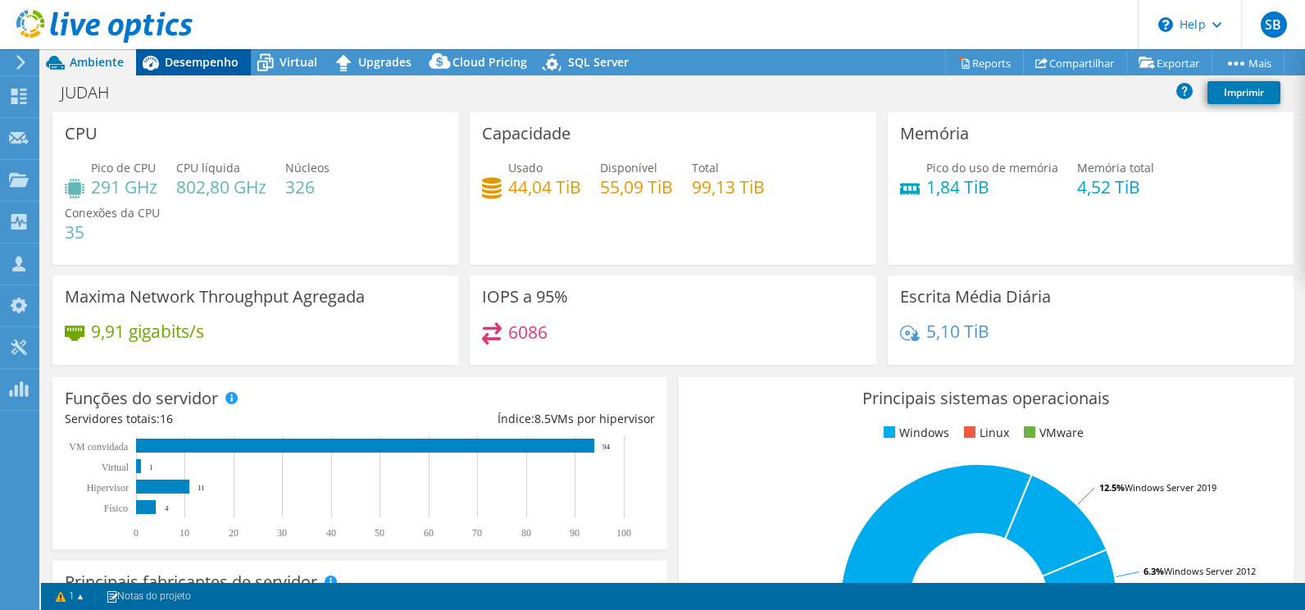
click at [206, 74] on div "Desempenho" at bounding box center [193, 62] width 115 height 26
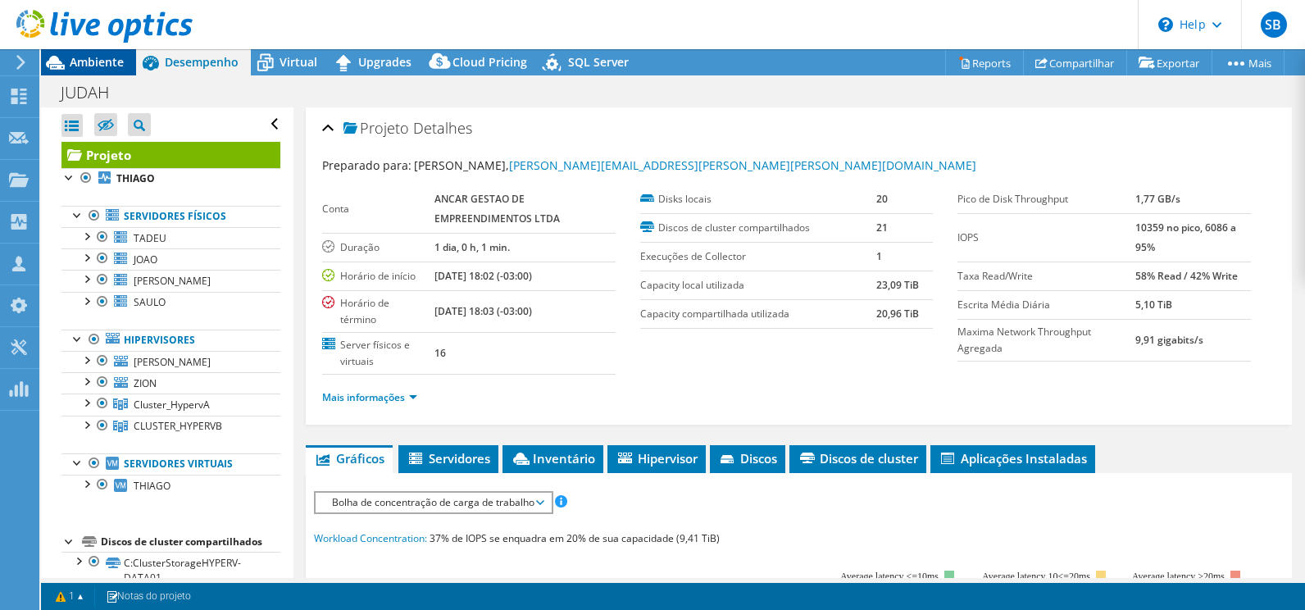
click at [115, 67] on span "Ambiente" at bounding box center [97, 62] width 54 height 16
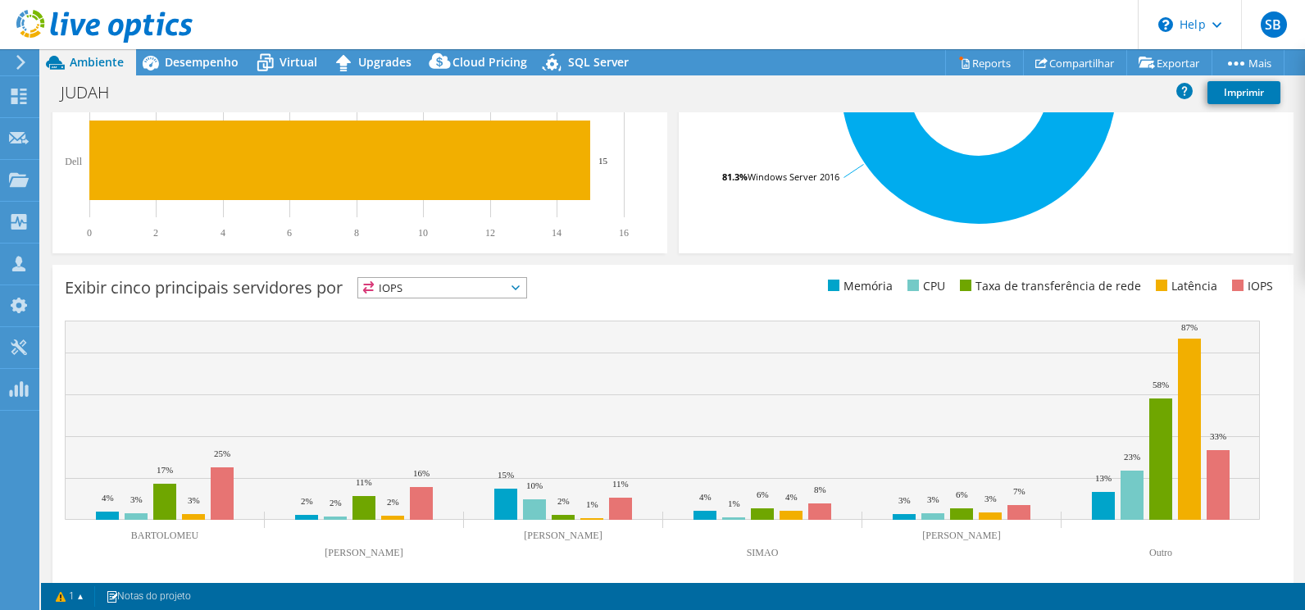
scroll to position [529, 0]
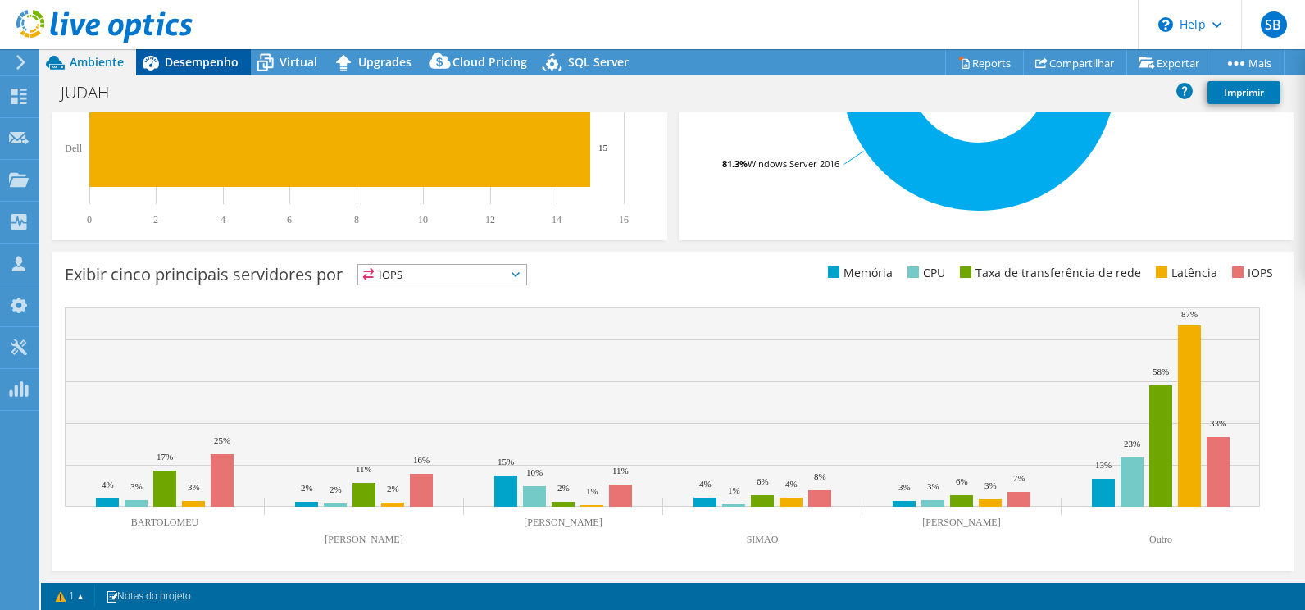
click at [191, 61] on span "Desempenho" at bounding box center [202, 62] width 74 height 16
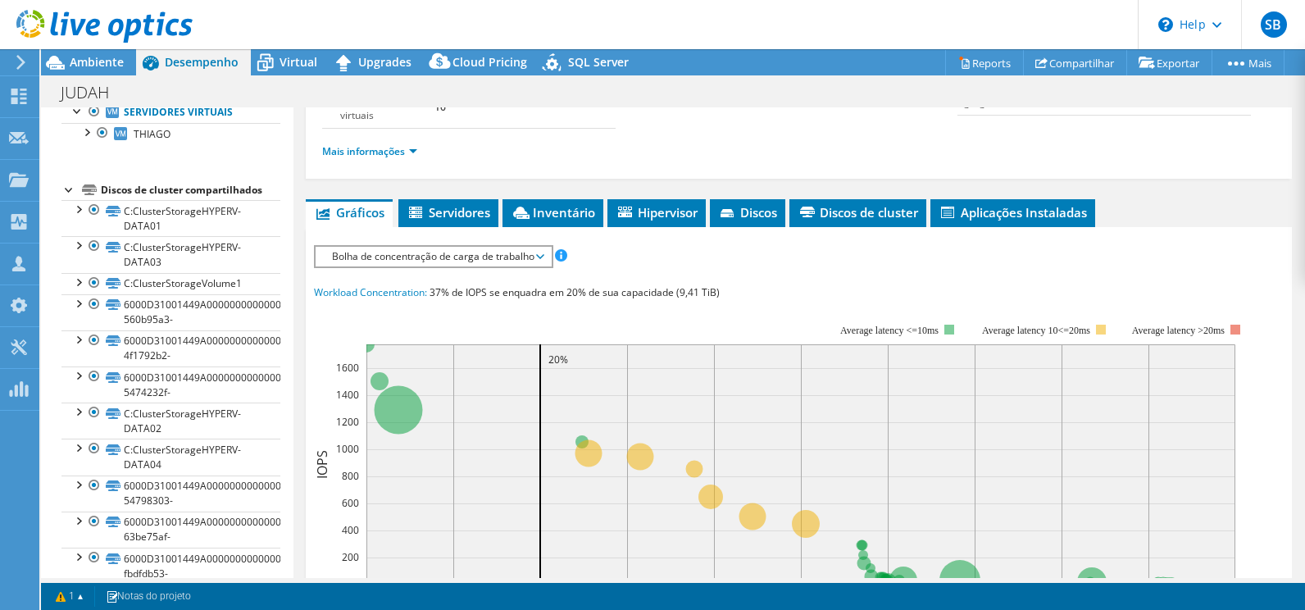
scroll to position [315, 0]
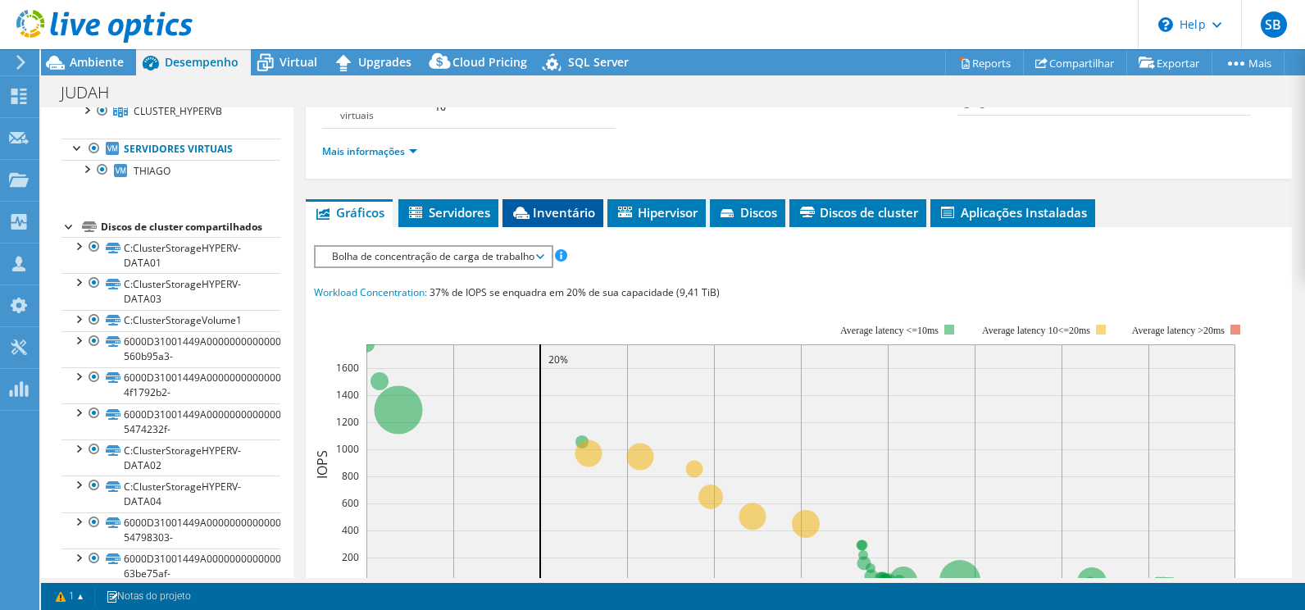
click at [544, 211] on span "Inventário" at bounding box center [553, 212] width 84 height 16
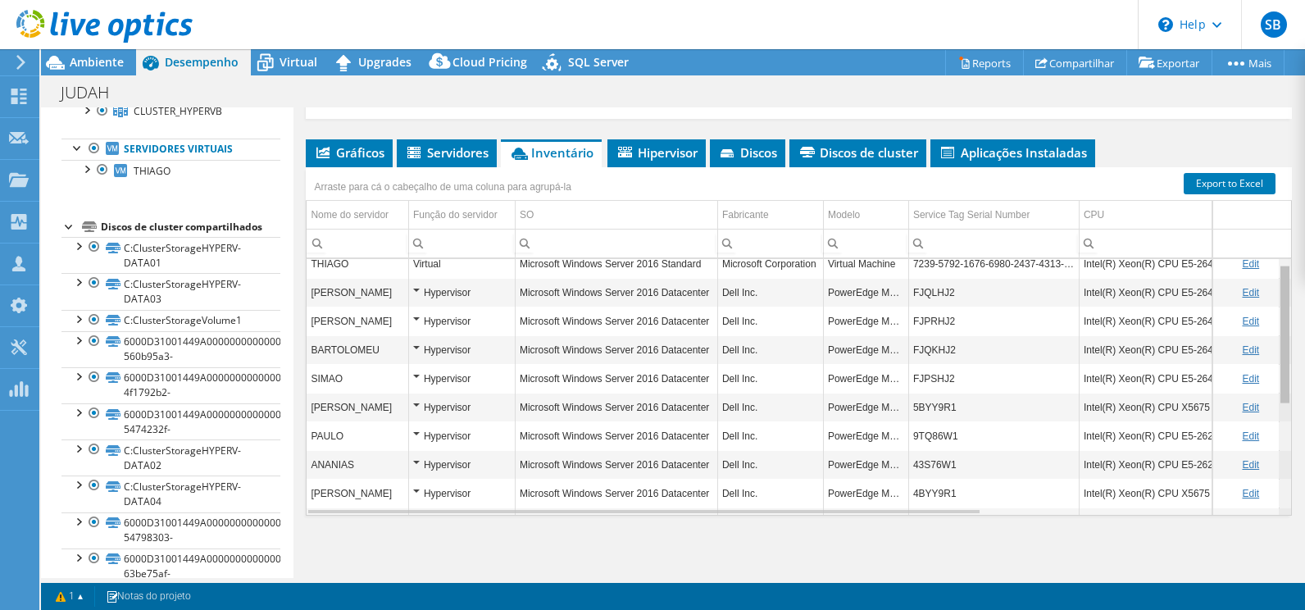
scroll to position [0, 0]
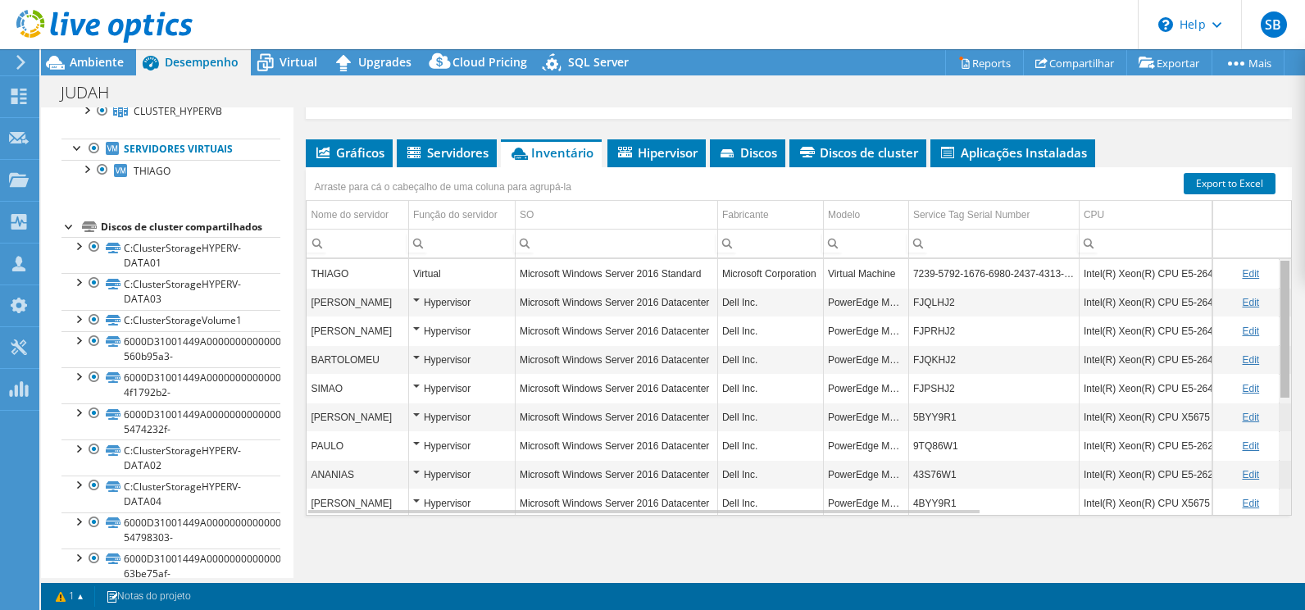
drag, startPoint x: 1275, startPoint y: 307, endPoint x: 1283, endPoint y: 304, distance: 8.6
click at [1283, 304] on body "SB Membro da equipe Suporte Brasp servicedesk@brasp.com.br brasp.com.br My Prof…" at bounding box center [652, 305] width 1305 height 610
click at [1242, 273] on link "Edit" at bounding box center [1250, 273] width 17 height 11
click at [1252, 275] on link "Cancel" at bounding box center [1263, 273] width 30 height 11
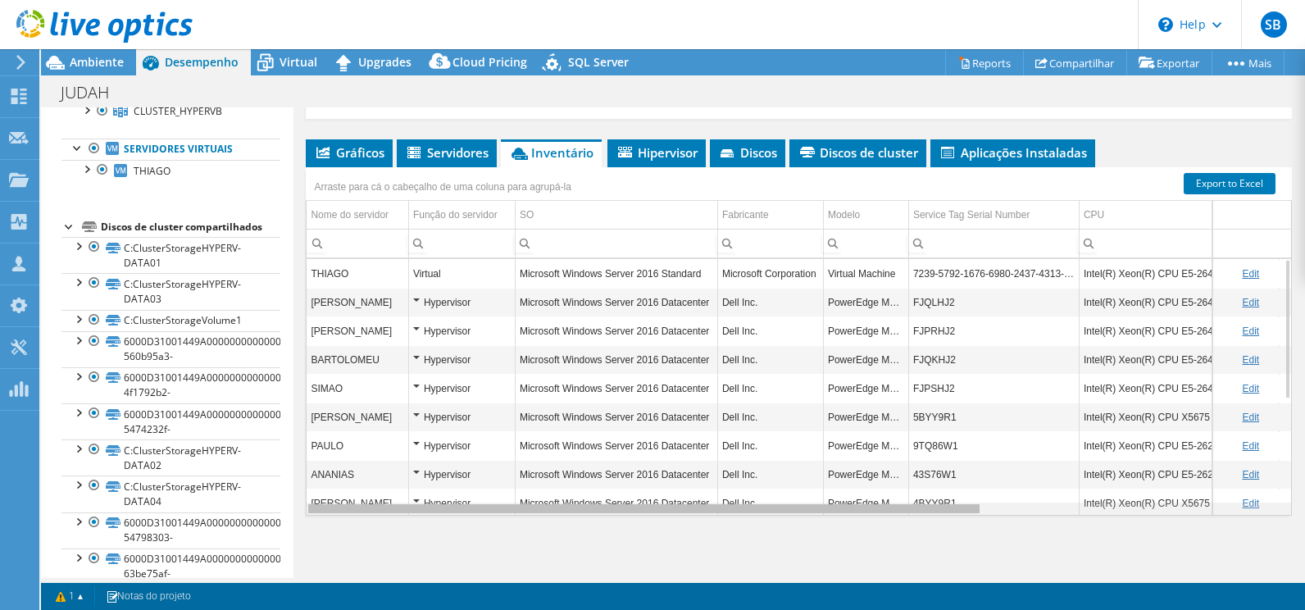
drag, startPoint x: 838, startPoint y: 508, endPoint x: 756, endPoint y: 495, distance: 82.2
click at [757, 508] on body "SB Membro da equipe Suporte Brasp servicedesk@brasp.com.br brasp.com.br My Prof…" at bounding box center [652, 305] width 1305 height 610
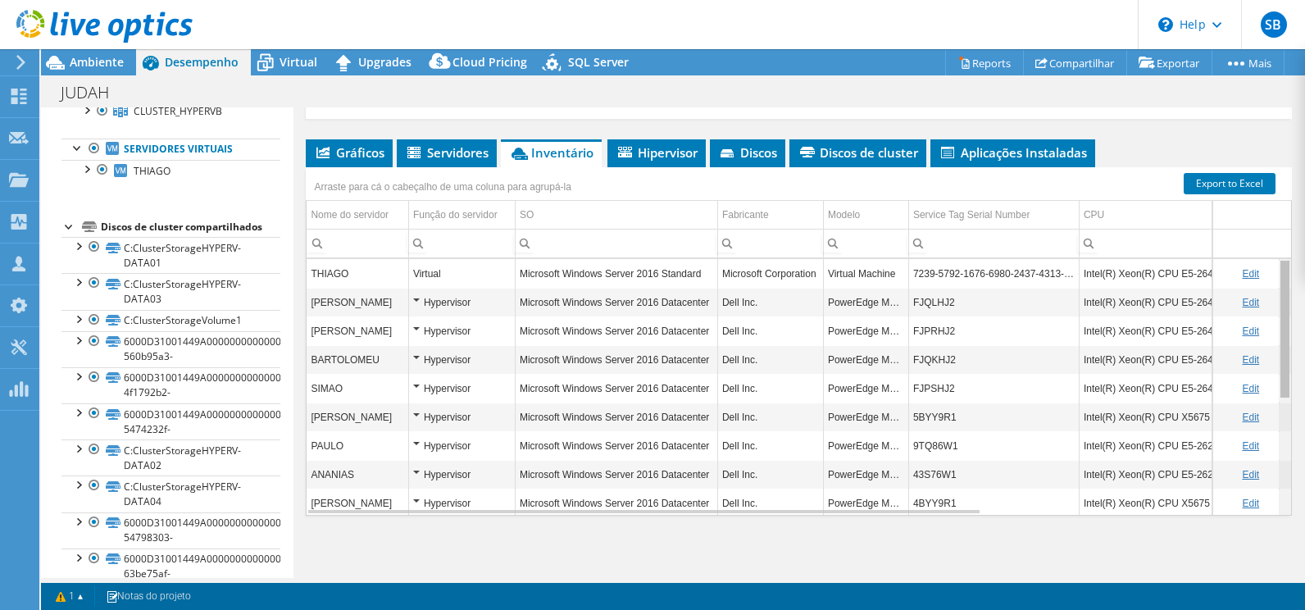
click at [1280, 336] on div "Data grid" at bounding box center [1284, 329] width 9 height 137
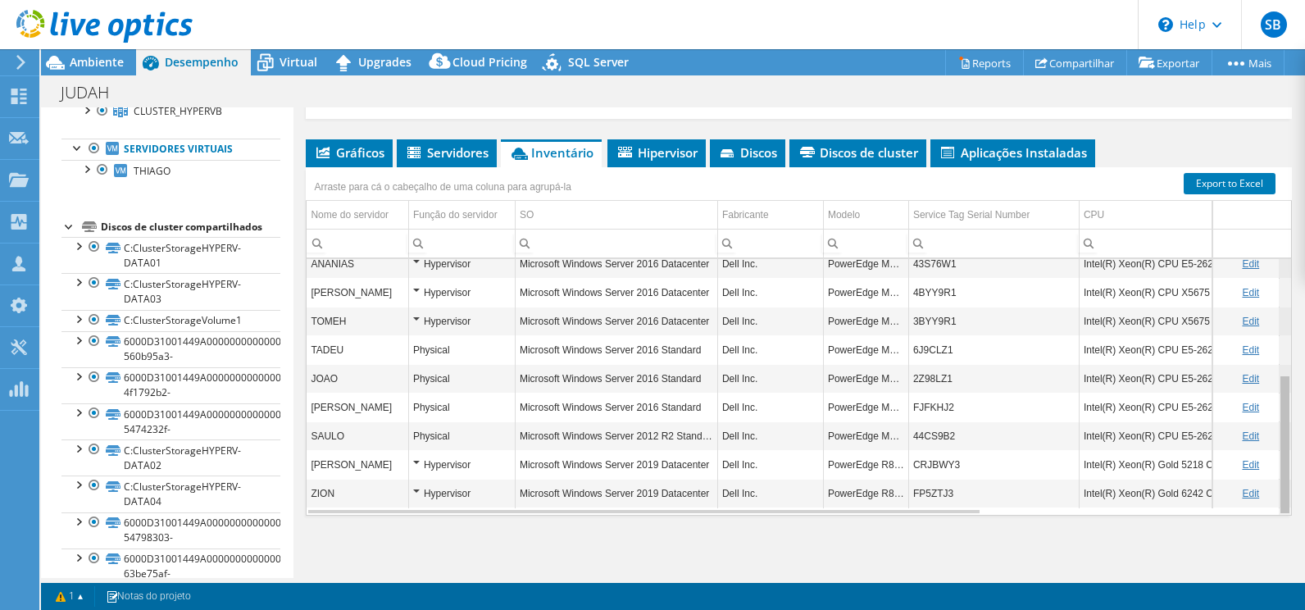
drag, startPoint x: 1273, startPoint y: 336, endPoint x: 1282, endPoint y: 467, distance: 131.4
click at [1282, 467] on body "SB Membro da equipe Suporte Brasp servicedesk@brasp.com.br brasp.com.br My Prof…" at bounding box center [652, 305] width 1305 height 610
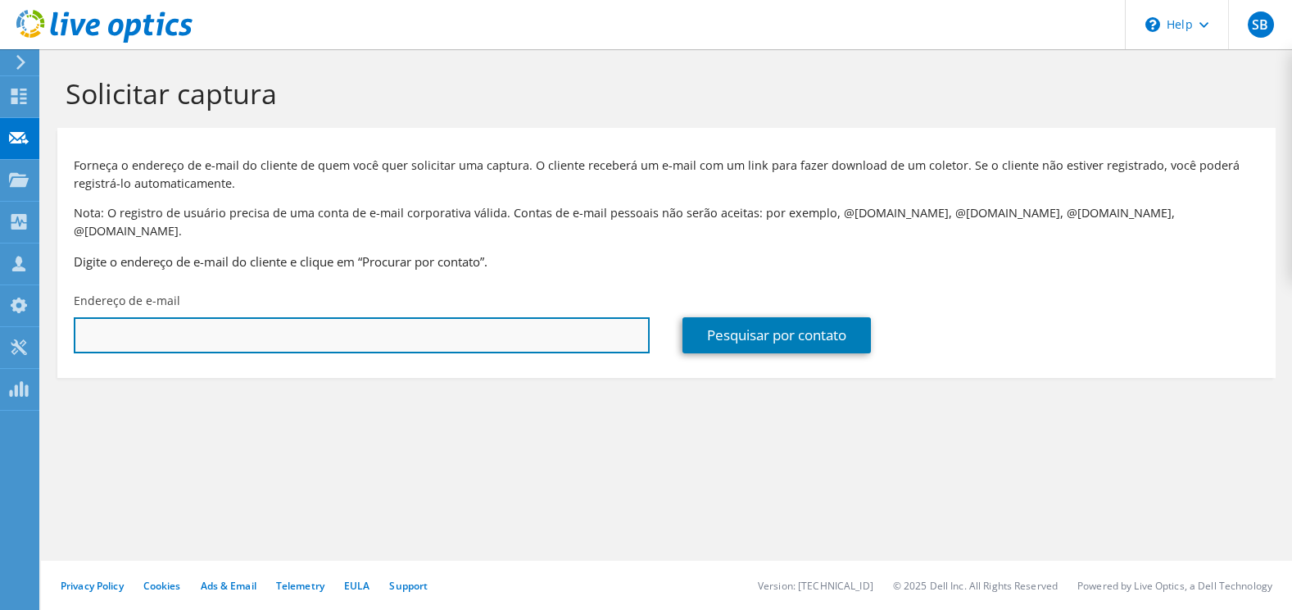
click at [248, 317] on input "text" at bounding box center [362, 335] width 576 height 36
click at [488, 323] on input "text" at bounding box center [362, 335] width 576 height 36
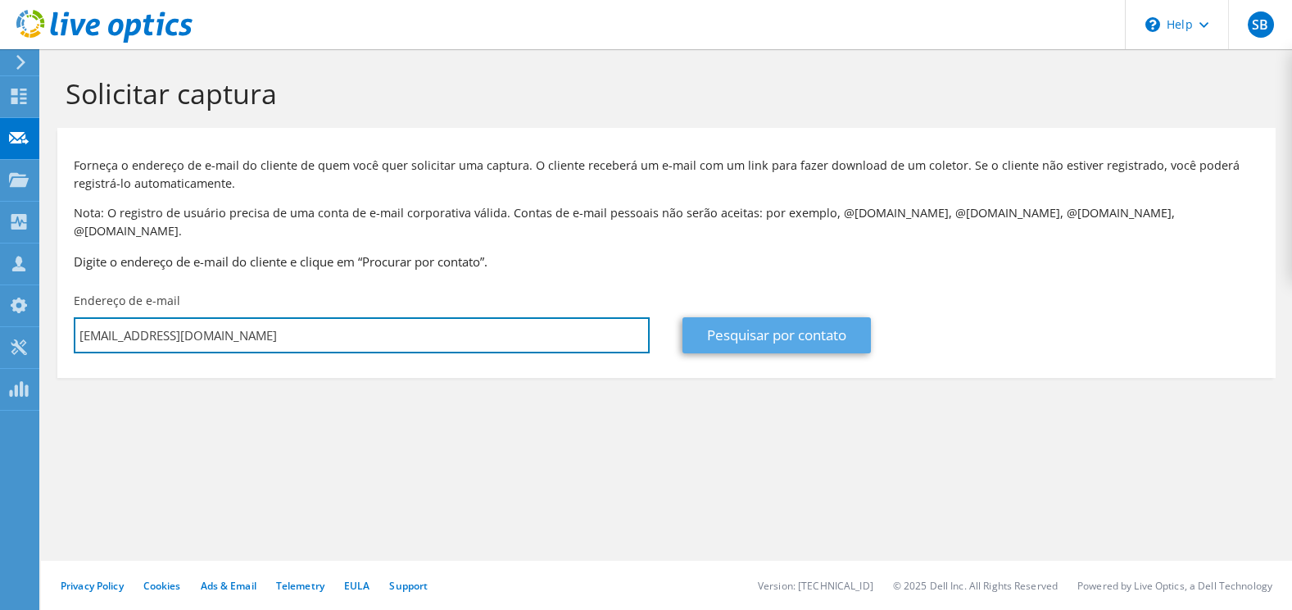
type input "[EMAIL_ADDRESS][DOMAIN_NAME]"
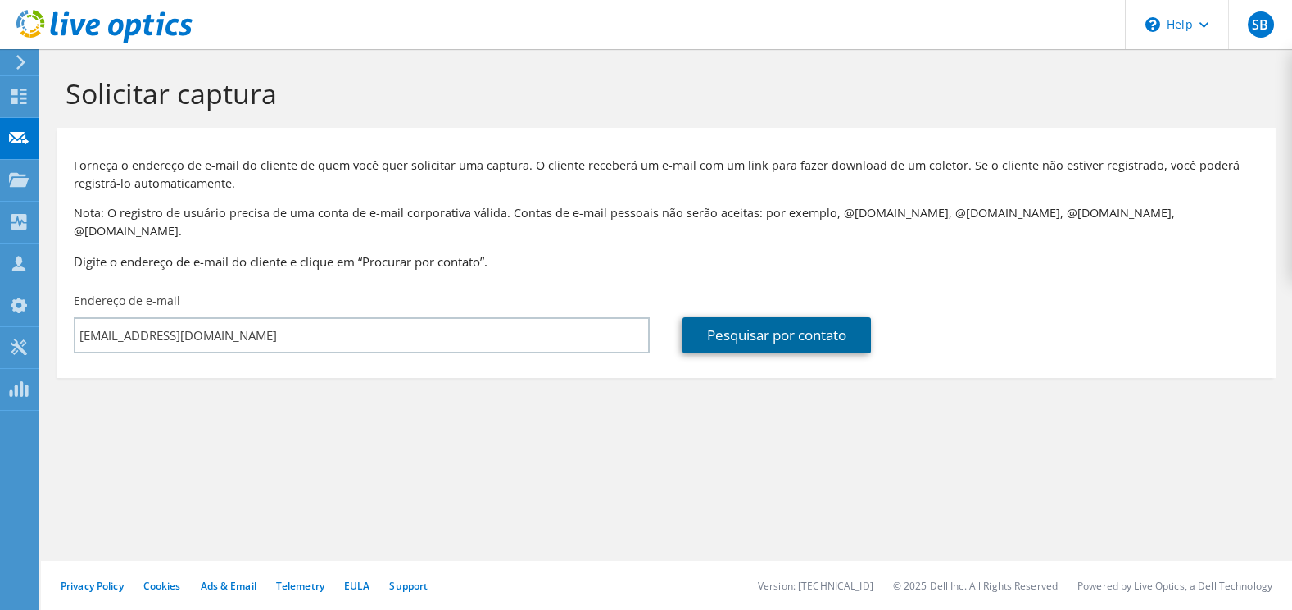
click at [779, 317] on link "Pesquisar por contato" at bounding box center [777, 335] width 188 height 36
type input "BRASP INFORMATICA"
type input "[PERSON_NAME]"
type input "[GEOGRAPHIC_DATA]"
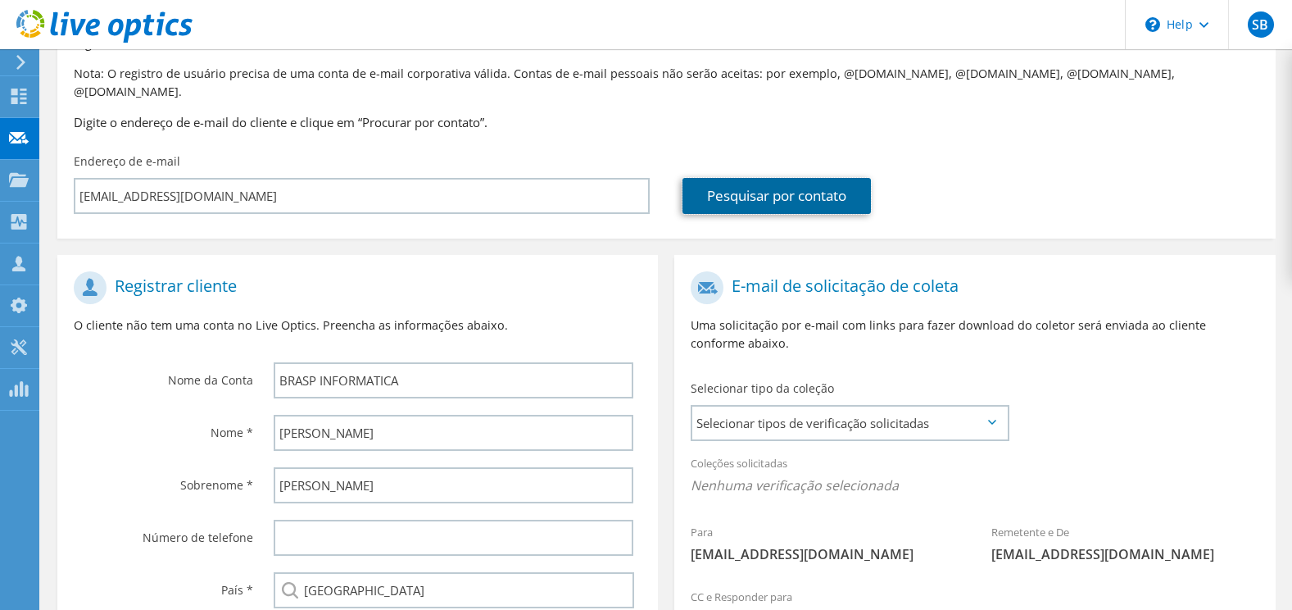
scroll to position [164, 0]
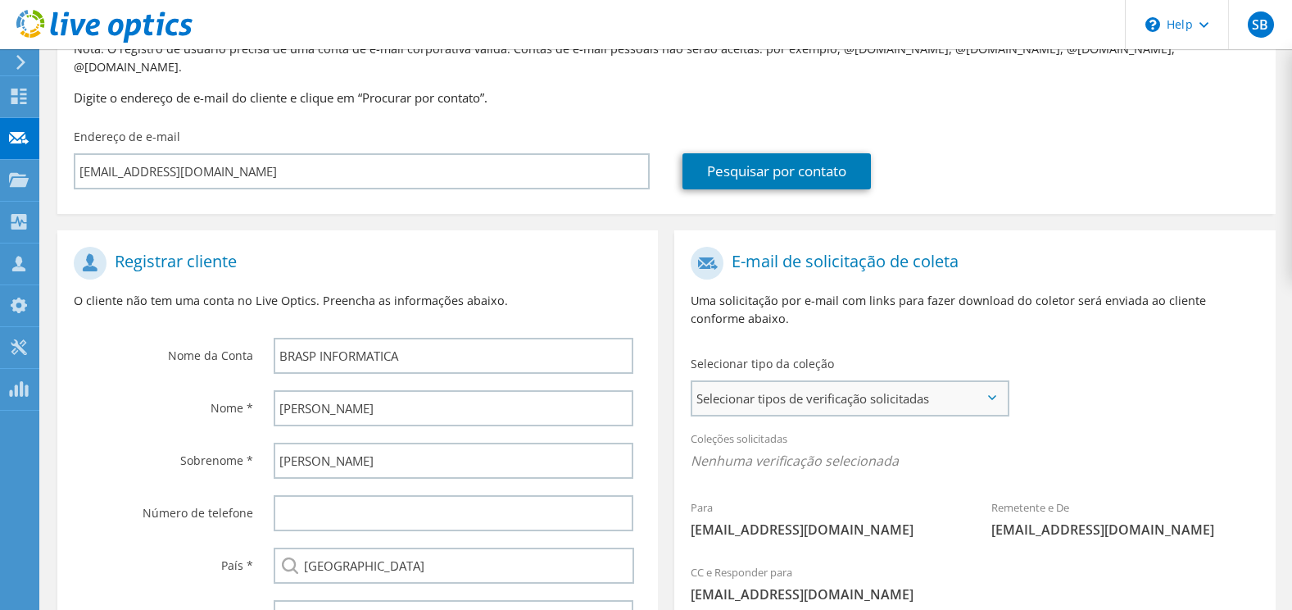
click at [983, 385] on span "Selecionar tipos de verificação solicitadas" at bounding box center [850, 398] width 315 height 33
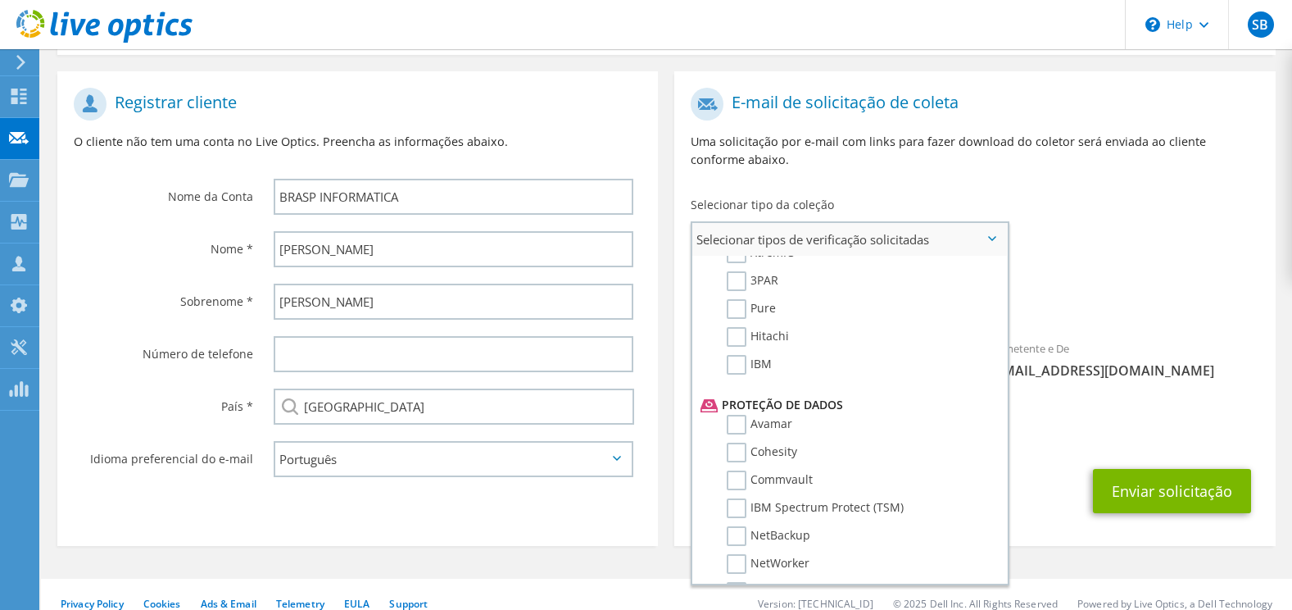
scroll to position [656, 0]
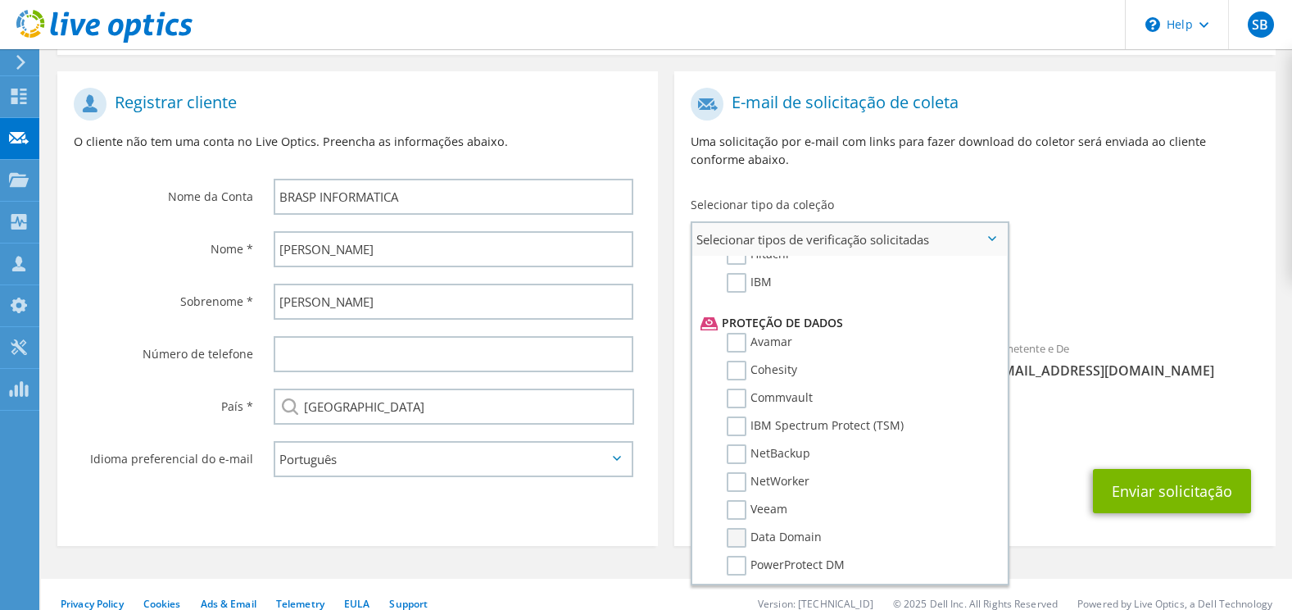
click at [734, 528] on label "Data Domain" at bounding box center [774, 538] width 95 height 20
click at [0, 0] on input "Data Domain" at bounding box center [0, 0] width 0 height 0
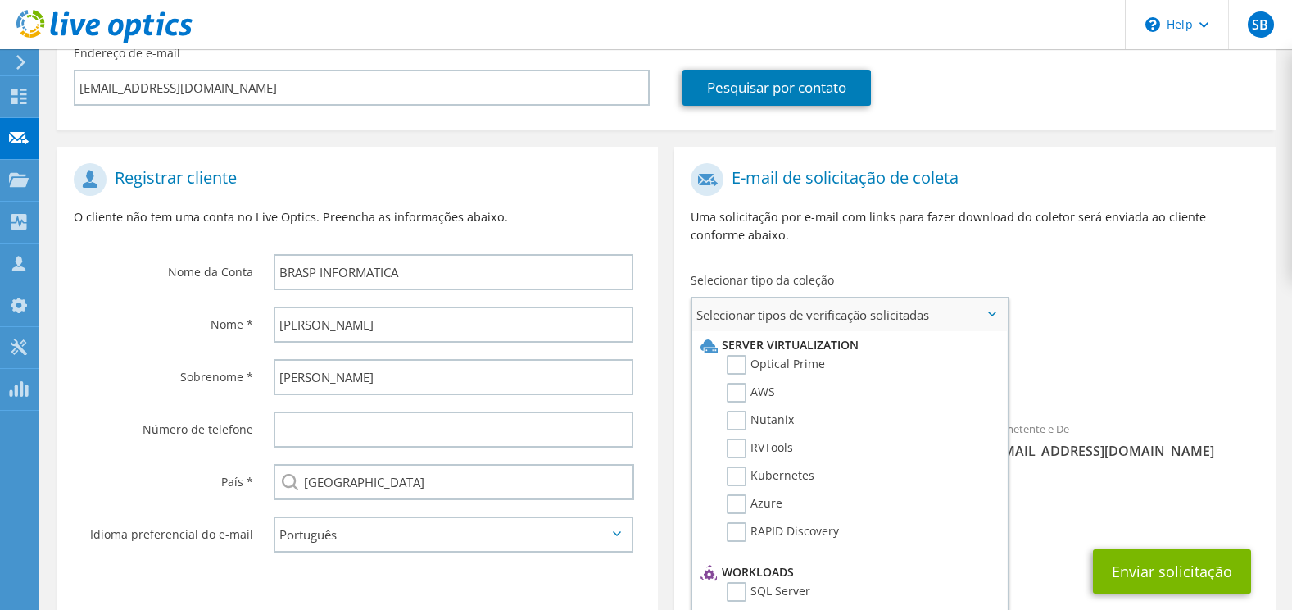
scroll to position [159, 0]
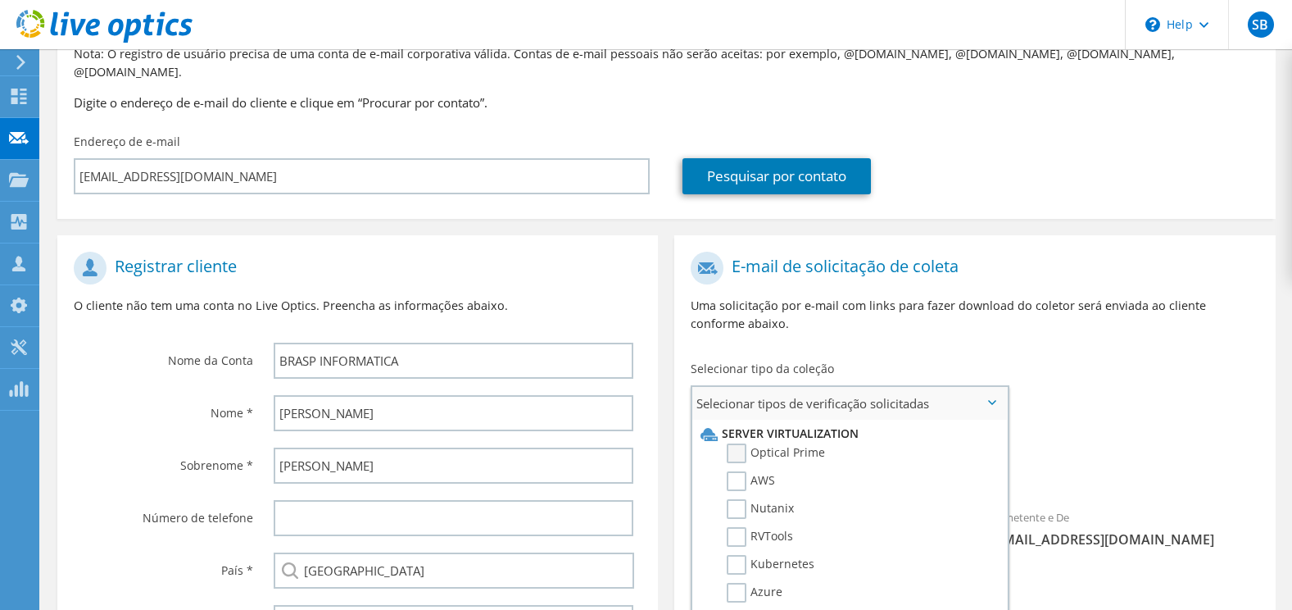
click at [733, 443] on label "Optical Prime" at bounding box center [776, 453] width 98 height 20
click at [0, 0] on input "Optical Prime" at bounding box center [0, 0] width 0 height 0
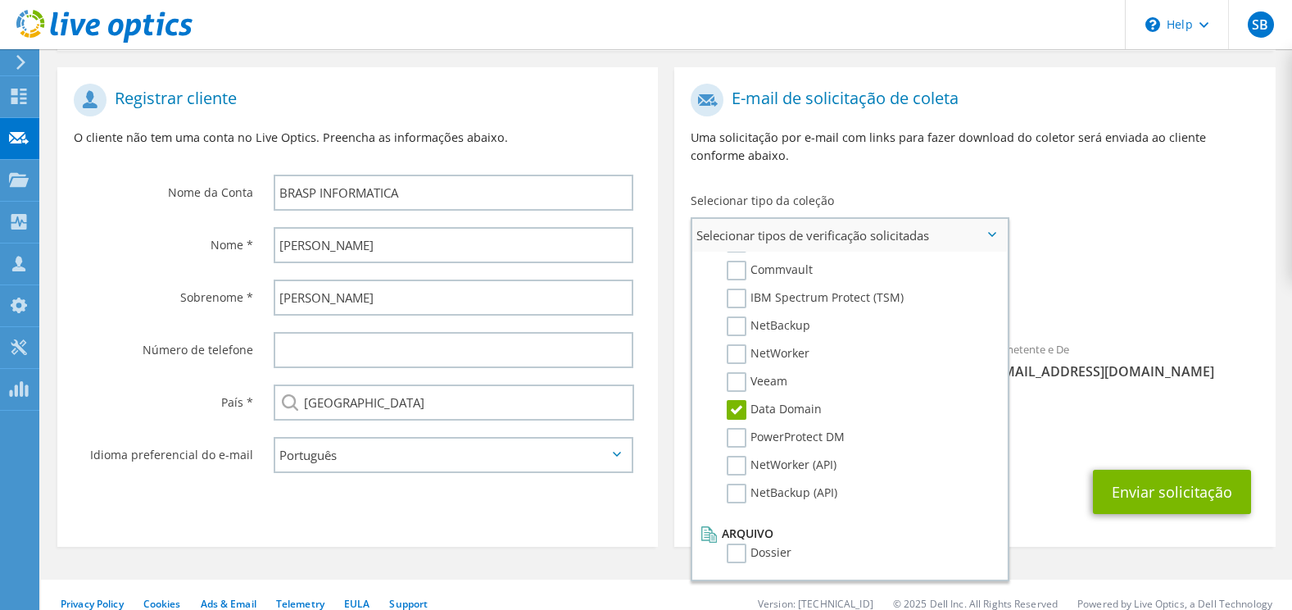
scroll to position [328, 0]
click at [740, 543] on label "Dossier" at bounding box center [759, 553] width 65 height 20
click at [0, 0] on input "Dossier" at bounding box center [0, 0] width 0 height 0
click at [1124, 205] on div "Para [EMAIL_ADDRESS][DOMAIN_NAME] Remetente e De [EMAIL_ADDRESS][DOMAIN_NAME]" at bounding box center [974, 235] width 601 height 321
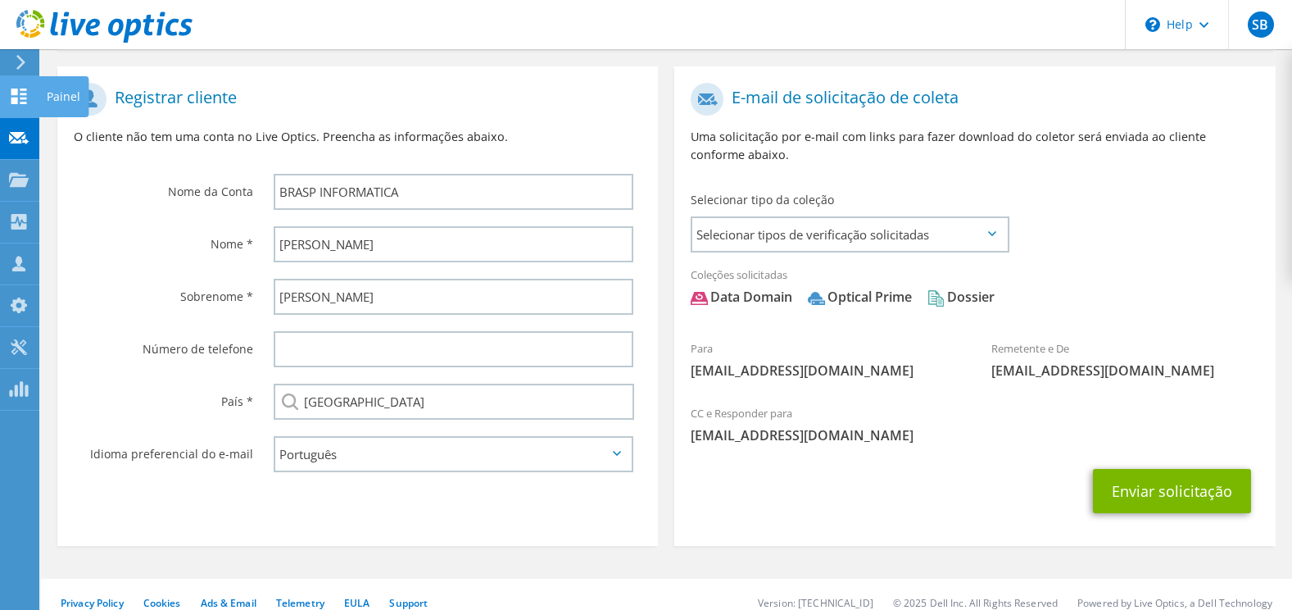
click at [21, 89] on use at bounding box center [19, 97] width 16 height 16
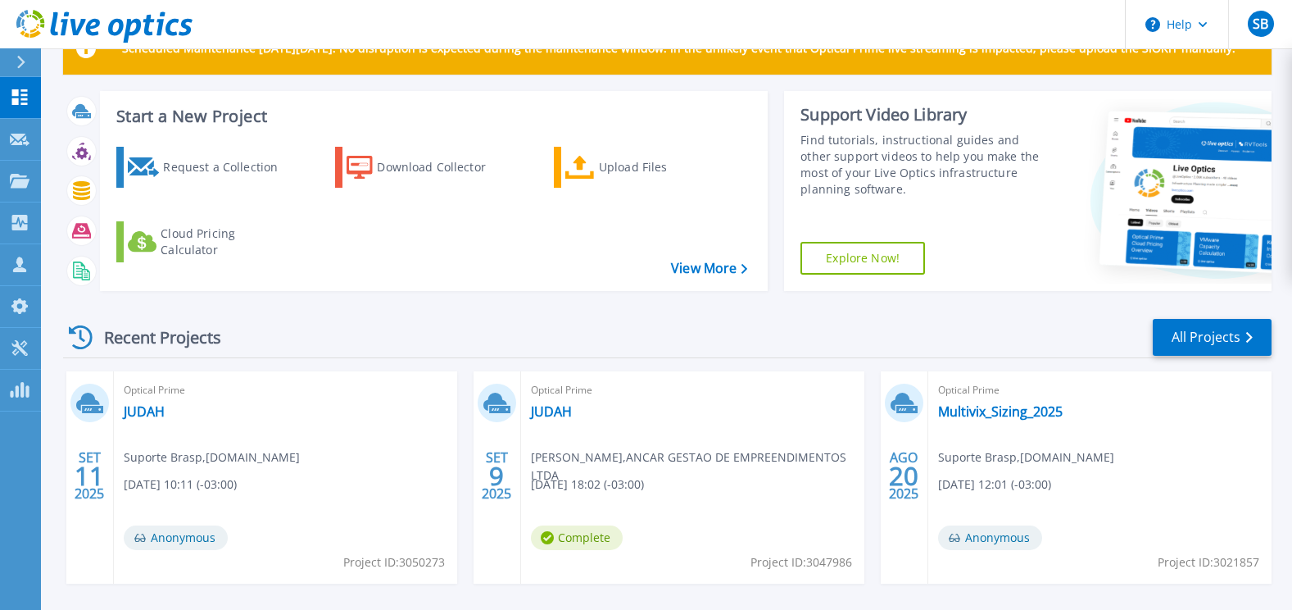
scroll to position [82, 0]
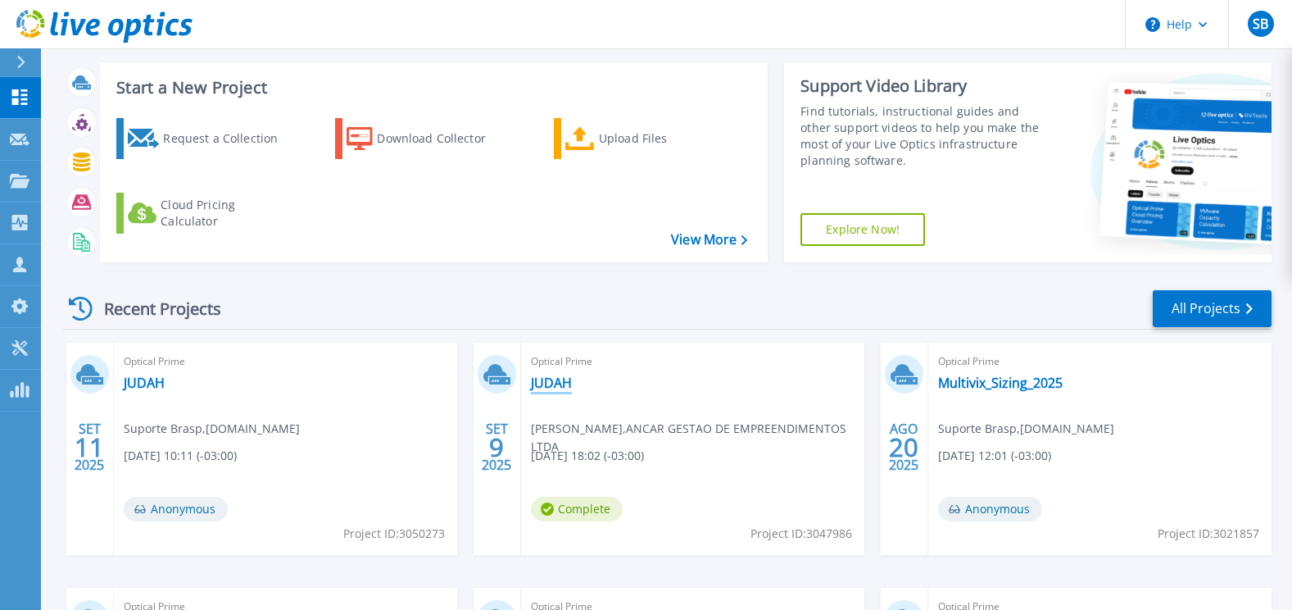
click at [547, 380] on link "JUDAH" at bounding box center [551, 383] width 41 height 16
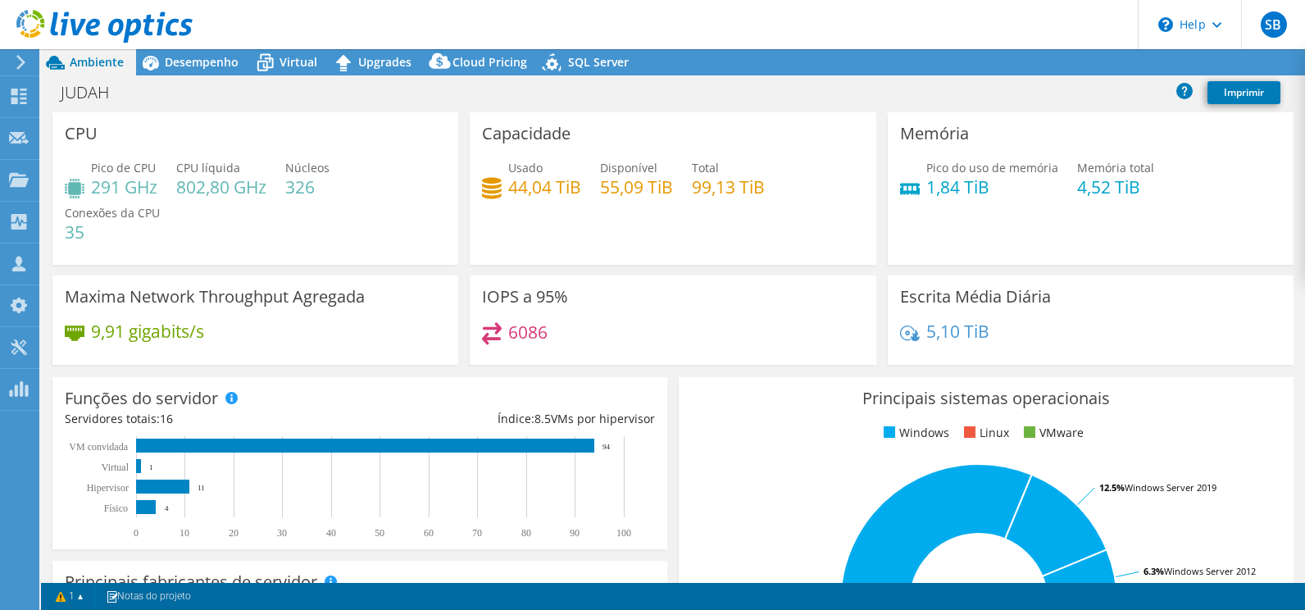
select select "USD"
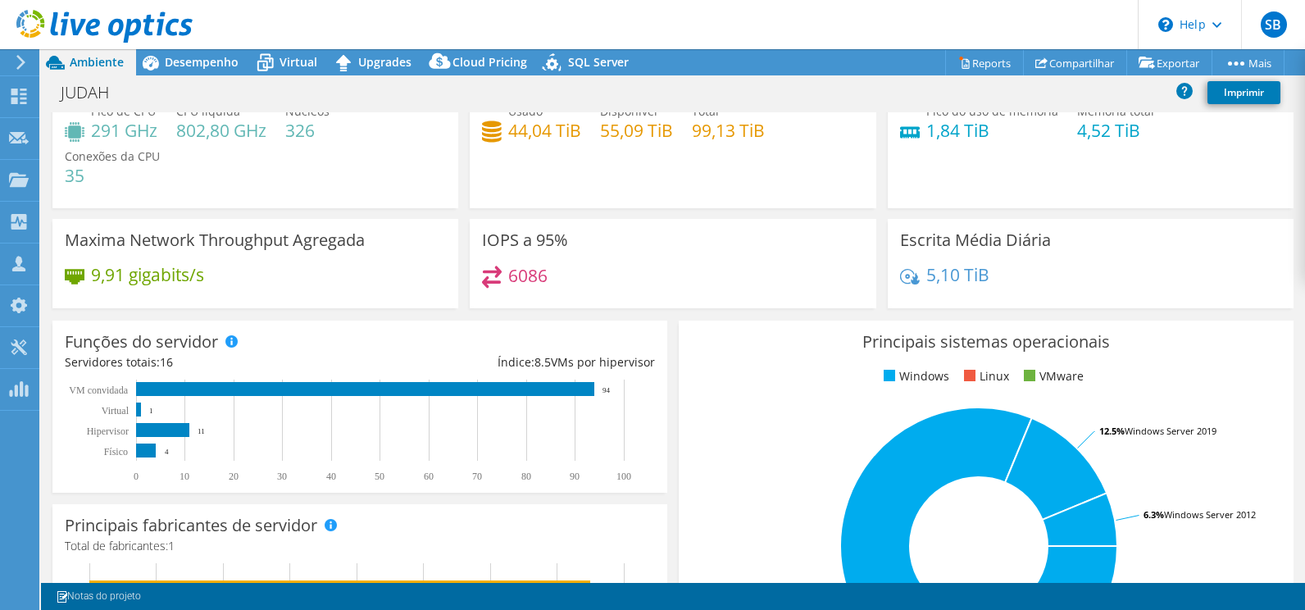
scroll to position [82, 0]
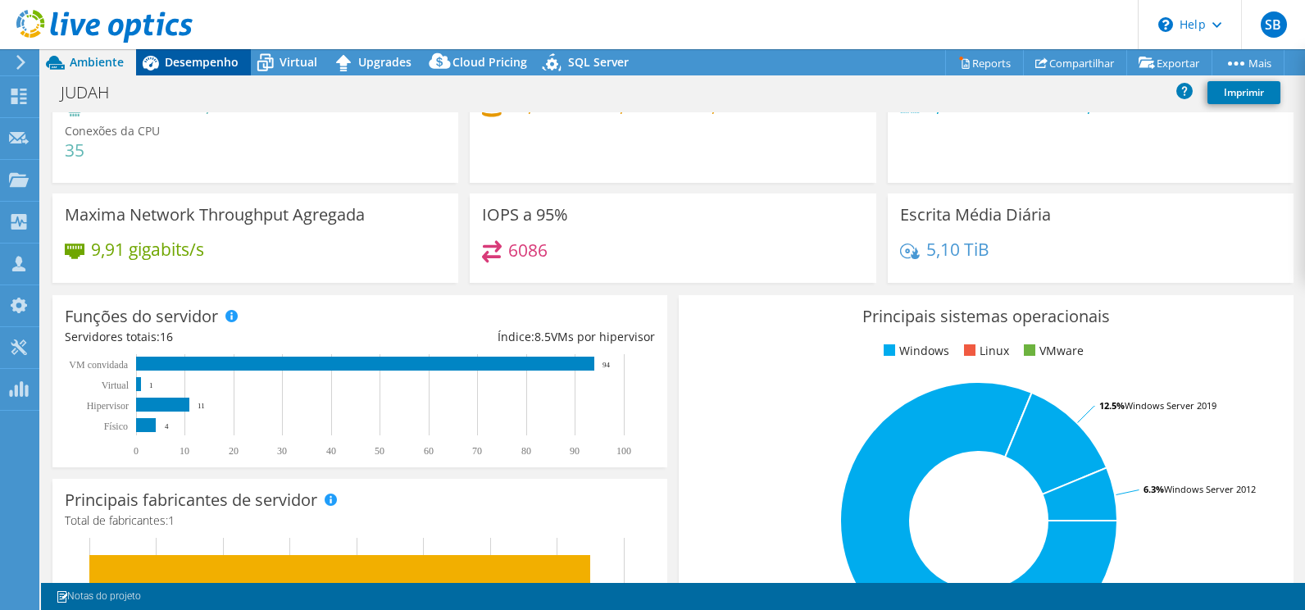
click at [192, 67] on span "Desempenho" at bounding box center [202, 62] width 74 height 16
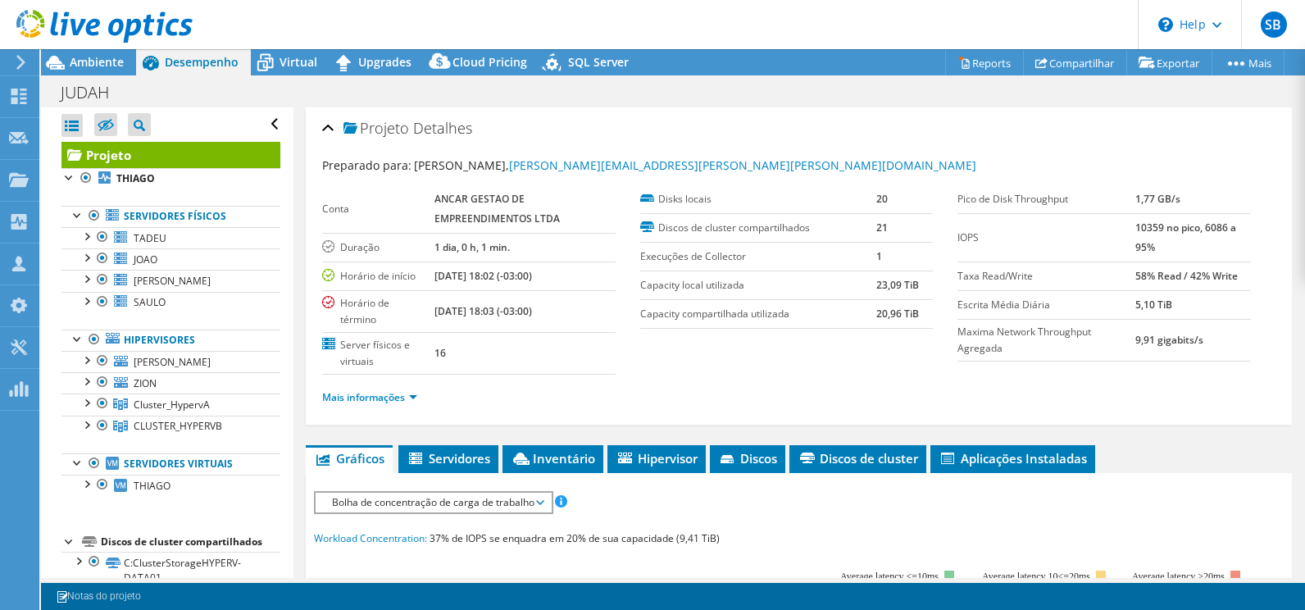
scroll to position [0, 0]
drag, startPoint x: 511, startPoint y: 251, endPoint x: 420, endPoint y: 249, distance: 91.8
click at [424, 249] on tr "Duração 1 dia, 0 h, 1 min." at bounding box center [468, 247] width 293 height 29
drag, startPoint x: 420, startPoint y: 249, endPoint x: 384, endPoint y: 248, distance: 36.1
click at [384, 248] on label "Duração" at bounding box center [377, 247] width 111 height 16
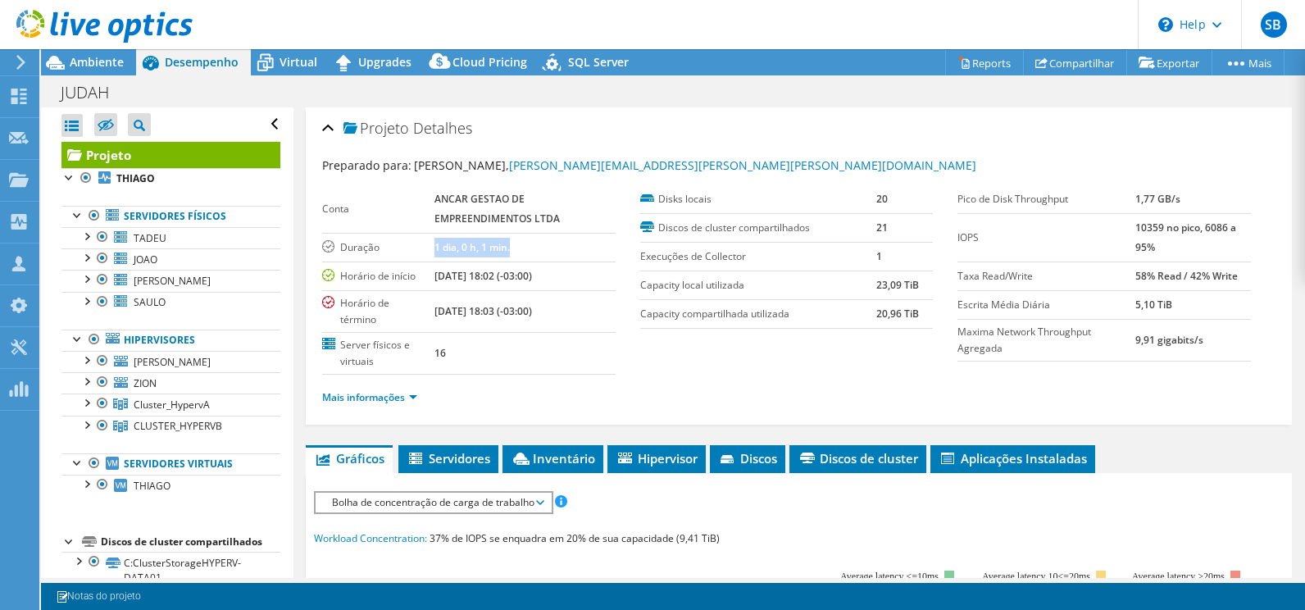
drag, startPoint x: 431, startPoint y: 243, endPoint x: 527, endPoint y: 245, distance: 95.9
click at [527, 245] on tr "Duração 1 dia, 0 h, 1 min." at bounding box center [468, 247] width 293 height 29
drag, startPoint x: 527, startPoint y: 245, endPoint x: 587, endPoint y: 337, distance: 109.6
click at [587, 337] on td "16" at bounding box center [524, 353] width 181 height 42
click at [576, 460] on span "Inventário" at bounding box center [553, 458] width 84 height 16
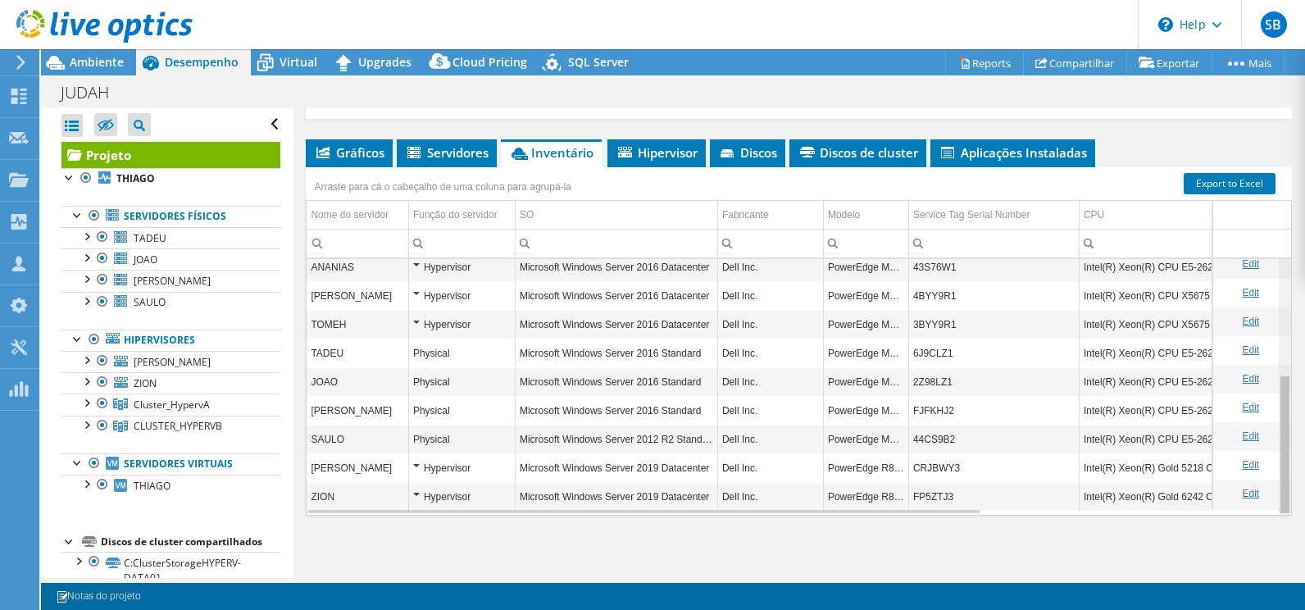
scroll to position [211, 0]
drag, startPoint x: 1276, startPoint y: 334, endPoint x: 1280, endPoint y: 468, distance: 133.6
click at [1280, 468] on body "SB Membro da equipe Suporte Brasp servicedesk@brasp.com.br brasp.com.br My Prof…" at bounding box center [652, 305] width 1305 height 610
drag, startPoint x: 915, startPoint y: 464, endPoint x: 954, endPoint y: 465, distance: 38.5
click at [954, 465] on td "CRJBWY3" at bounding box center [993, 464] width 170 height 29
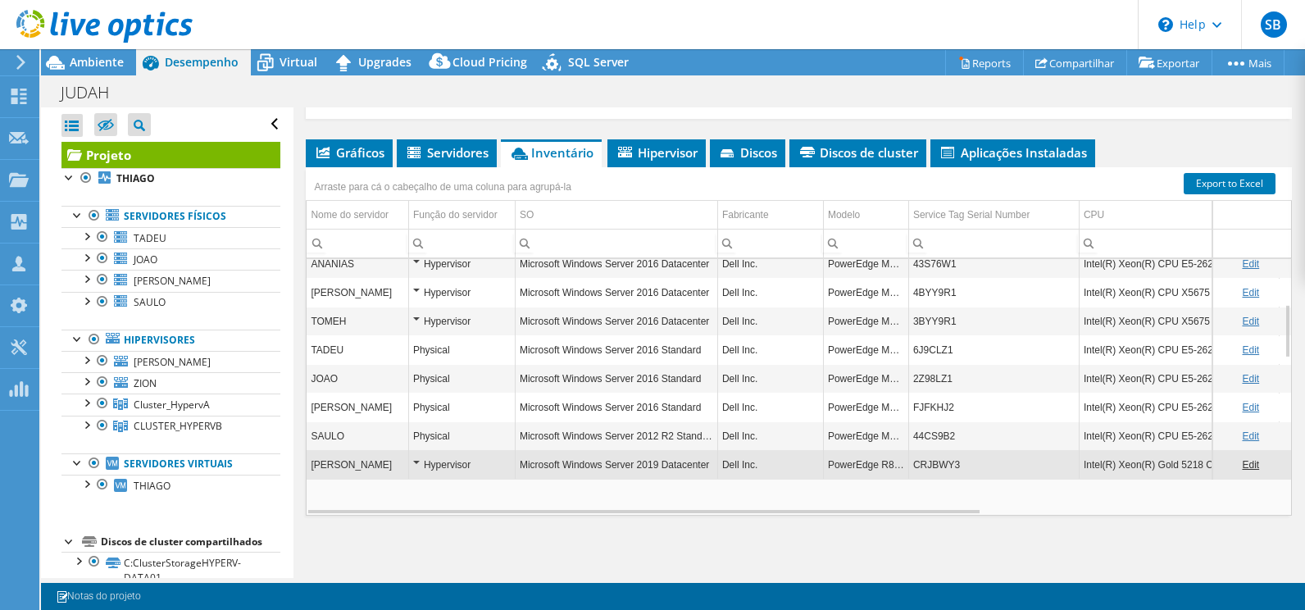
copy td "CRJBWY3"
drag, startPoint x: 915, startPoint y: 466, endPoint x: 955, endPoint y: 465, distance: 40.2
click at [955, 465] on td "CRJBWY3" at bounding box center [993, 464] width 170 height 29
drag, startPoint x: 954, startPoint y: 465, endPoint x: 913, endPoint y: 466, distance: 41.0
click at [913, 466] on td "CRJBWY3" at bounding box center [993, 464] width 170 height 29
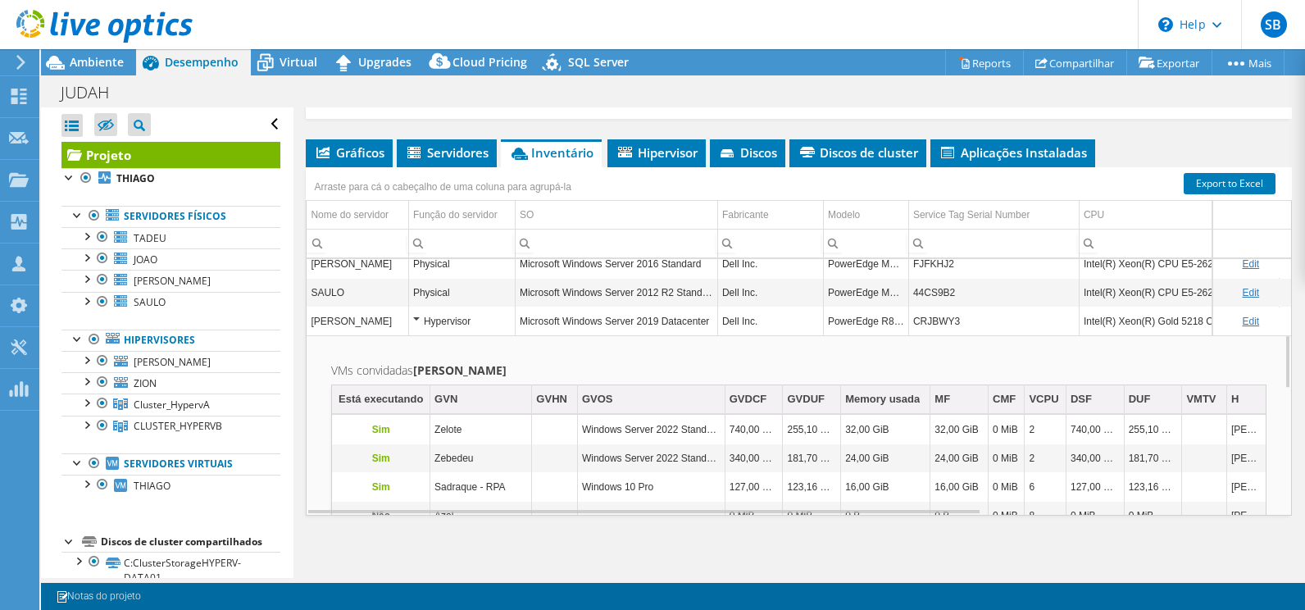
scroll to position [256, 0]
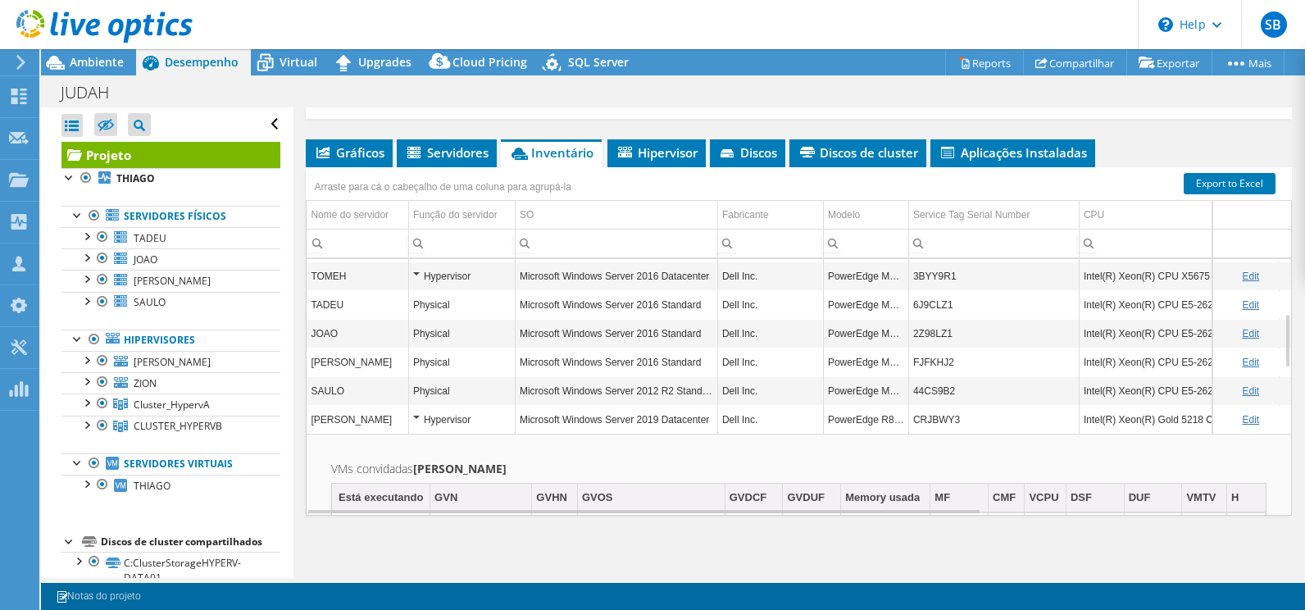
click at [416, 415] on div "Hypervisor" at bounding box center [462, 420] width 98 height 20
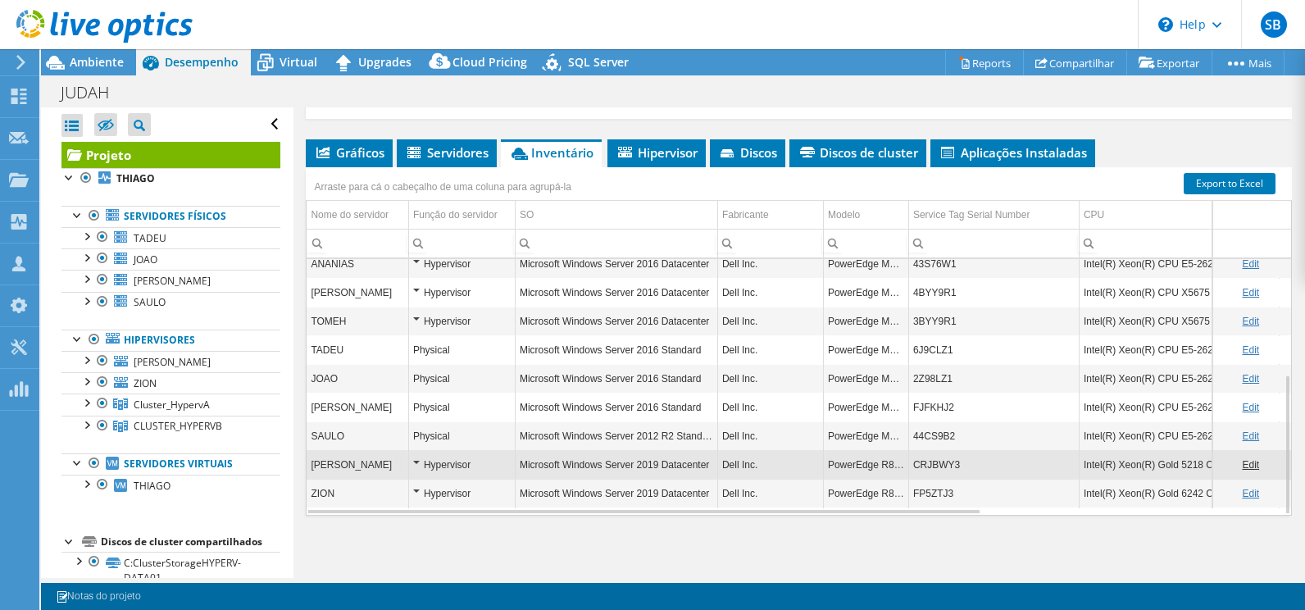
scroll to position [211, 0]
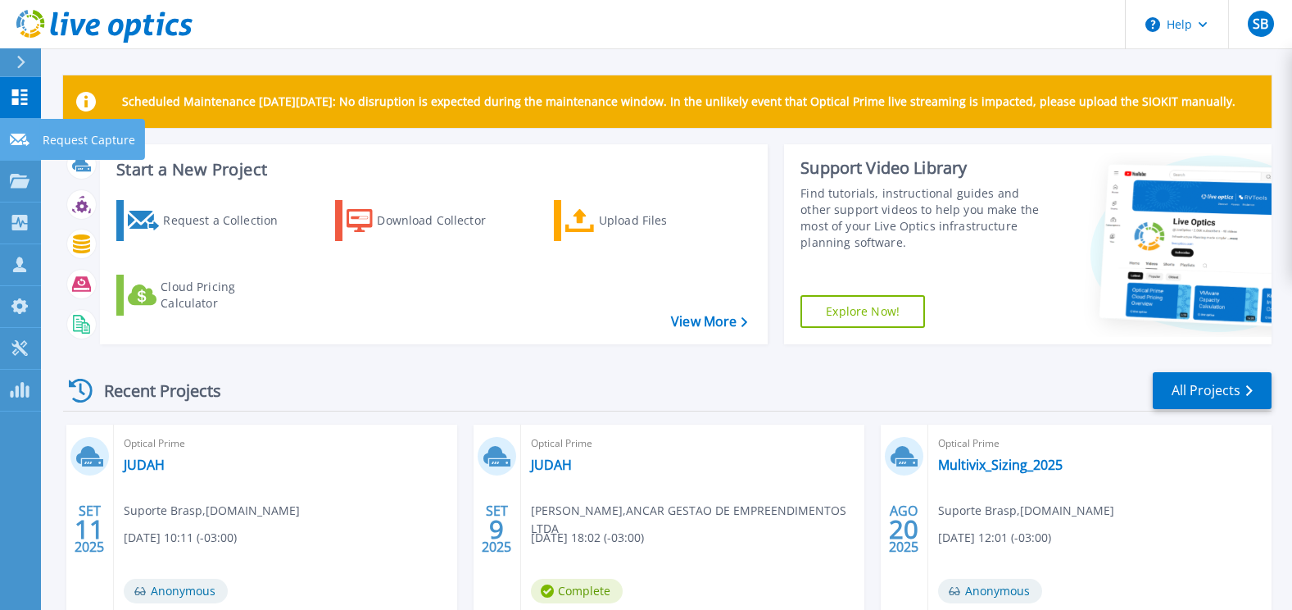
click at [21, 139] on icon at bounding box center [20, 140] width 20 height 12
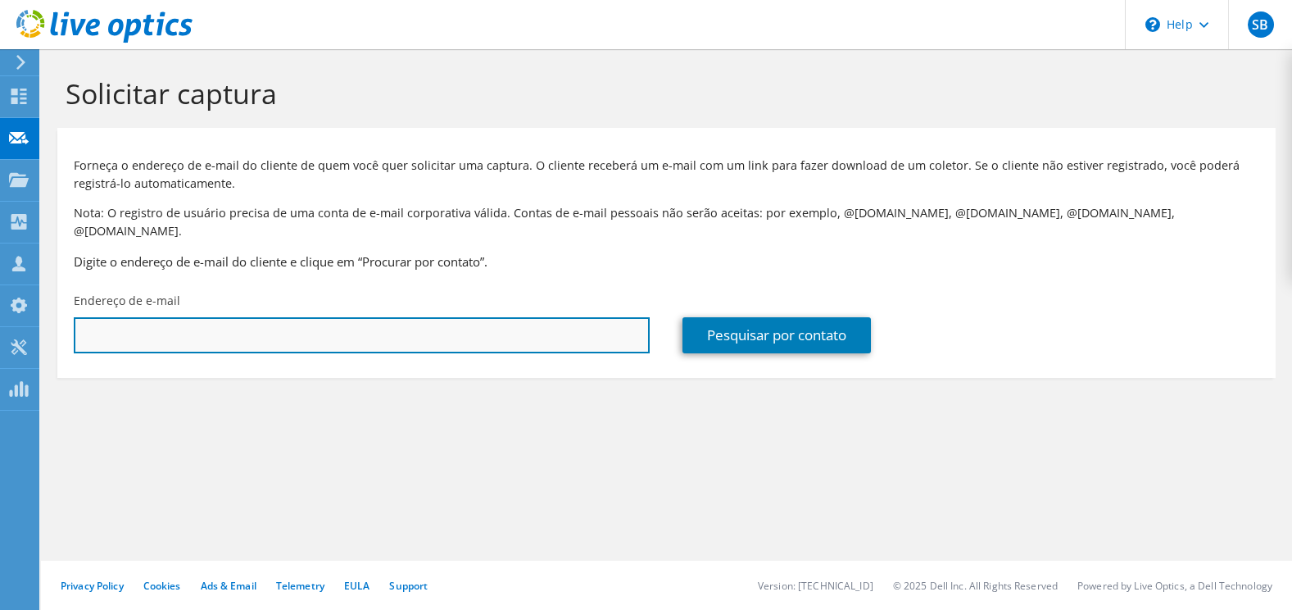
click at [180, 325] on input "text" at bounding box center [362, 335] width 576 height 36
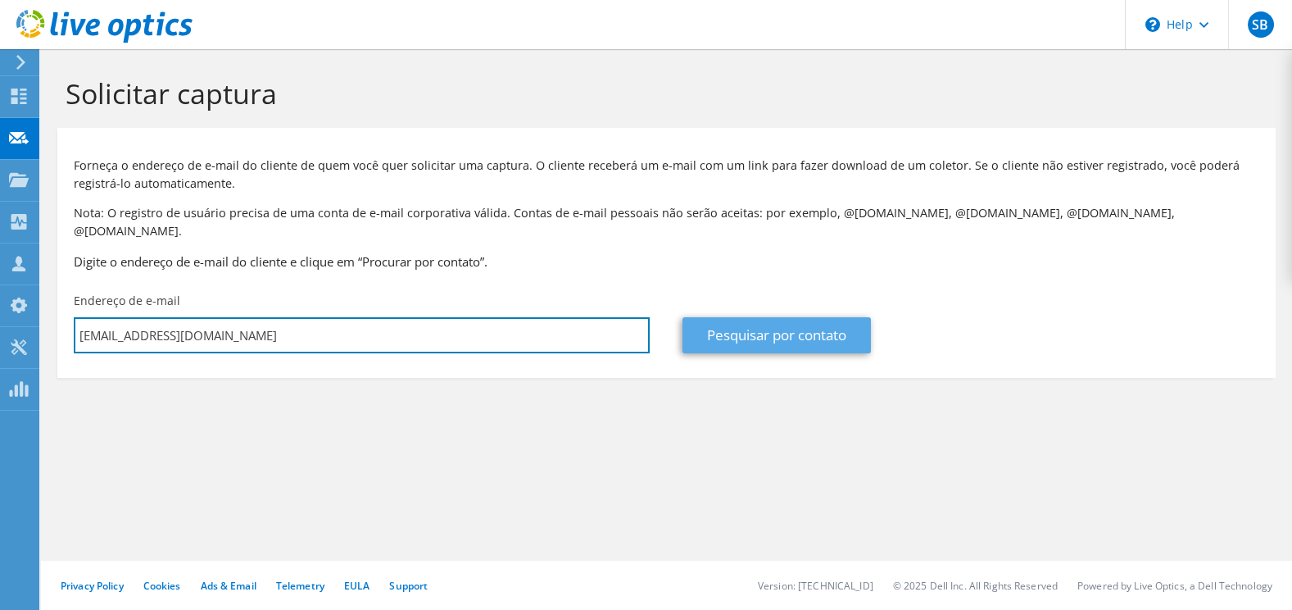
type input "[EMAIL_ADDRESS][DOMAIN_NAME]"
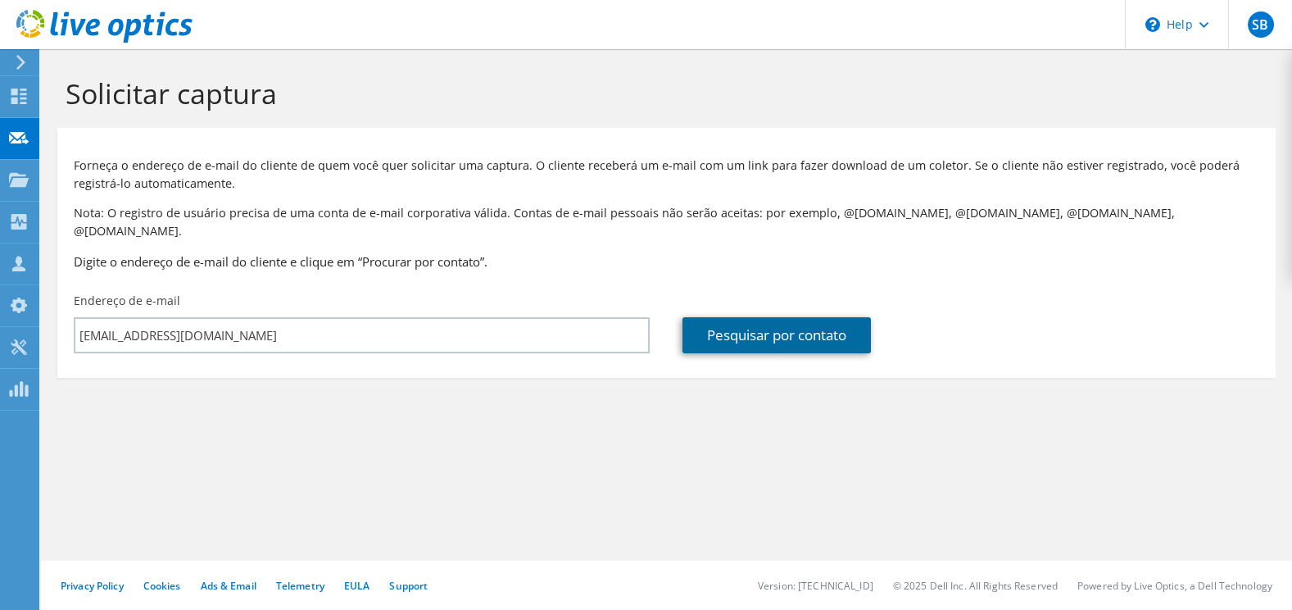
click at [849, 324] on link "Pesquisar por contato" at bounding box center [777, 335] width 188 height 36
type input "BRASP INFORMATICA"
type input "[PERSON_NAME]"
type input "[GEOGRAPHIC_DATA]"
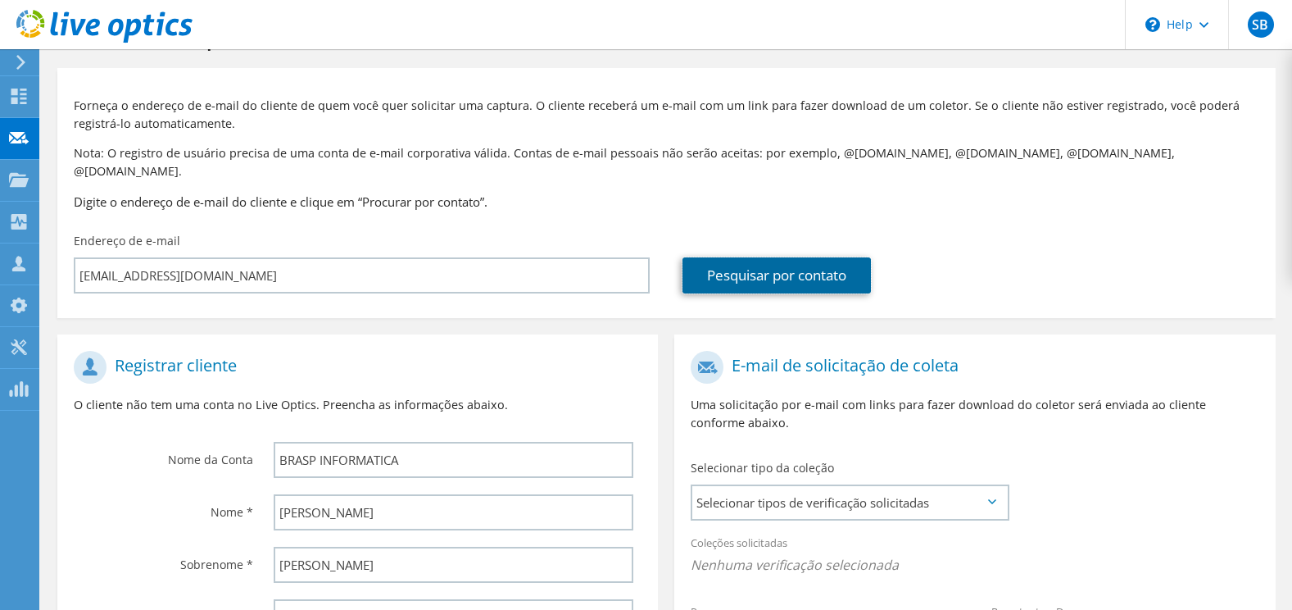
scroll to position [164, 0]
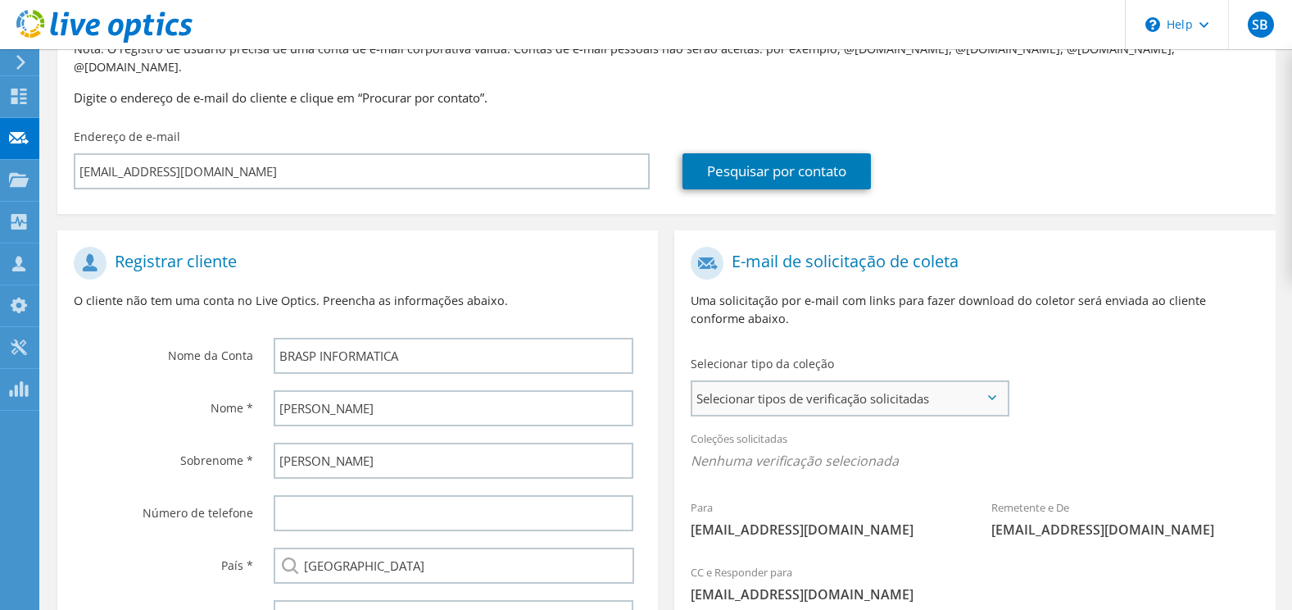
click at [943, 384] on span "Selecionar tipos de verificação solicitadas" at bounding box center [850, 398] width 315 height 33
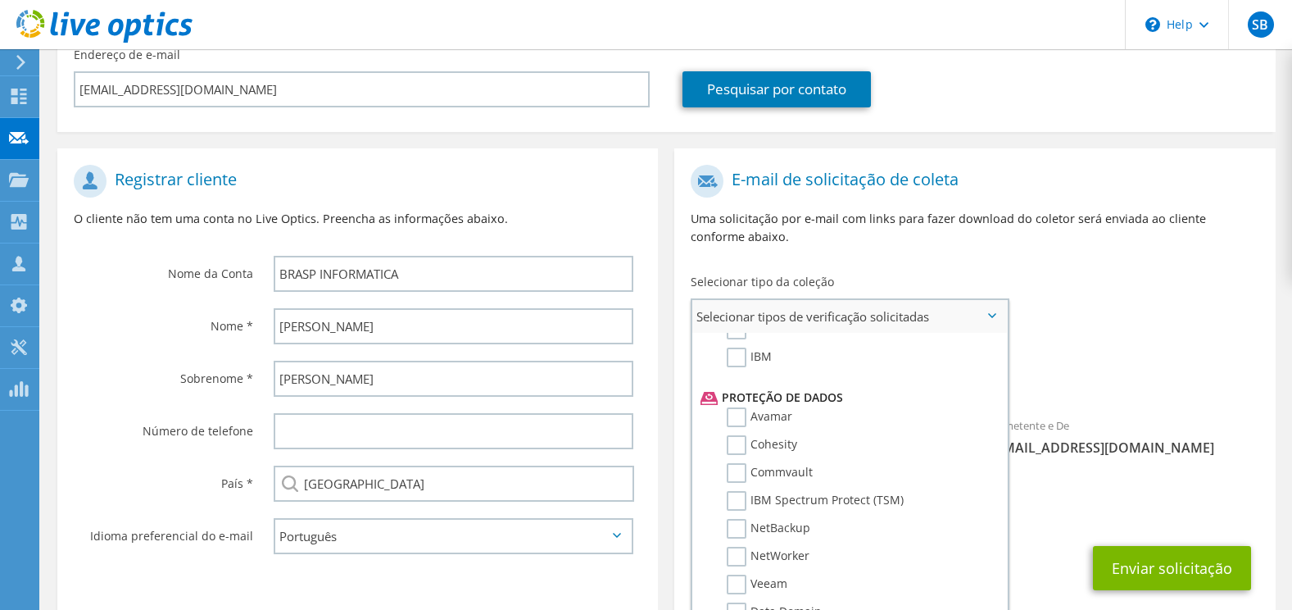
scroll to position [779, 0]
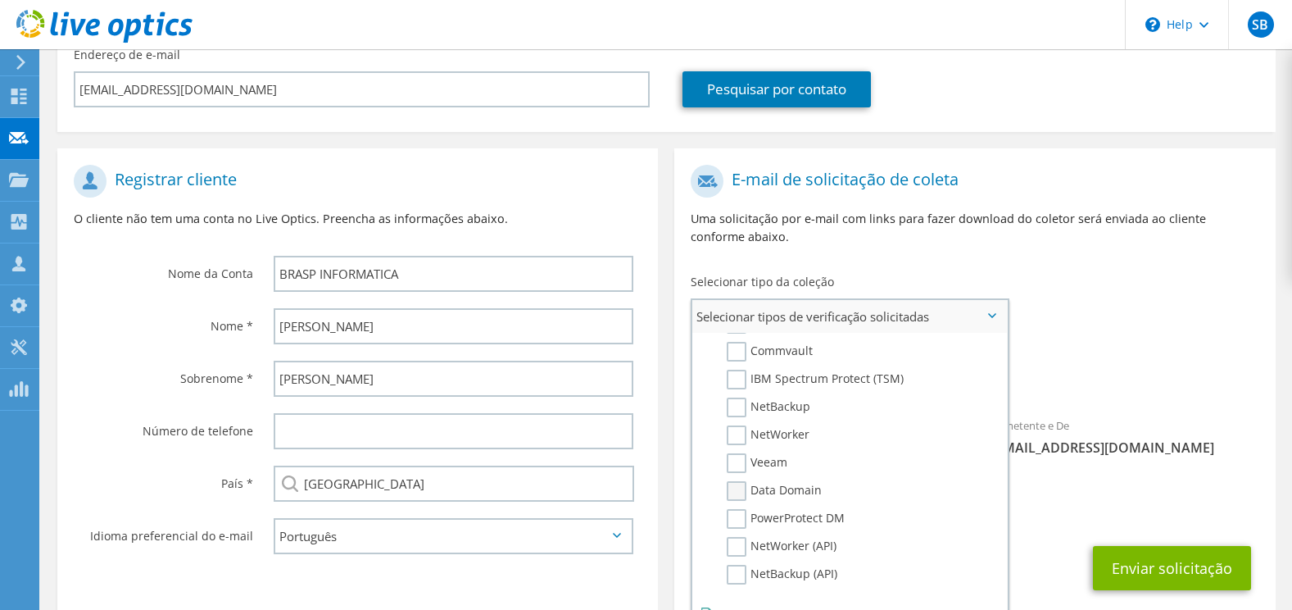
click at [738, 481] on label "Data Domain" at bounding box center [774, 491] width 95 height 20
click at [0, 0] on input "Data Domain" at bounding box center [0, 0] width 0 height 0
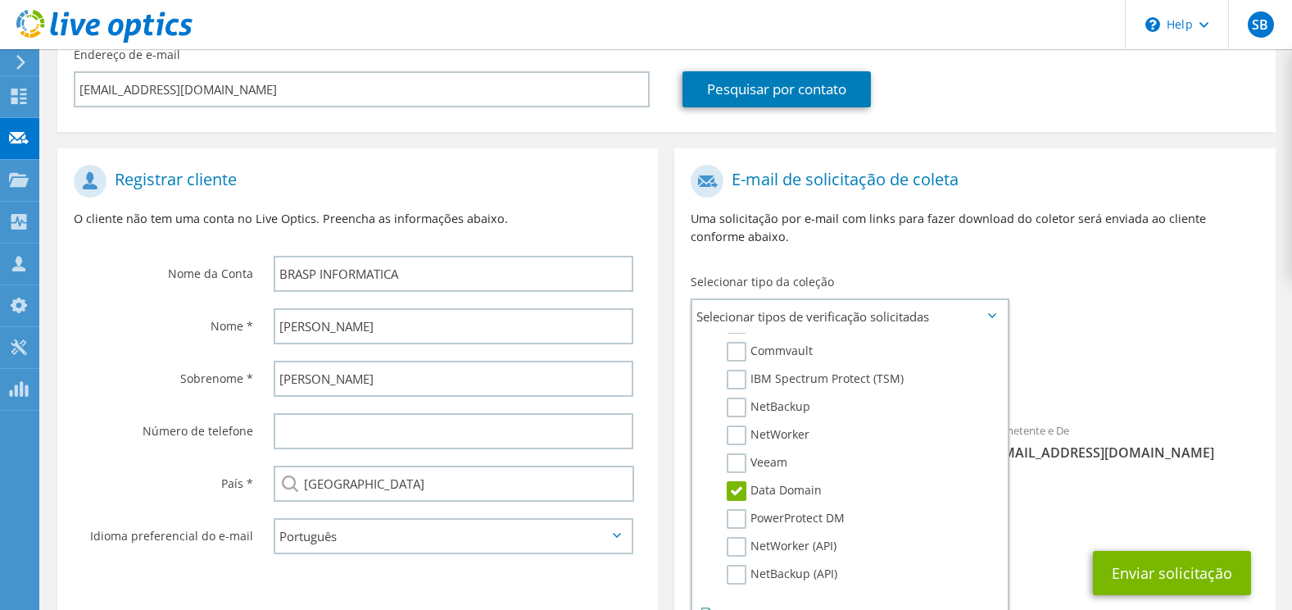
click at [1100, 386] on div "Coleções solicitadas Nenhuma verificação selecionada Data Domain" at bounding box center [974, 372] width 601 height 66
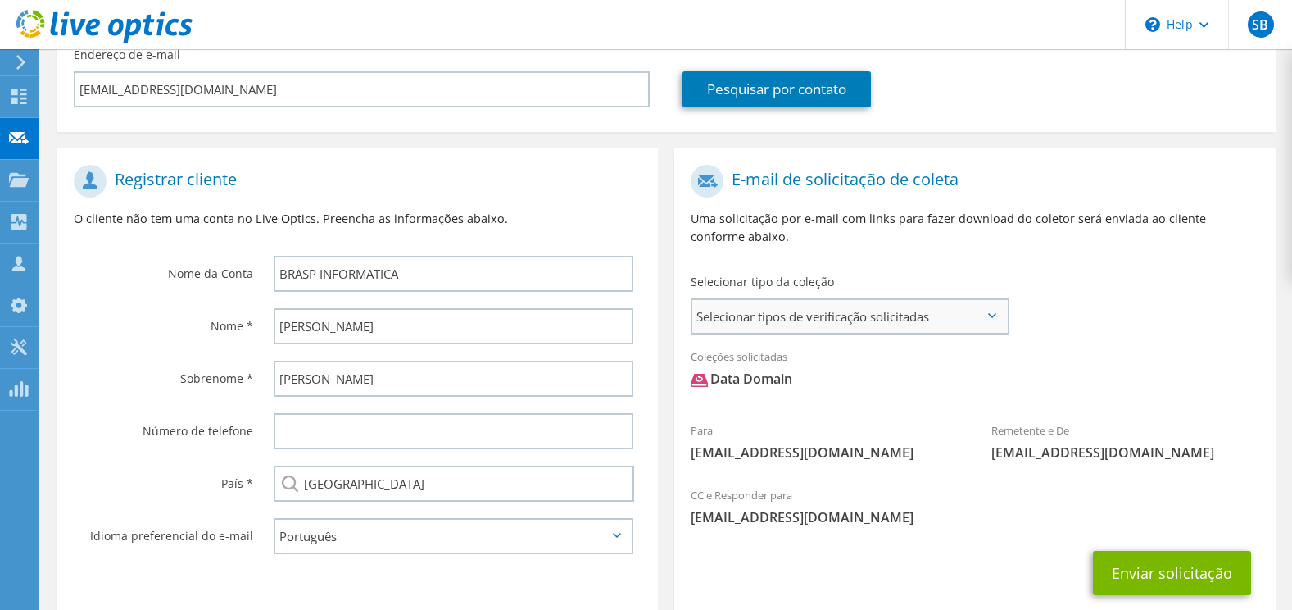
click at [852, 300] on span "Selecionar tipos de verificação solicitadas" at bounding box center [850, 316] width 315 height 33
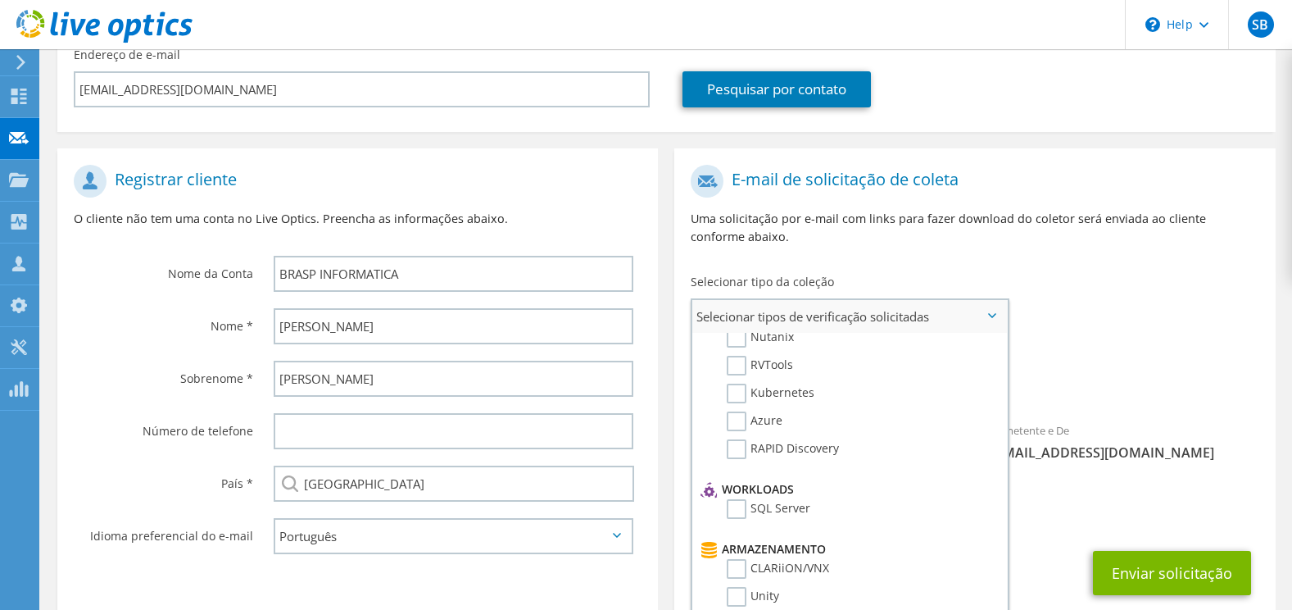
scroll to position [0, 0]
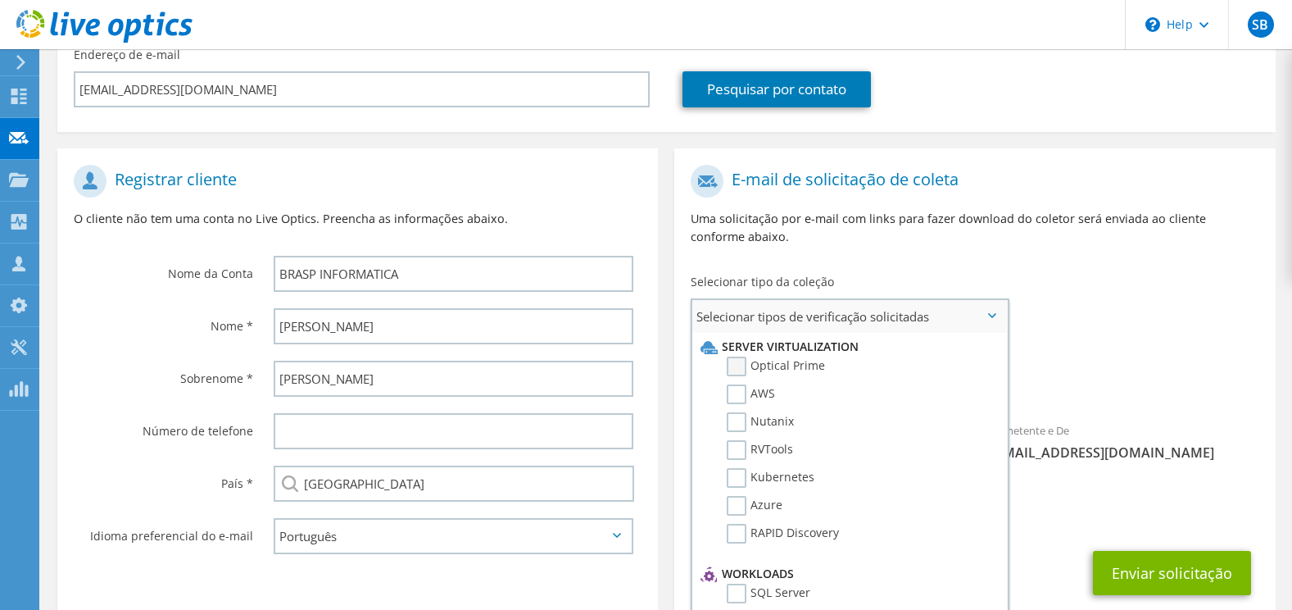
click at [739, 357] on label "Optical Prime" at bounding box center [776, 367] width 98 height 20
click at [0, 0] on input "Optical Prime" at bounding box center [0, 0] width 0 height 0
click at [1064, 288] on div "Para msantos@brasp.com.br Remetente e De liveoptics@liveoptics.com" at bounding box center [974, 317] width 601 height 321
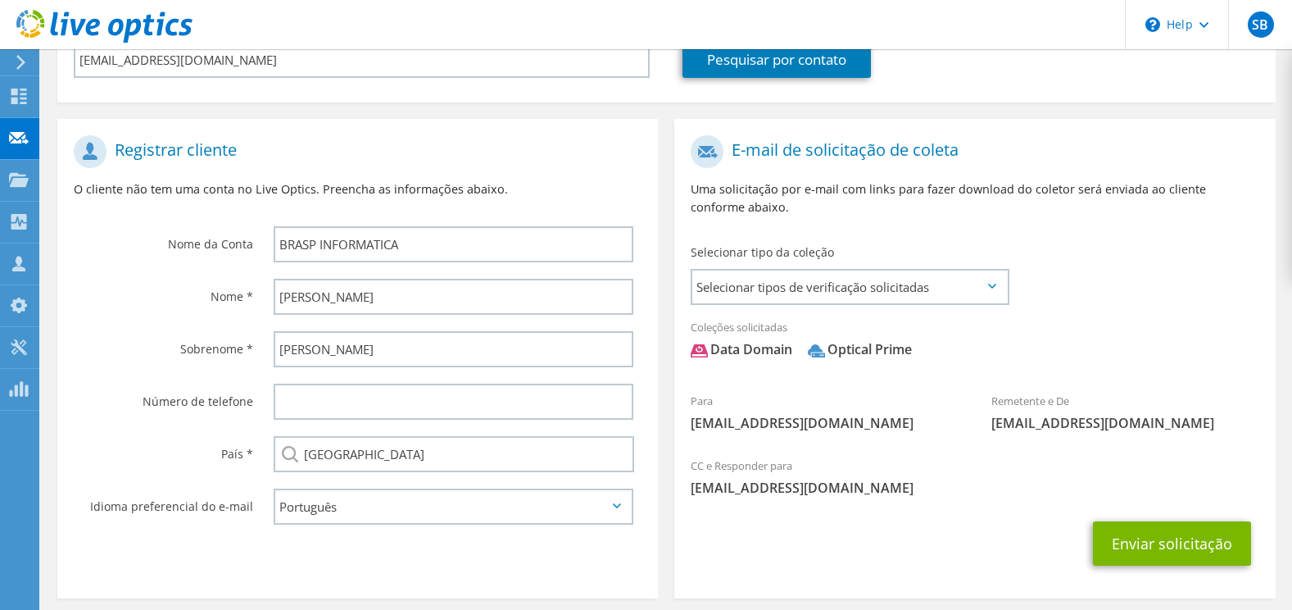
scroll to position [328, 0]
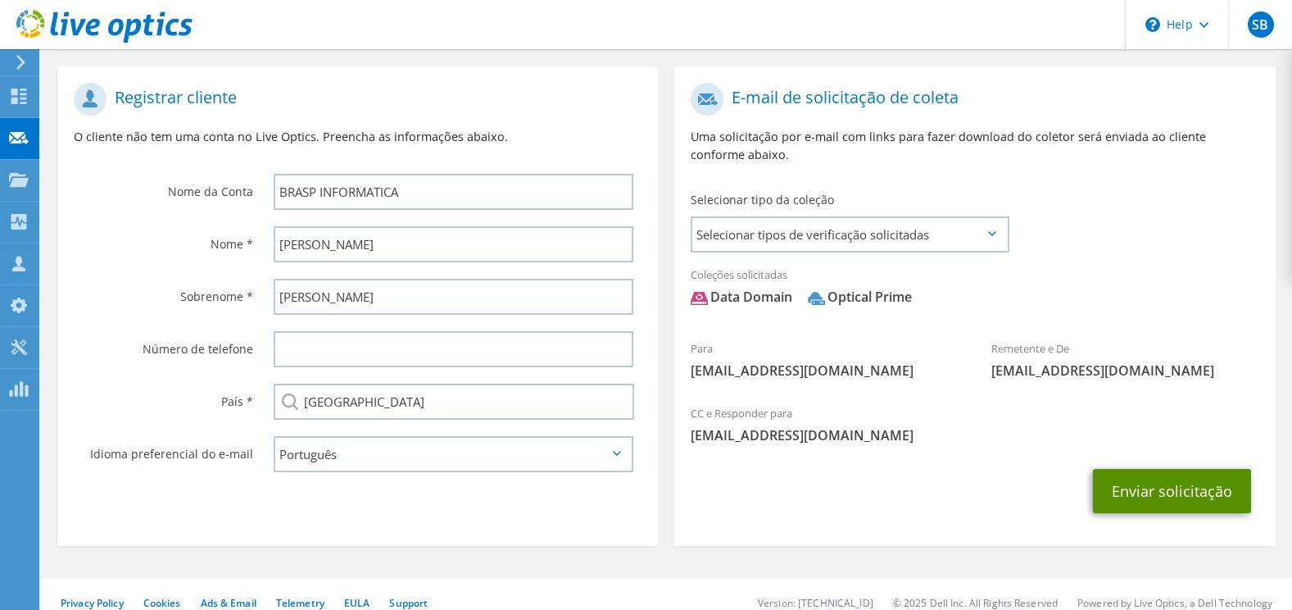
click at [1174, 474] on button "Enviar solicitação" at bounding box center [1172, 491] width 158 height 44
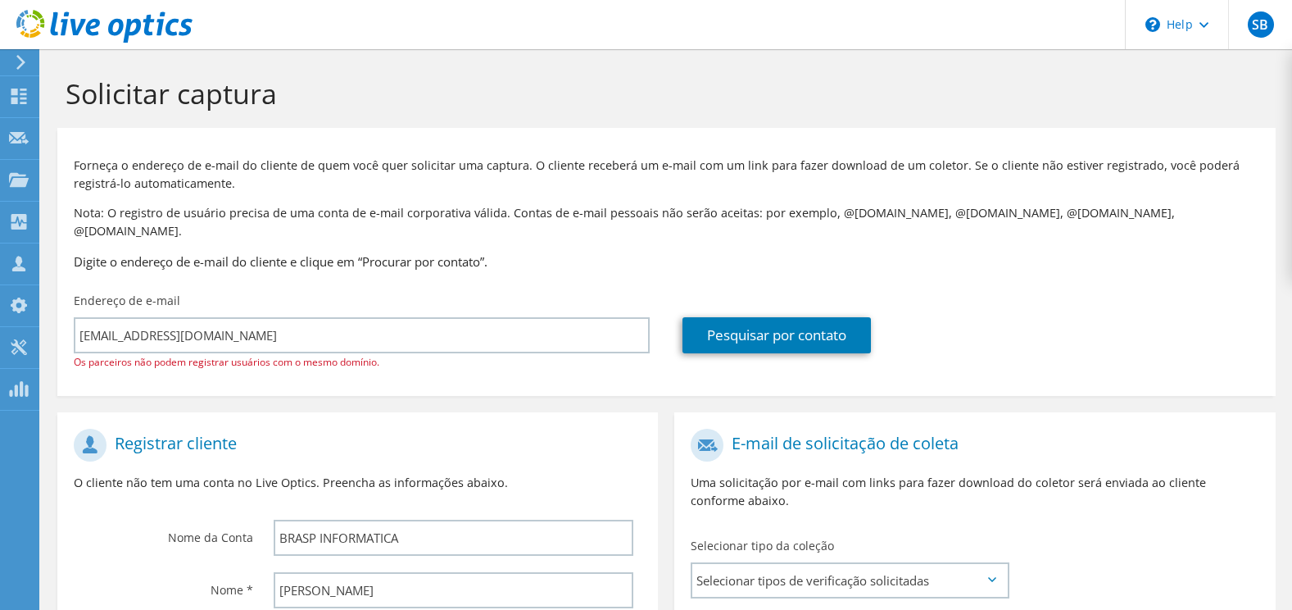
select select "30"
drag, startPoint x: 75, startPoint y: 340, endPoint x: 404, endPoint y: 359, distance: 329.2
click at [404, 359] on div "Endereço de e-mail [EMAIL_ADDRESS][DOMAIN_NAME] Os parceiros não podem registra…" at bounding box center [361, 331] width 609 height 95
drag, startPoint x: 404, startPoint y: 359, endPoint x: 520, endPoint y: 361, distance: 115.6
click at [520, 361] on div "Endereço de e-mail [EMAIL_ADDRESS][DOMAIN_NAME] Os parceiros não podem registra…" at bounding box center [361, 331] width 609 height 95
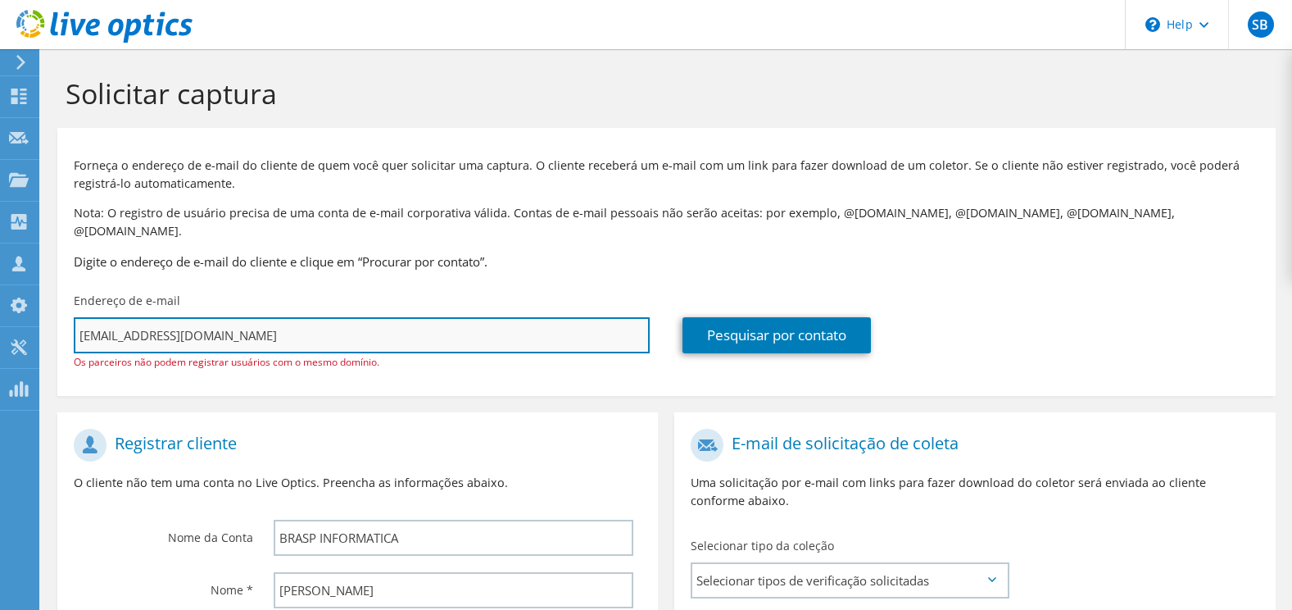
drag, startPoint x: 307, startPoint y: 313, endPoint x: 288, endPoint y: 314, distance: 18.9
click at [306, 317] on input "[EMAIL_ADDRESS][DOMAIN_NAME]" at bounding box center [362, 335] width 576 height 36
drag, startPoint x: 248, startPoint y: 311, endPoint x: 36, endPoint y: 313, distance: 211.4
click at [36, 313] on div "SB Membro da equipe Suporte Brasp [EMAIL_ADDRESS][DOMAIN_NAME] [DOMAIN_NAME] My…" at bounding box center [646, 484] width 1292 height 969
click at [308, 317] on input "[EMAIL_ADDRESS][DOMAIN_NAME]" at bounding box center [362, 335] width 576 height 36
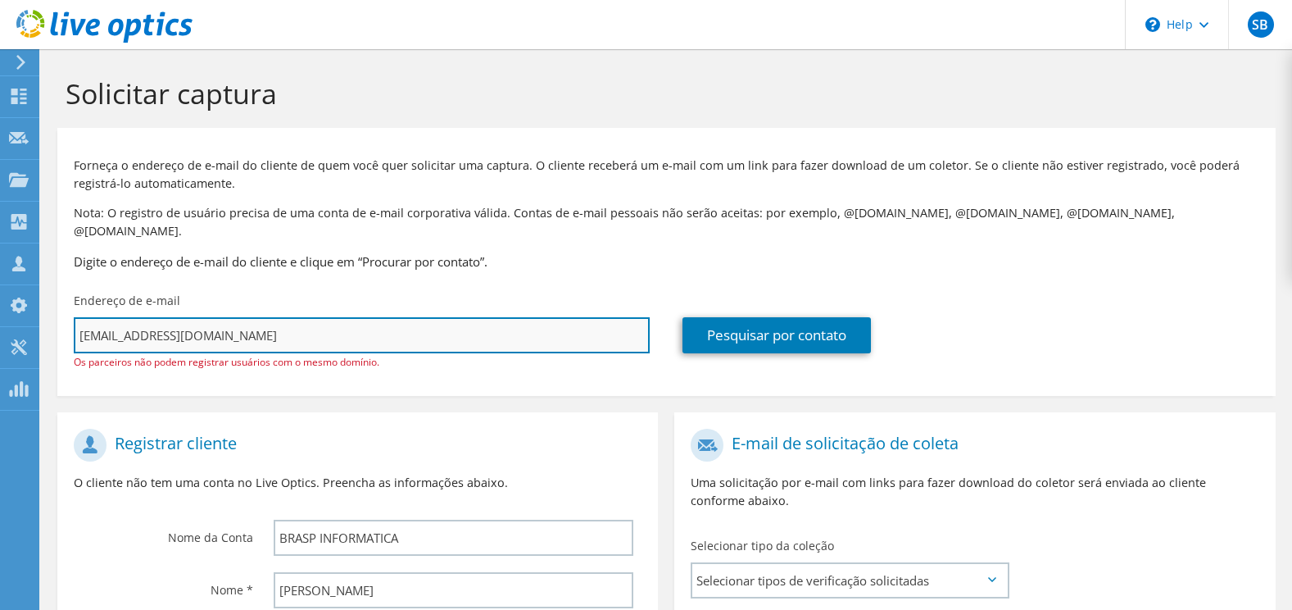
drag, startPoint x: 289, startPoint y: 316, endPoint x: 82, endPoint y: 311, distance: 207.4
click at [82, 317] on input "[EMAIL_ADDRESS][DOMAIN_NAME]" at bounding box center [362, 335] width 576 height 36
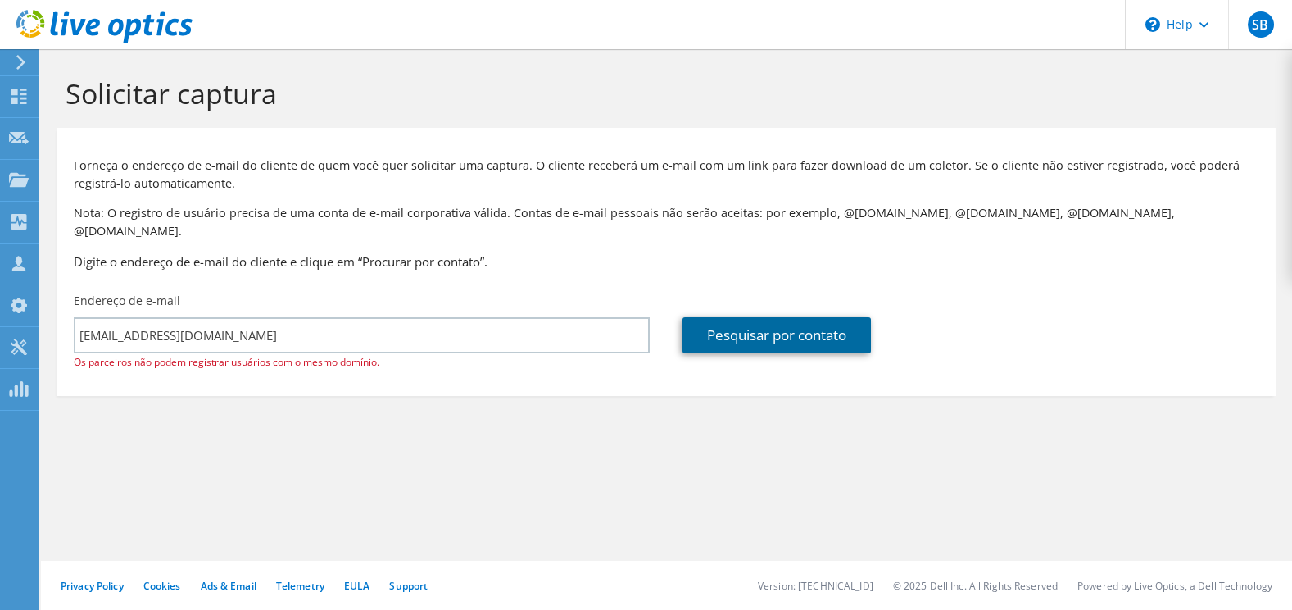
click at [822, 317] on link "Pesquisar por contato" at bounding box center [777, 335] width 188 height 36
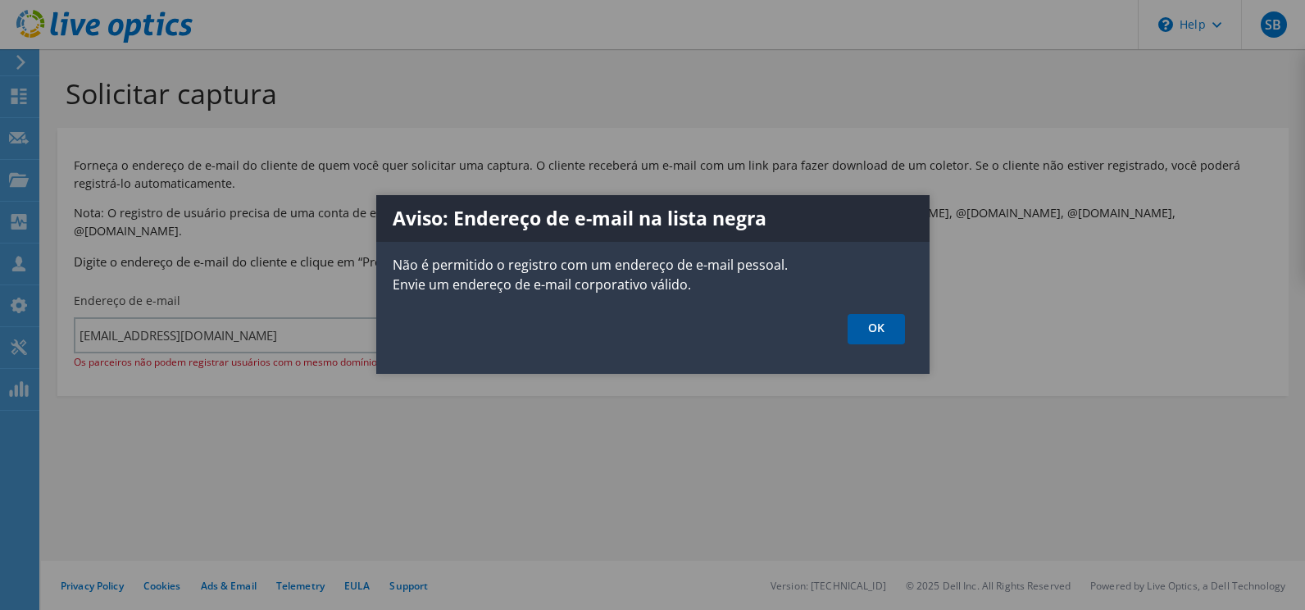
click at [872, 329] on link "OK" at bounding box center [875, 329] width 57 height 30
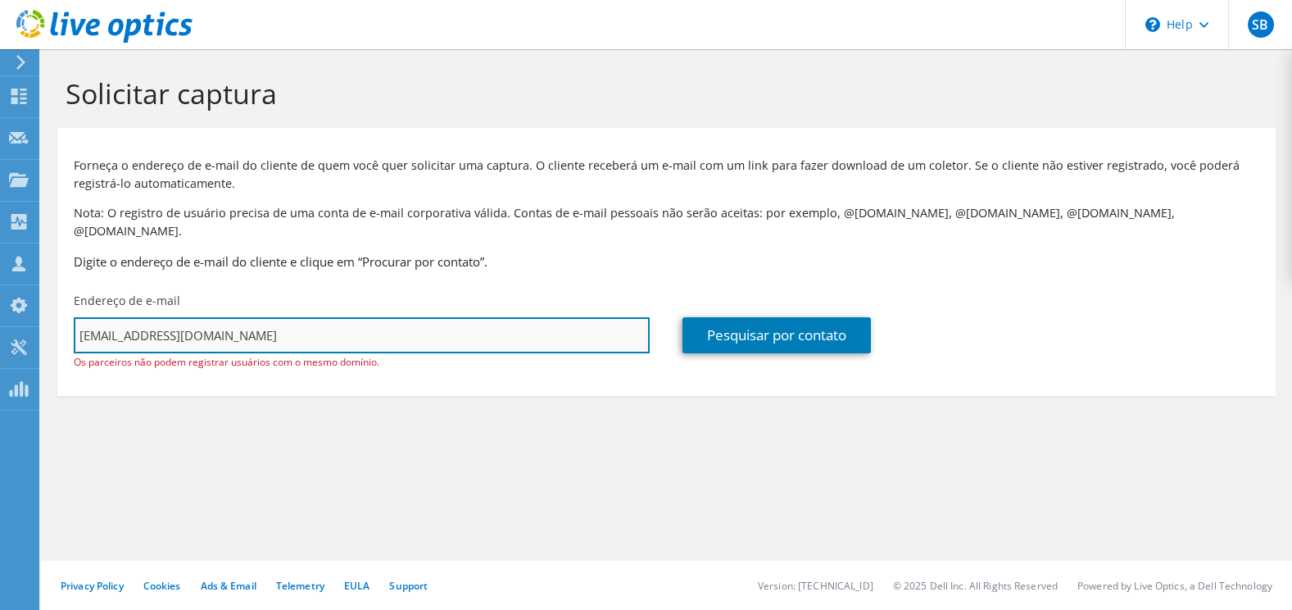
drag, startPoint x: 322, startPoint y: 307, endPoint x: 300, endPoint y: 318, distance: 24.6
click at [300, 318] on input "[EMAIL_ADDRESS][DOMAIN_NAME]" at bounding box center [362, 335] width 576 height 36
drag, startPoint x: 273, startPoint y: 313, endPoint x: -18, endPoint y: 295, distance: 291.5
click at [0, 295] on html "SB Membro da equipe Suporte Brasp [EMAIL_ADDRESS][DOMAIN_NAME] [DOMAIN_NAME] My…" at bounding box center [646, 305] width 1292 height 610
type input "[EMAIL_ADDRESS][DOMAIN_NAME]"
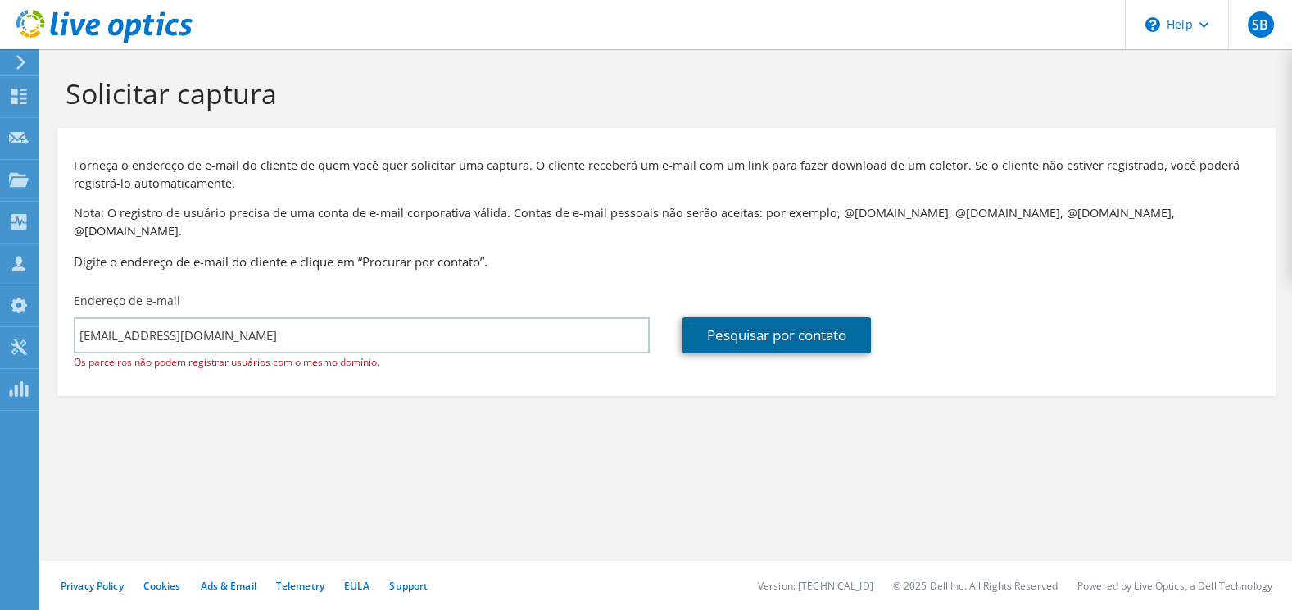
click at [829, 317] on link "Pesquisar por contato" at bounding box center [777, 335] width 188 height 36
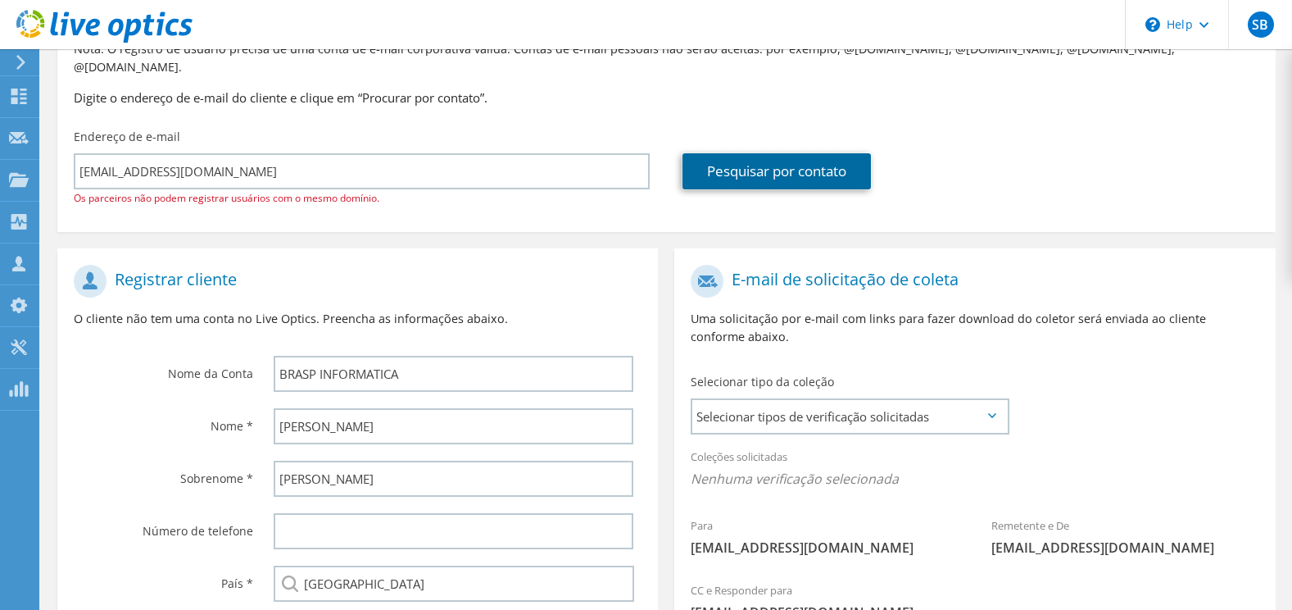
scroll to position [246, 0]
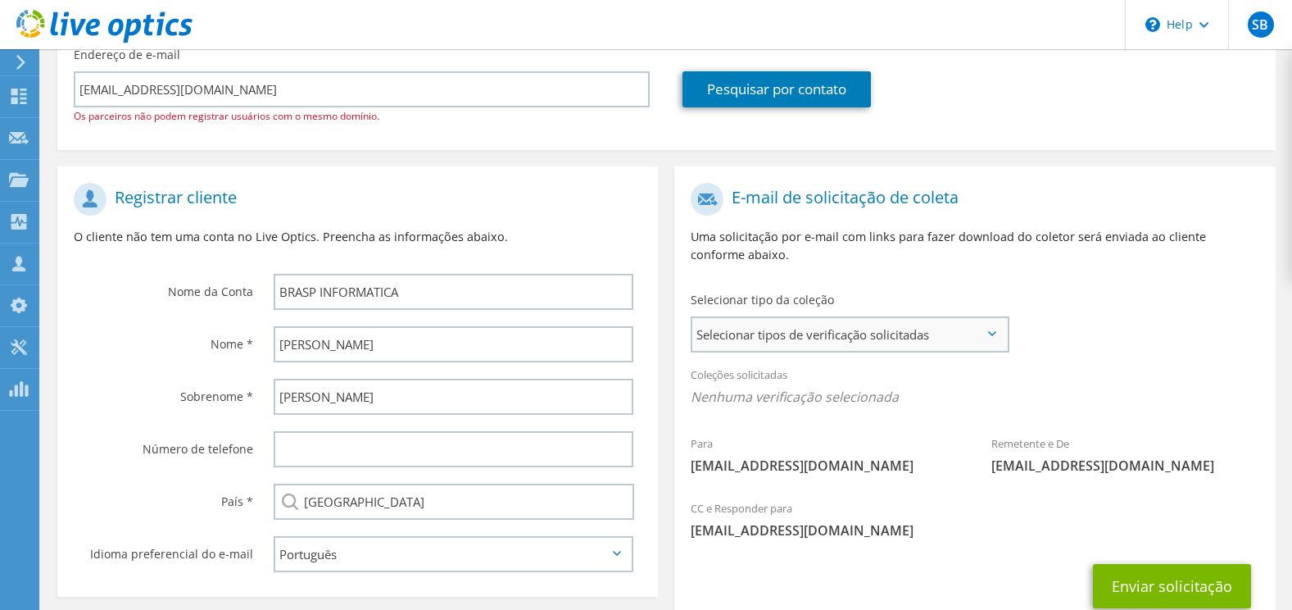
click at [913, 318] on span "Selecionar tipos de verificação solicitadas" at bounding box center [850, 334] width 315 height 33
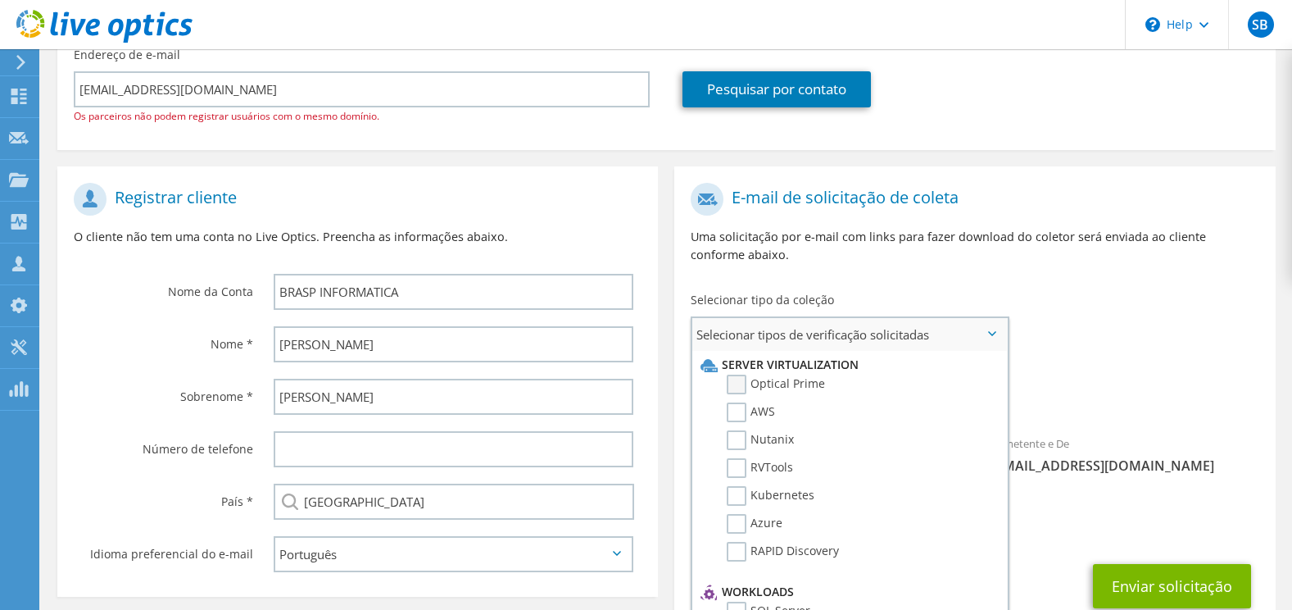
click at [734, 375] on label "Optical Prime" at bounding box center [776, 385] width 98 height 20
click at [0, 0] on input "Optical Prime" at bounding box center [0, 0] width 0 height 0
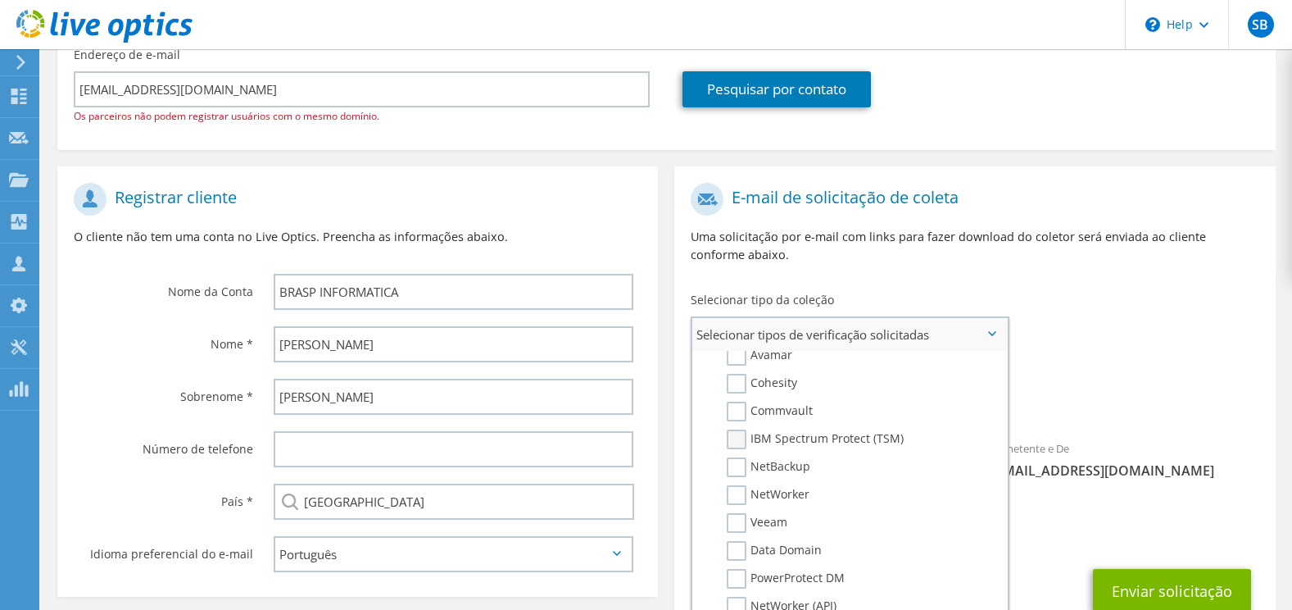
scroll to position [779, 0]
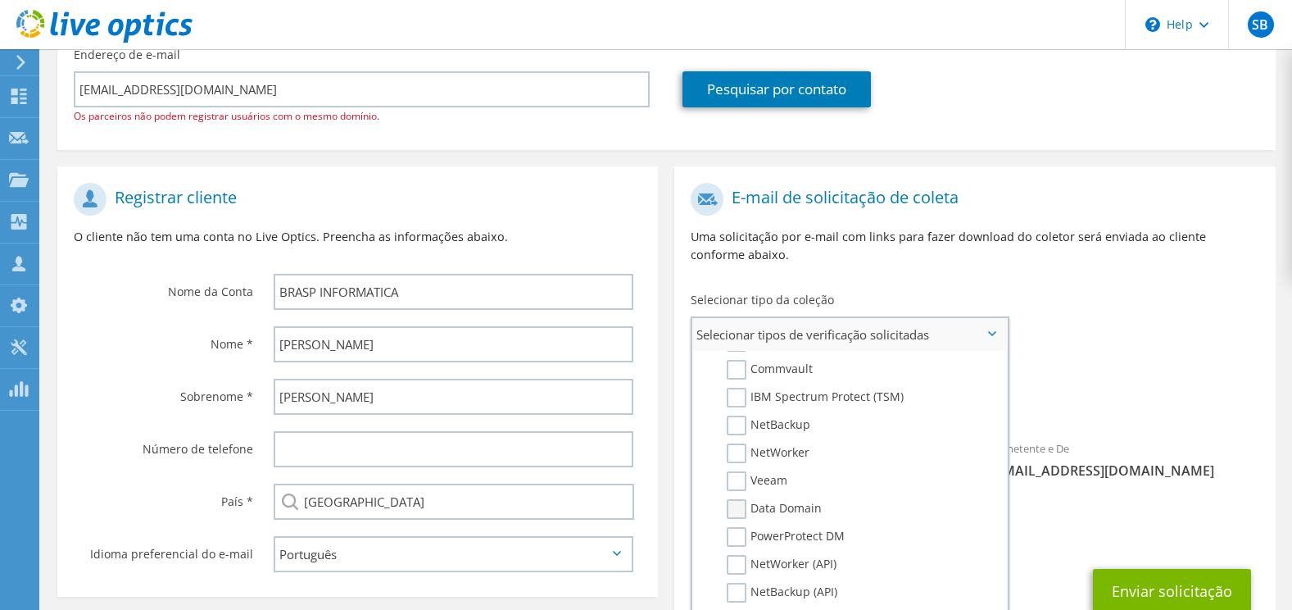
click at [738, 499] on label "Data Domain" at bounding box center [774, 509] width 95 height 20
click at [0, 0] on input "Data Domain" at bounding box center [0, 0] width 0 height 0
click at [972, 284] on div "Selecionar tipo da coleção Selecionar tipos de verificação solicitadas Server V…" at bounding box center [849, 321] width 351 height 74
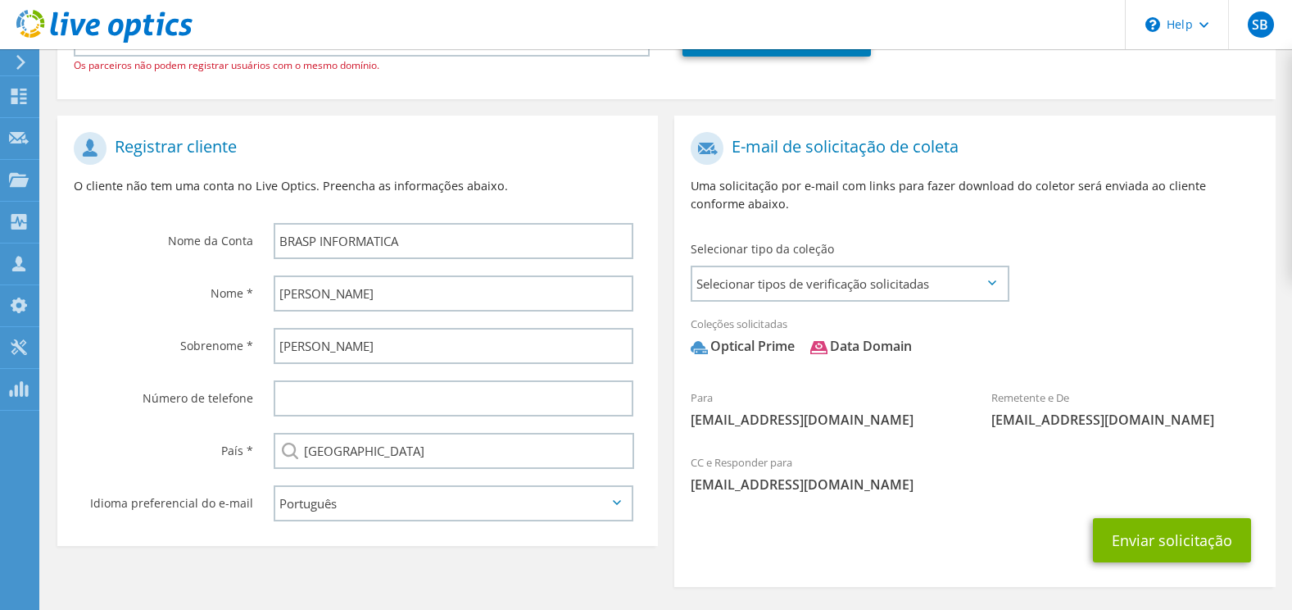
scroll to position [346, 0]
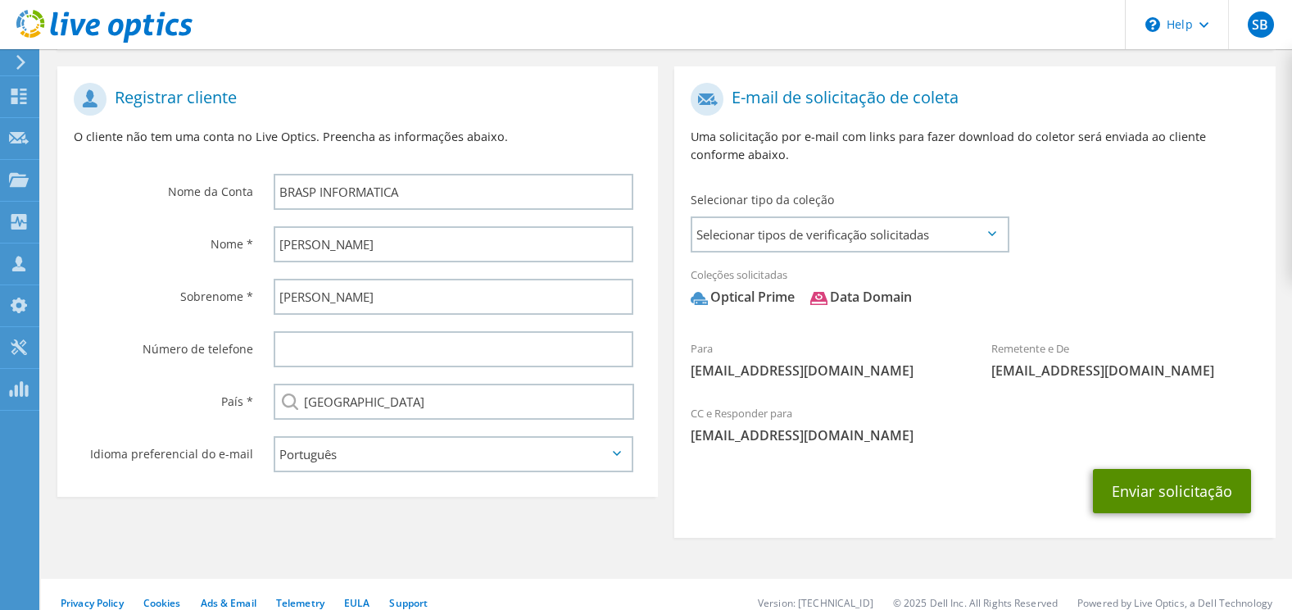
click at [1129, 469] on button "Enviar solicitação" at bounding box center [1172, 491] width 158 height 44
